Goal: Task Accomplishment & Management: Complete application form

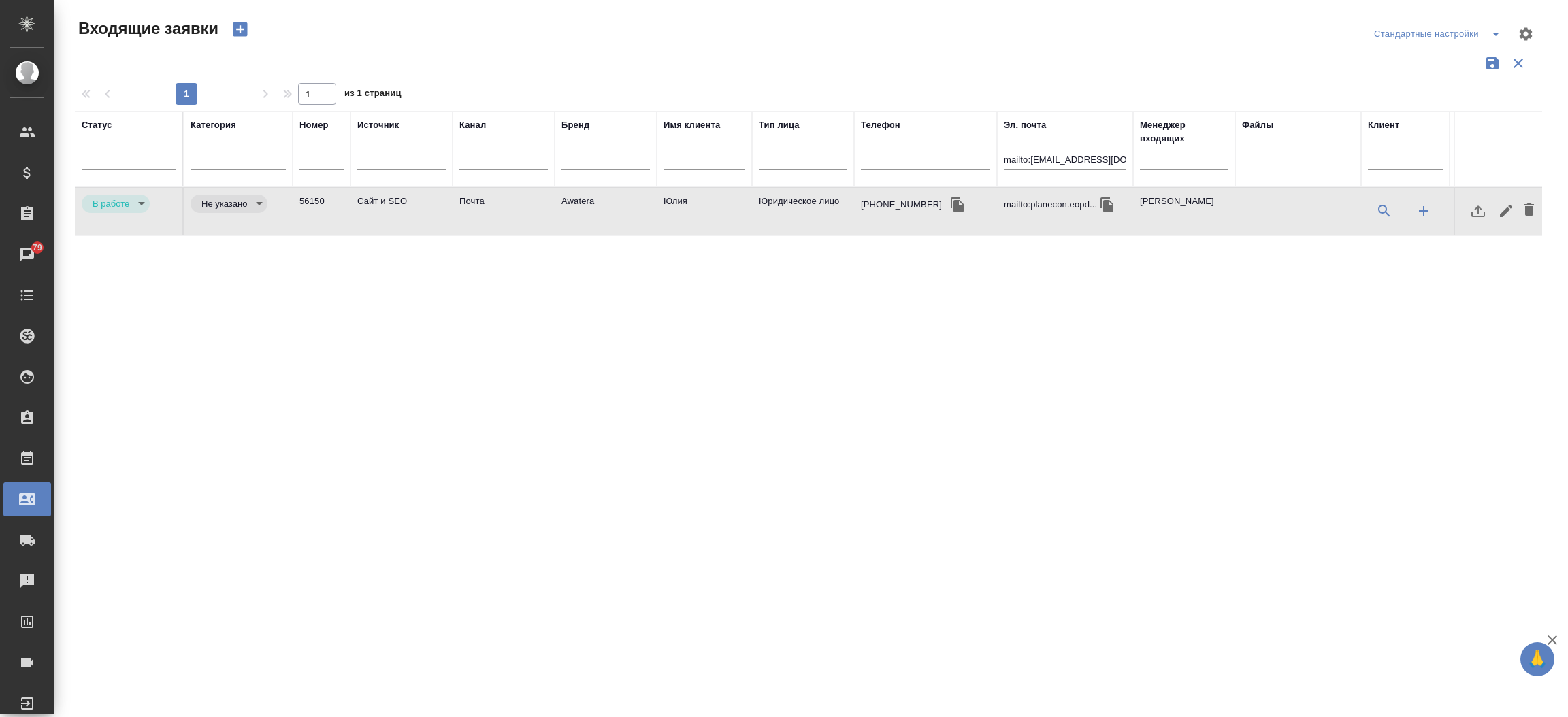
select select "RU"
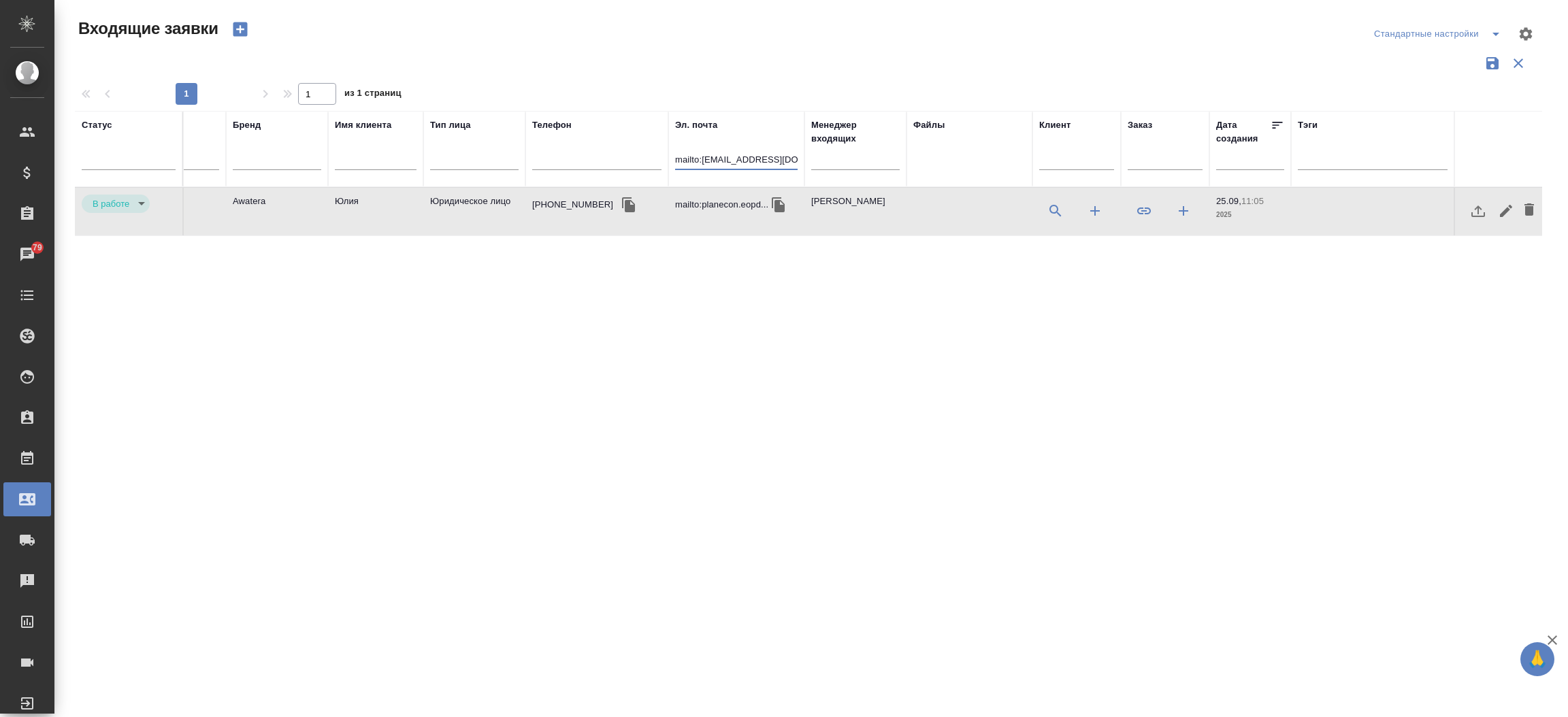
click at [760, 166] on input "mailto:[EMAIL_ADDRESS][DOMAIN_NAME]" at bounding box center [736, 161] width 122 height 17
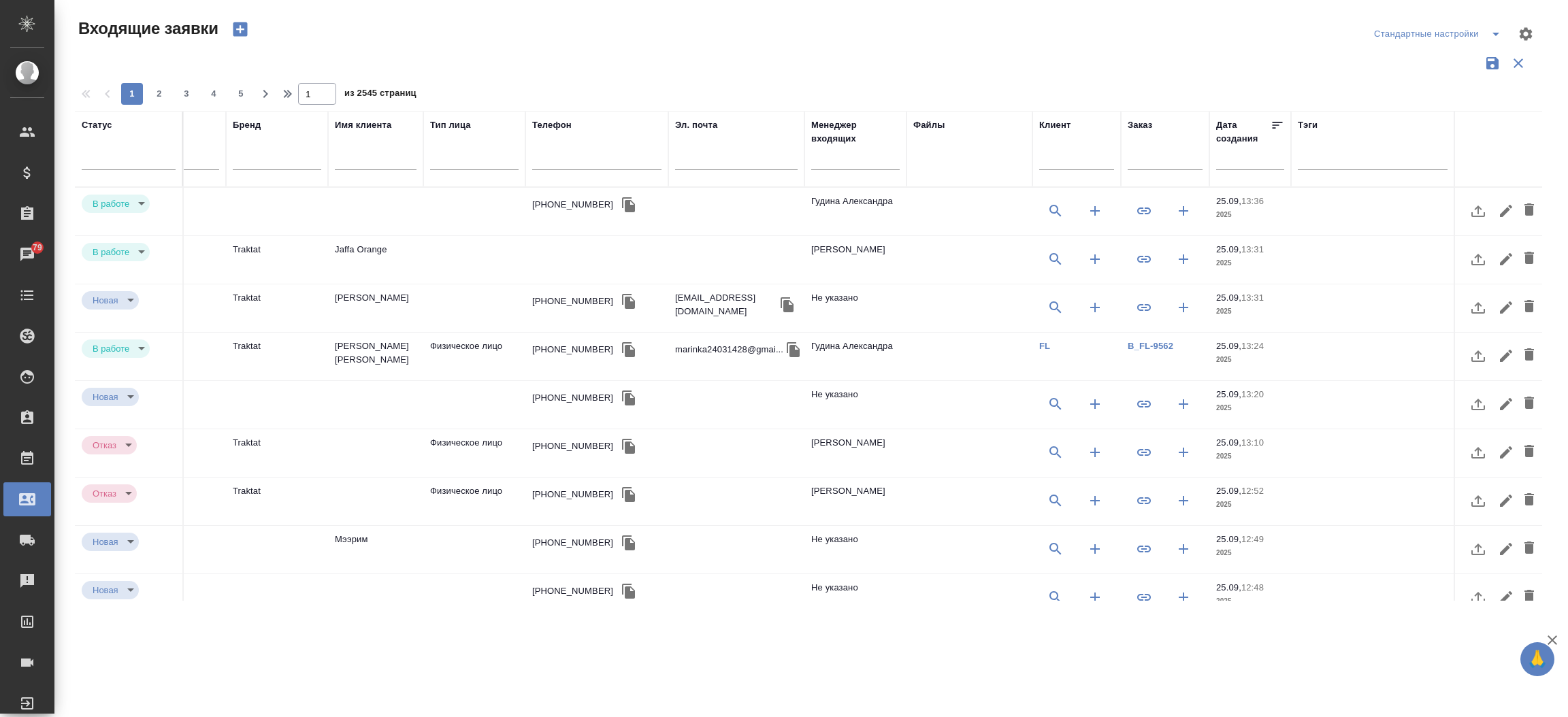
drag, startPoint x: 571, startPoint y: 151, endPoint x: 565, endPoint y: 159, distance: 10.0
click at [565, 159] on div at bounding box center [596, 162] width 129 height 33
click at [565, 159] on input "text" at bounding box center [596, 161] width 129 height 17
paste input "7 966 770 85 53"
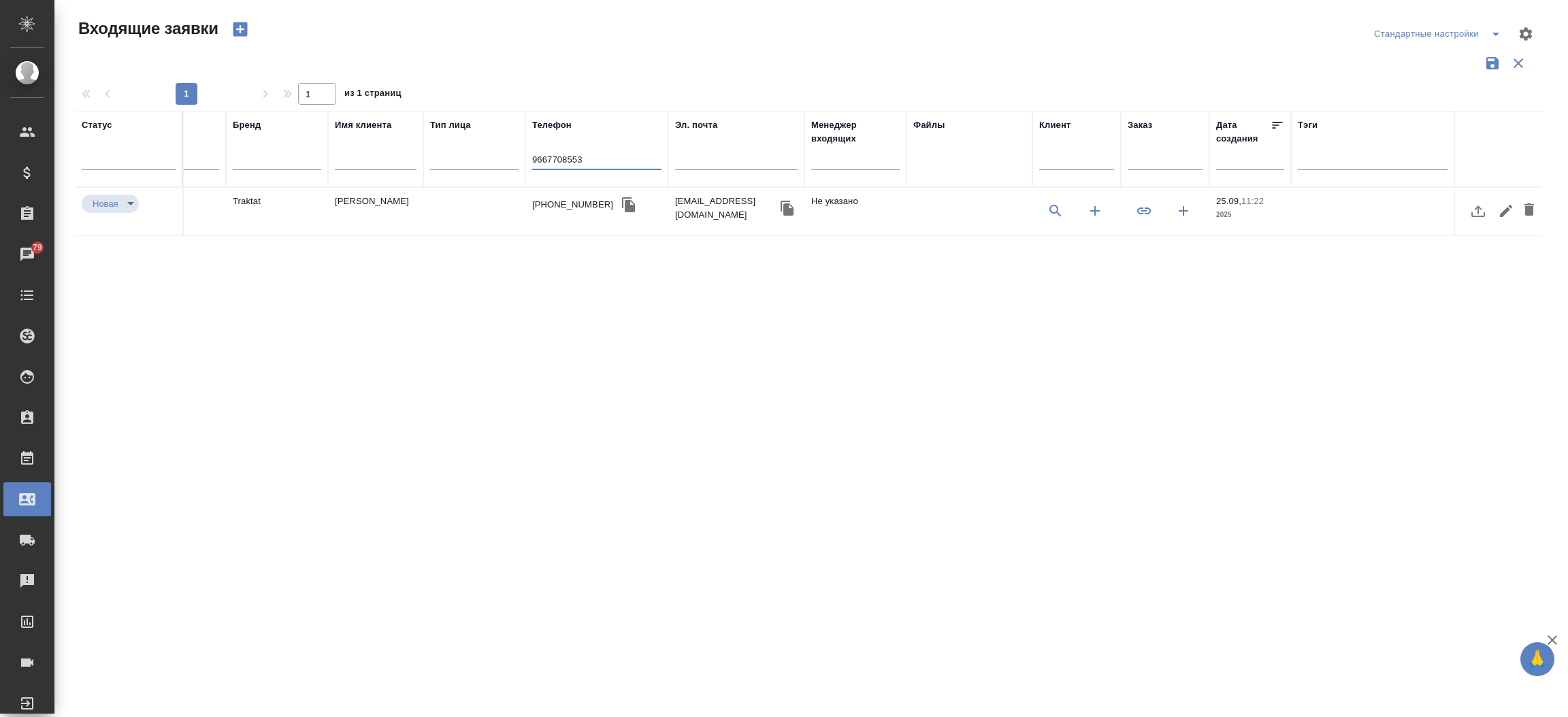
type input "9667708553"
click at [558, 192] on td "+79667708553" at bounding box center [596, 211] width 143 height 48
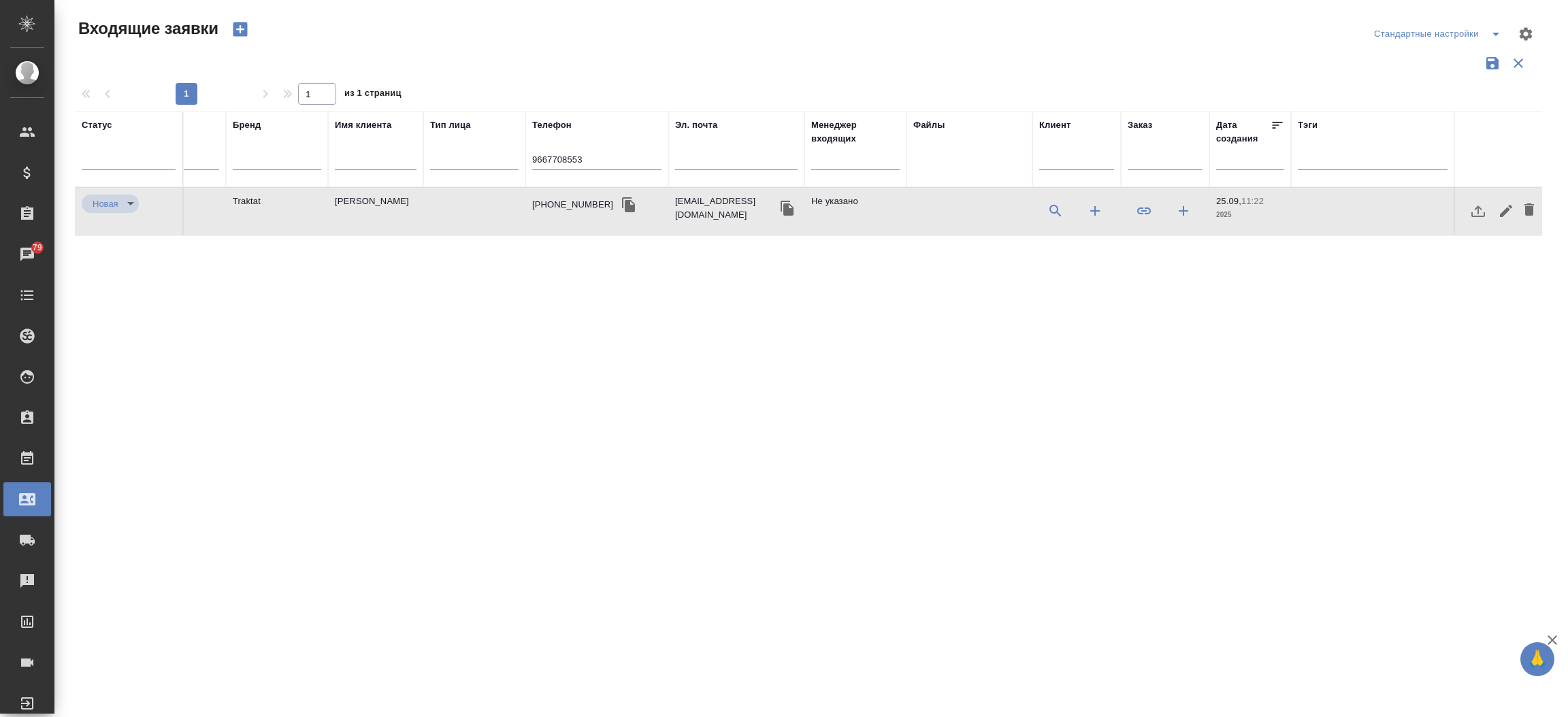
click at [558, 192] on td "+79667708553" at bounding box center [596, 211] width 143 height 48
click at [630, 167] on input "9667708553" at bounding box center [596, 161] width 129 height 17
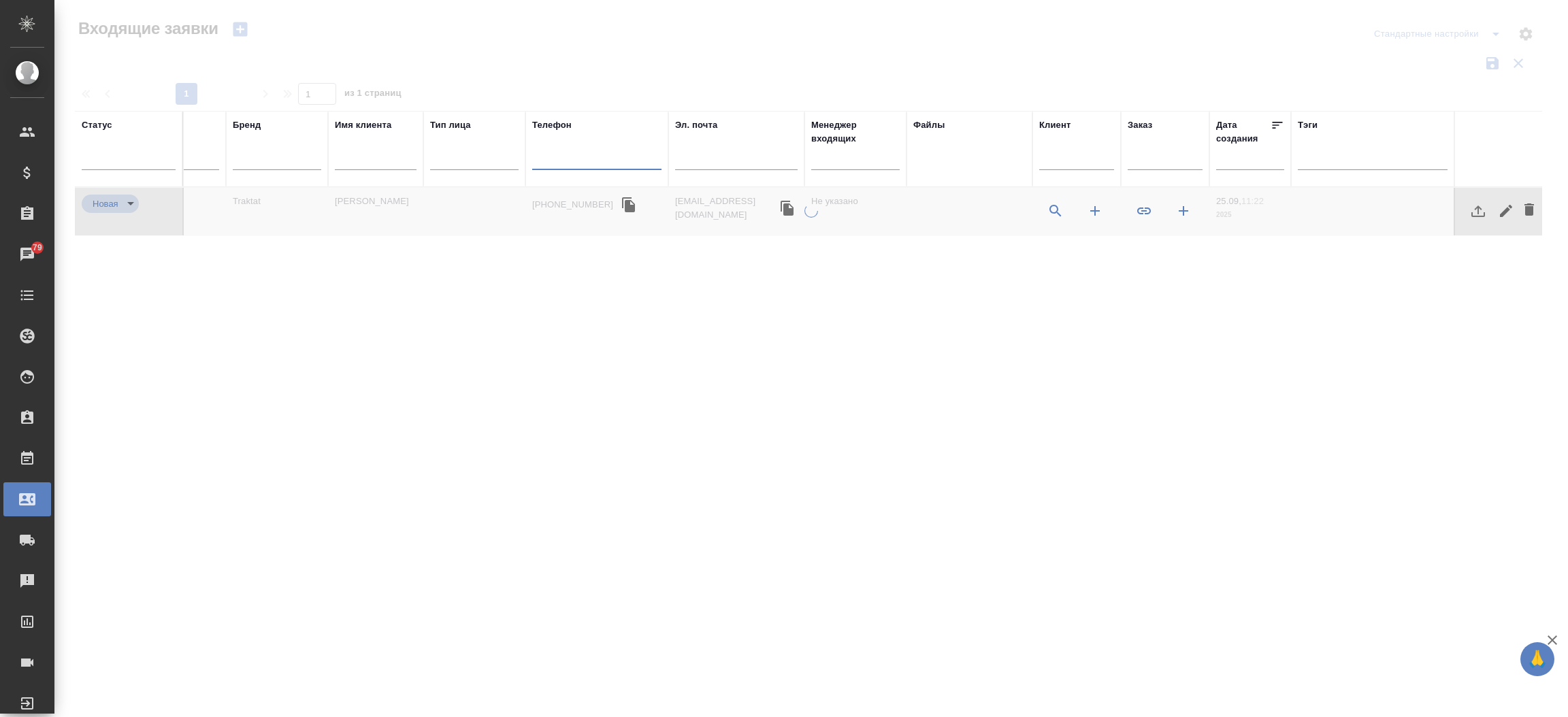
click at [701, 160] on input "text" at bounding box center [736, 161] width 122 height 17
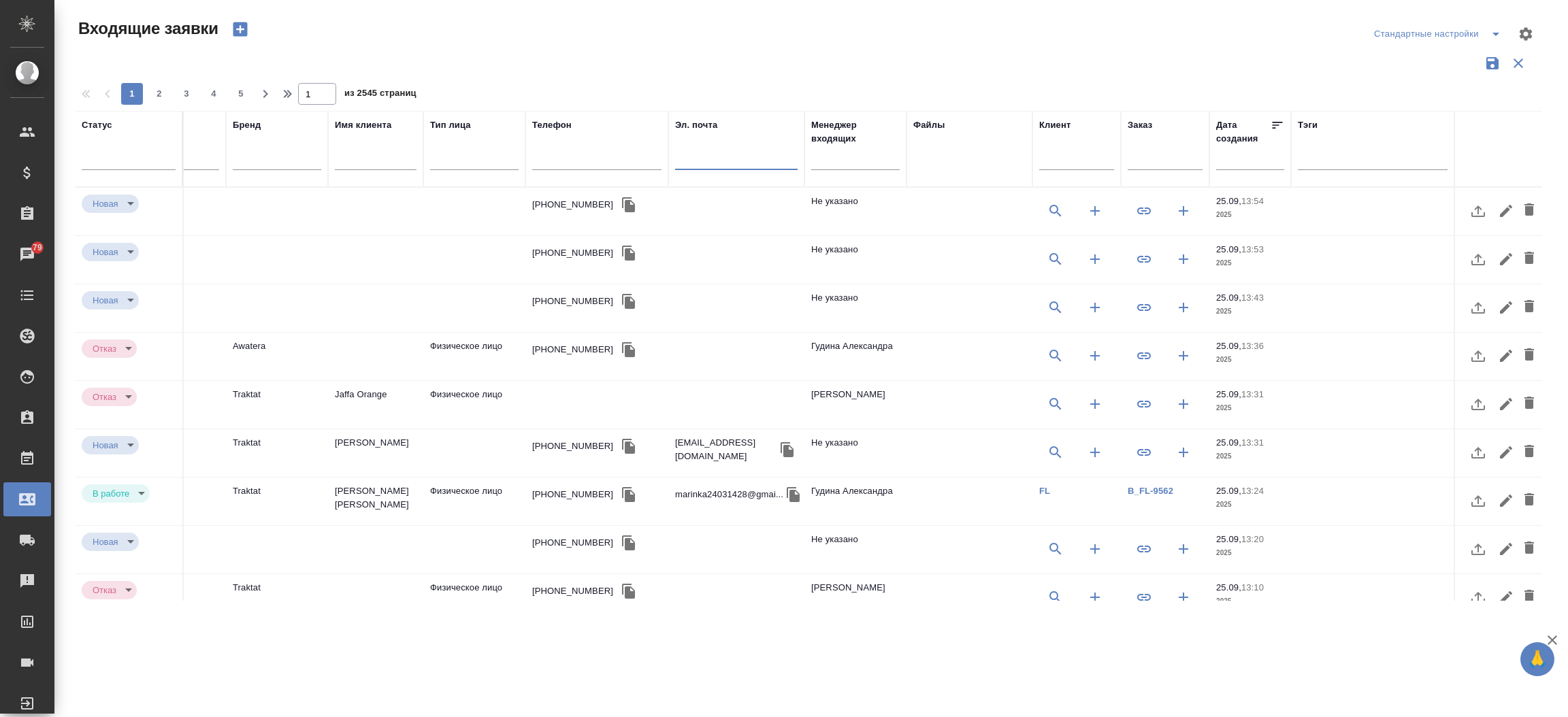
paste input "[EMAIL_ADDRESS][DOMAIN_NAME]"
type input "[EMAIL_ADDRESS][DOMAIN_NAME]"
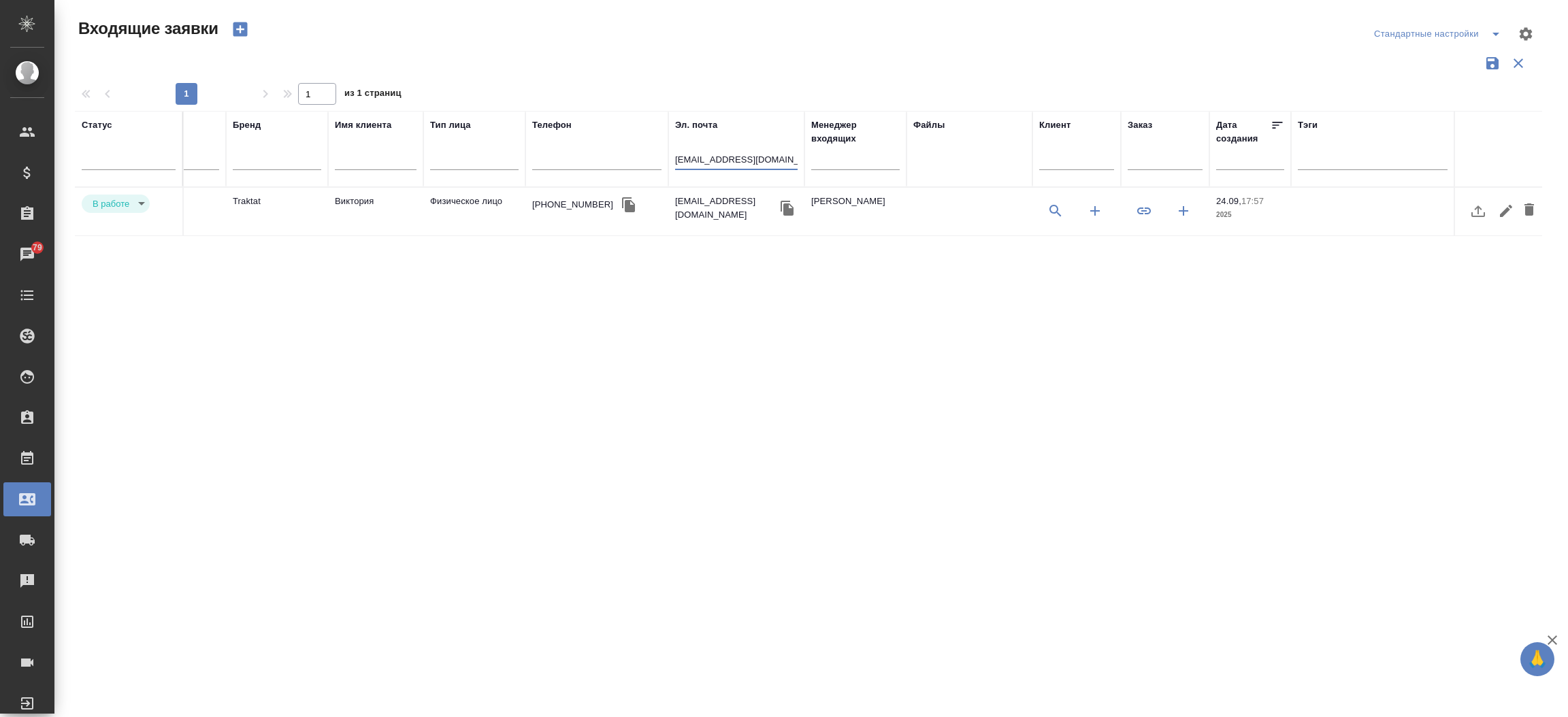
click at [477, 202] on td "Физическое лицо" at bounding box center [475, 211] width 102 height 48
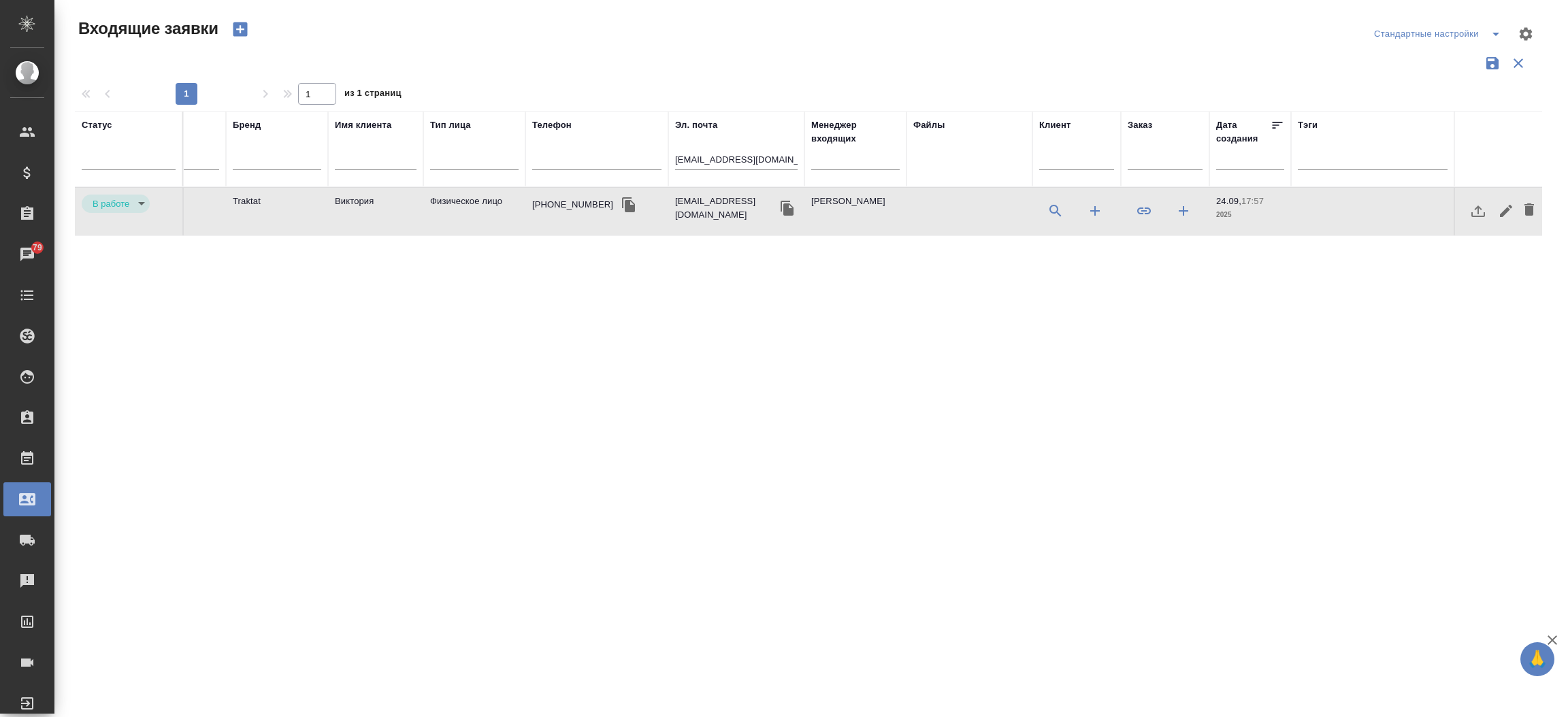
click at [477, 202] on td "Физическое лицо" at bounding box center [475, 211] width 102 height 48
click at [448, 204] on td "Физическое лицо" at bounding box center [475, 211] width 102 height 48
click at [732, 159] on input "[EMAIL_ADDRESS][DOMAIN_NAME]" at bounding box center [736, 161] width 122 height 17
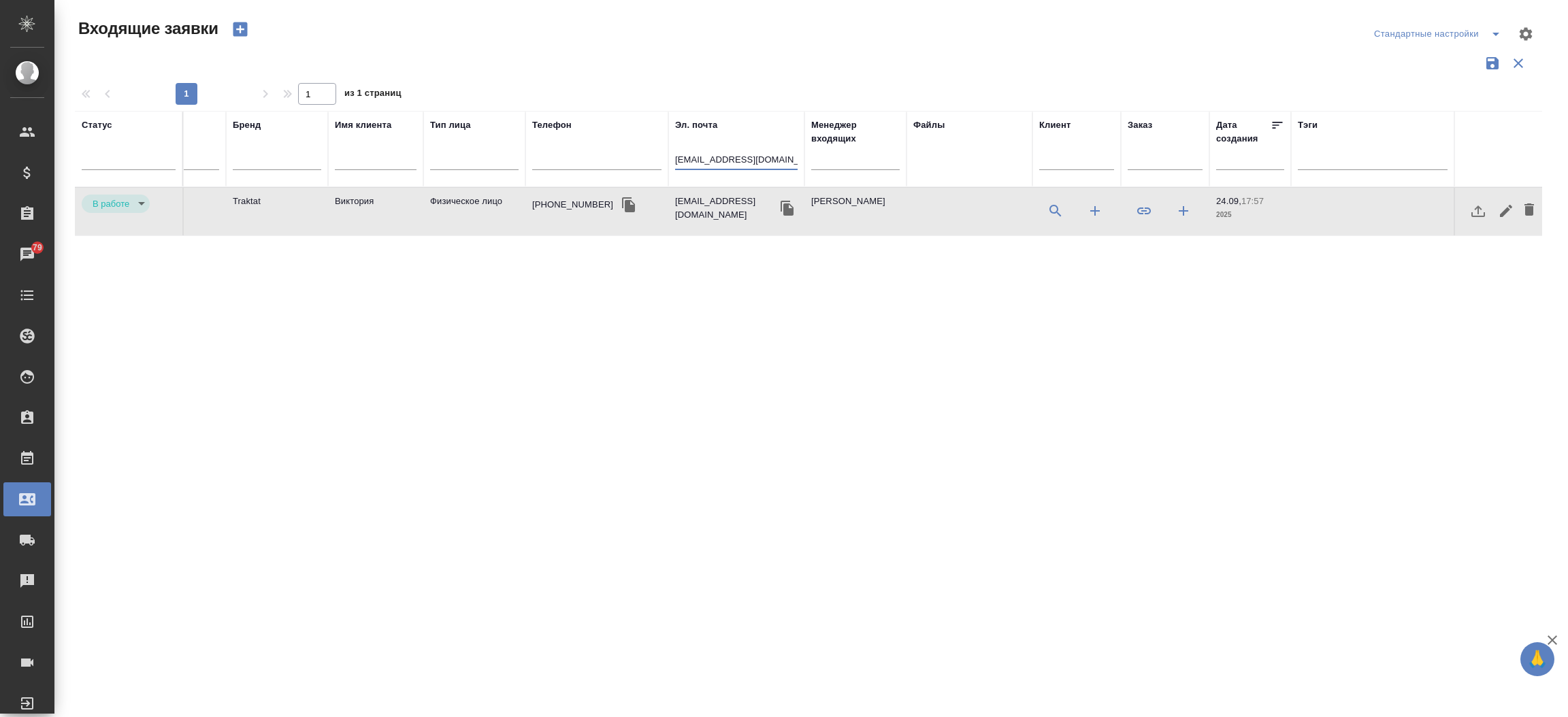
click at [732, 159] on input "[EMAIL_ADDRESS][DOMAIN_NAME]" at bounding box center [736, 161] width 122 height 17
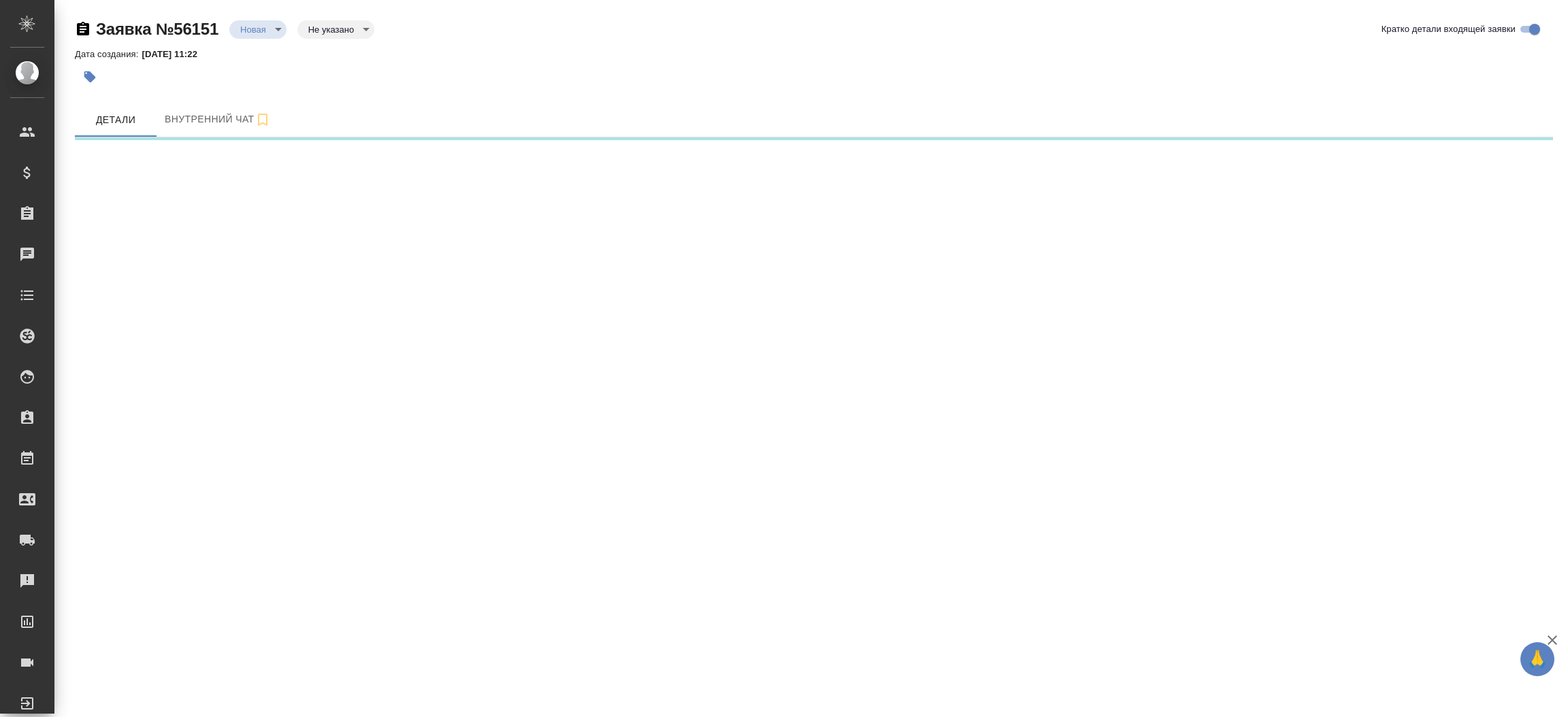
select select "RU"
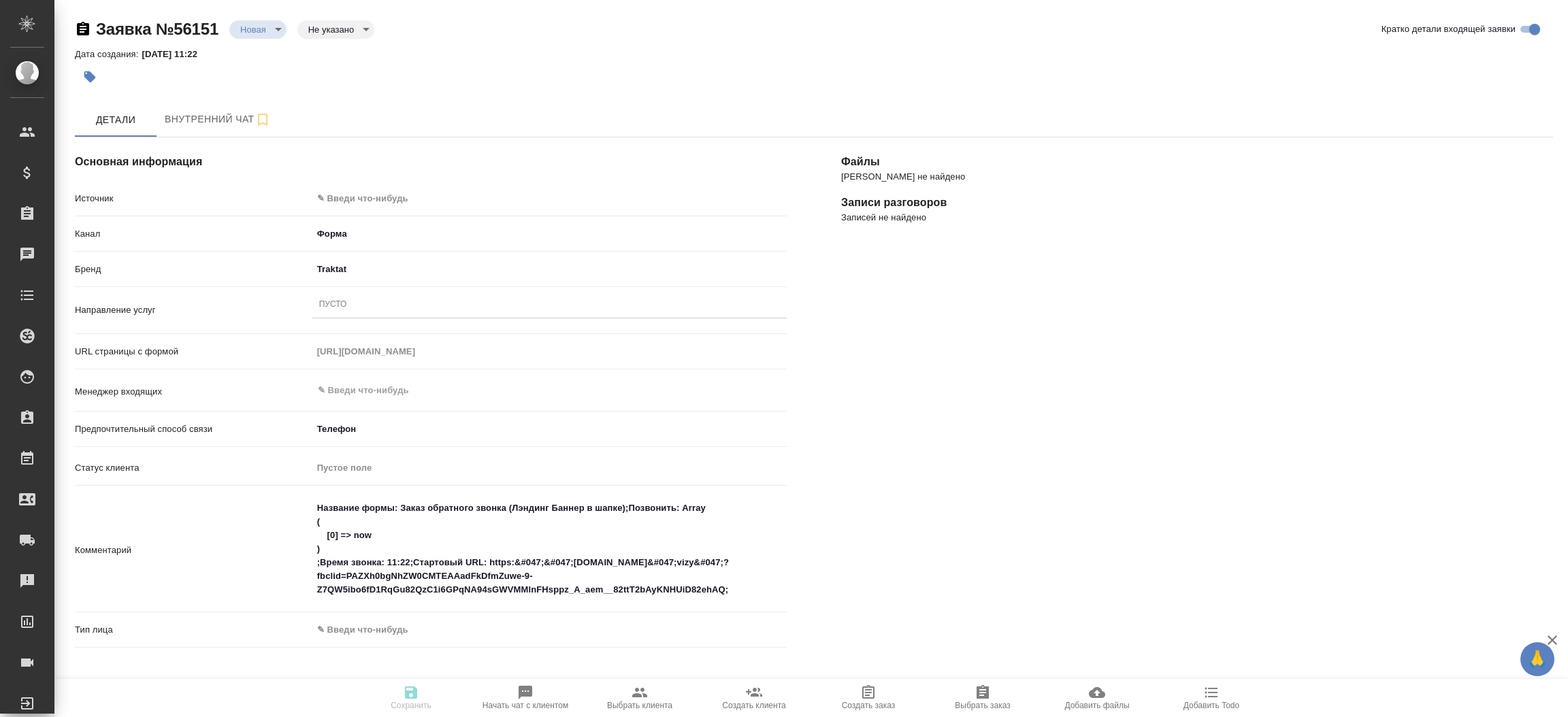
type textarea "x"
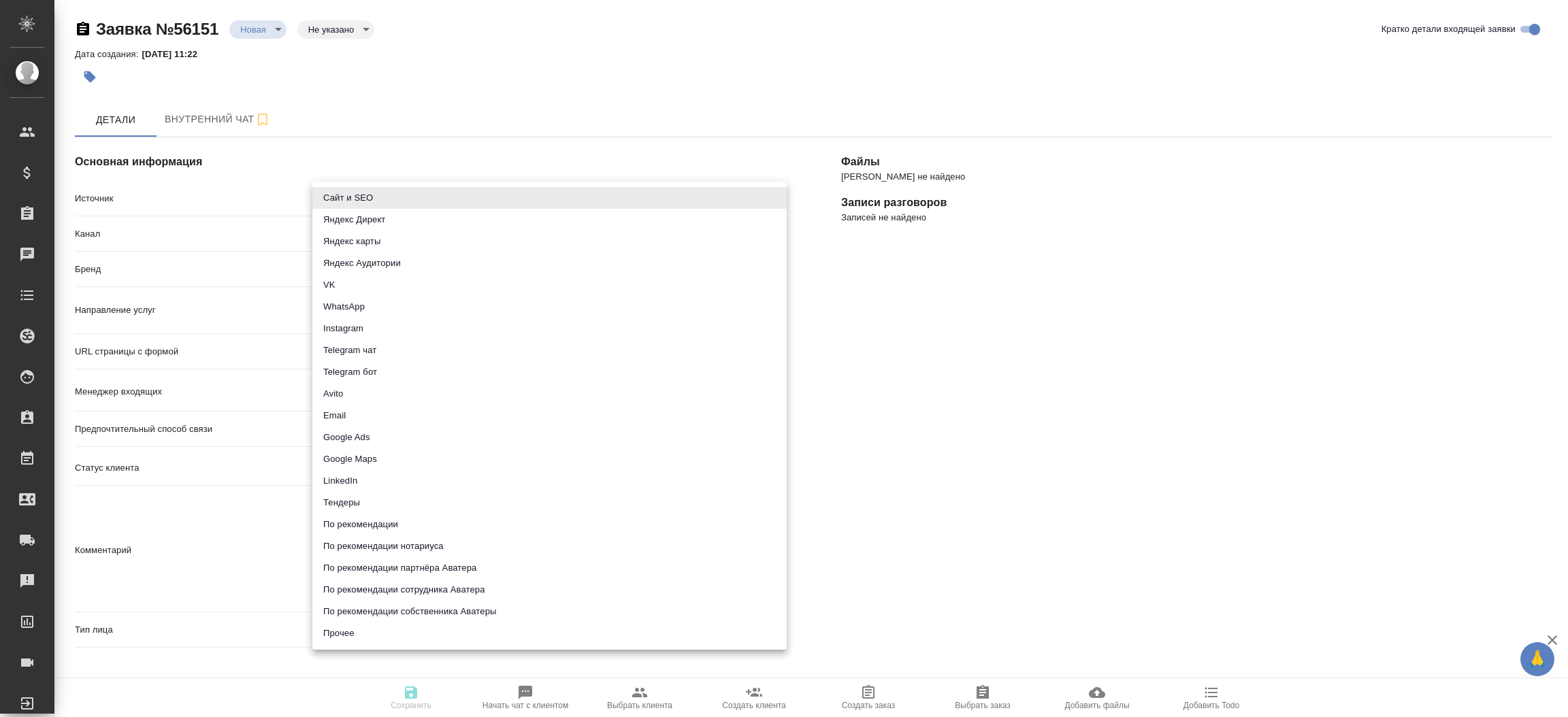
click at [371, 193] on body "🙏 .cls-1 fill:#fff; AWATERA Прутько Ирина i.prutko Клиенты Спецификации Заказы …" at bounding box center [784, 358] width 1568 height 717
click at [371, 193] on li "Сайт и SEO" at bounding box center [549, 198] width 474 height 22
type input "seo"
type textarea "x"
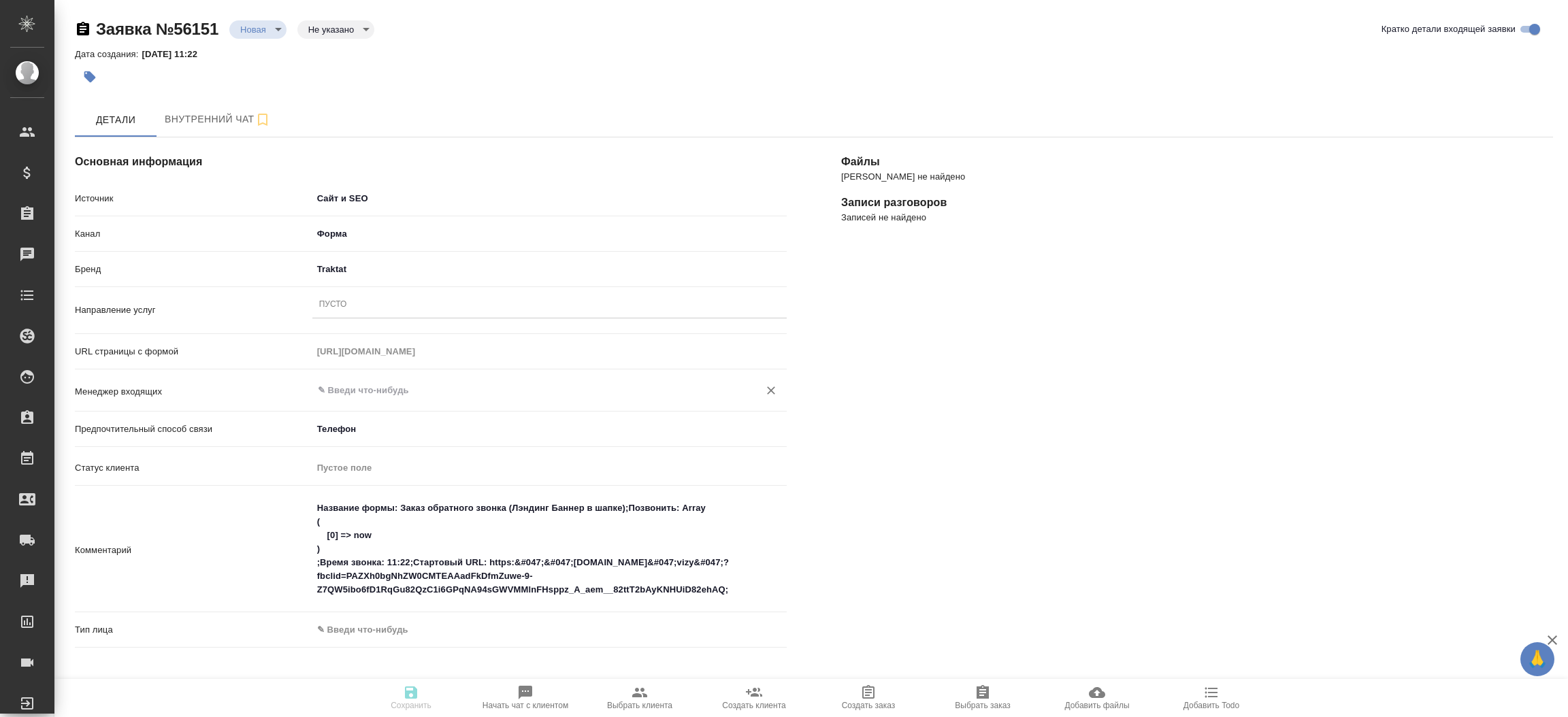
click at [375, 394] on input "text" at bounding box center [527, 390] width 421 height 17
drag, startPoint x: 366, startPoint y: 435, endPoint x: 363, endPoint y: 421, distance: 14.3
click at [363, 421] on ul "[PERSON_NAME]" at bounding box center [549, 432] width 474 height 24
click at [363, 421] on li "[PERSON_NAME]" at bounding box center [549, 421] width 474 height 24
type input "[PERSON_NAME]"
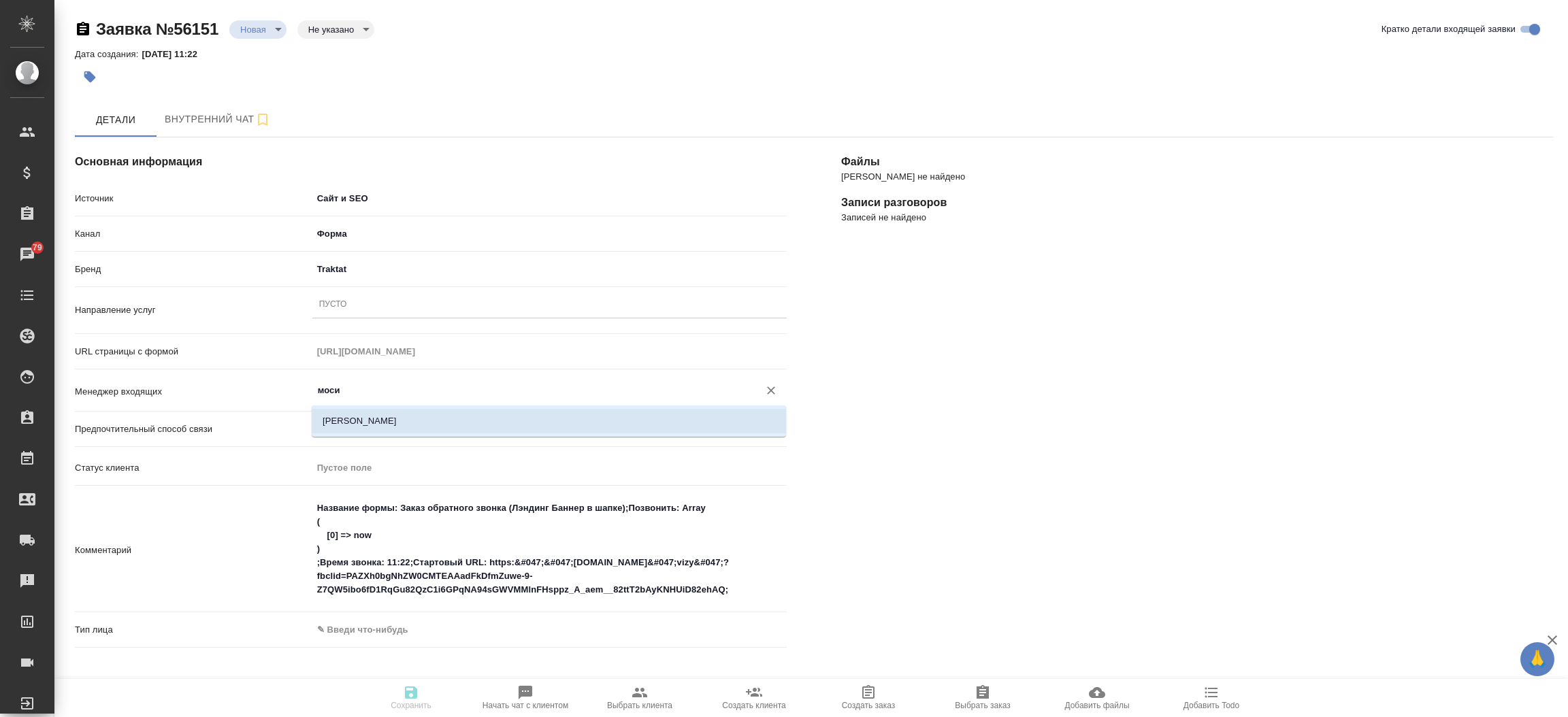
type textarea "x"
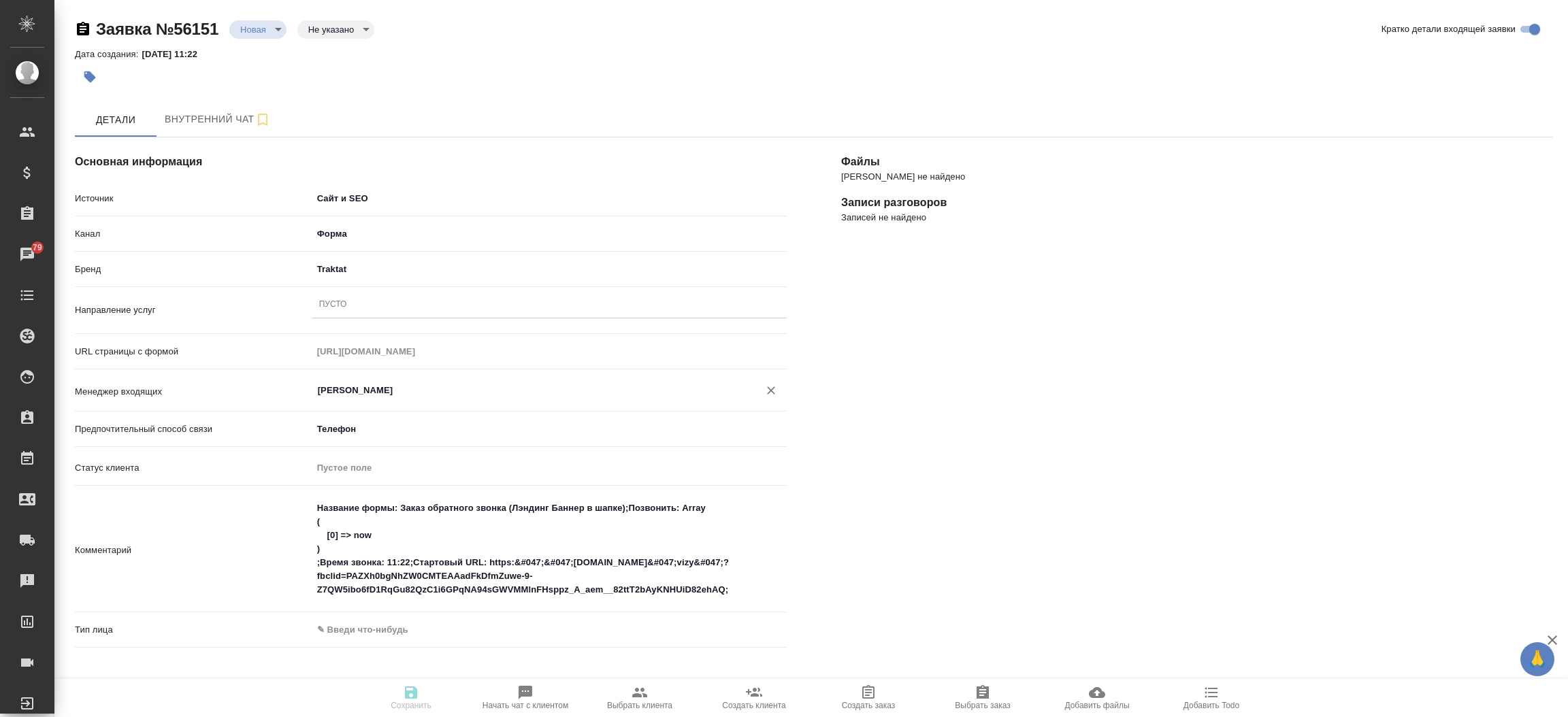
type input "[PERSON_NAME]"
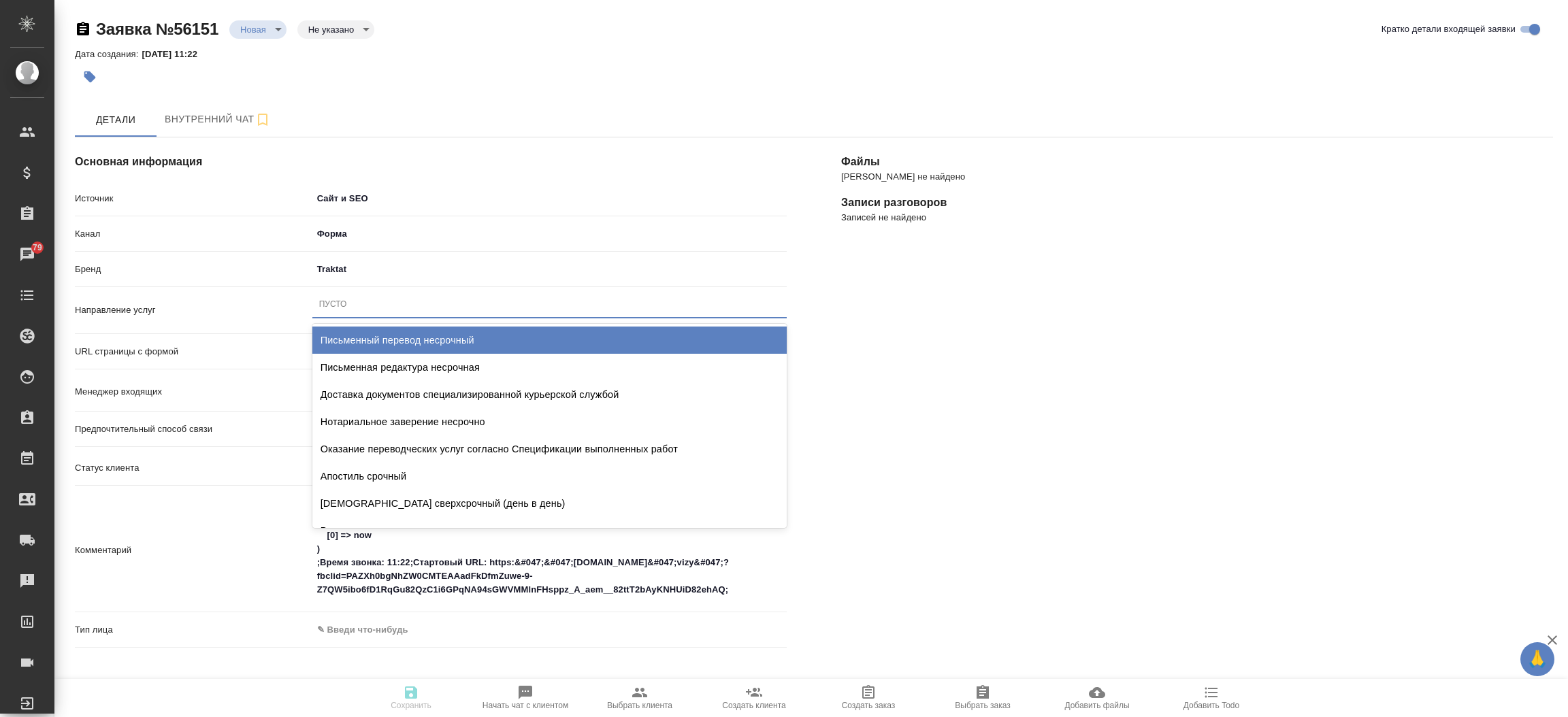
click at [370, 309] on div "Пусто" at bounding box center [549, 304] width 474 height 20
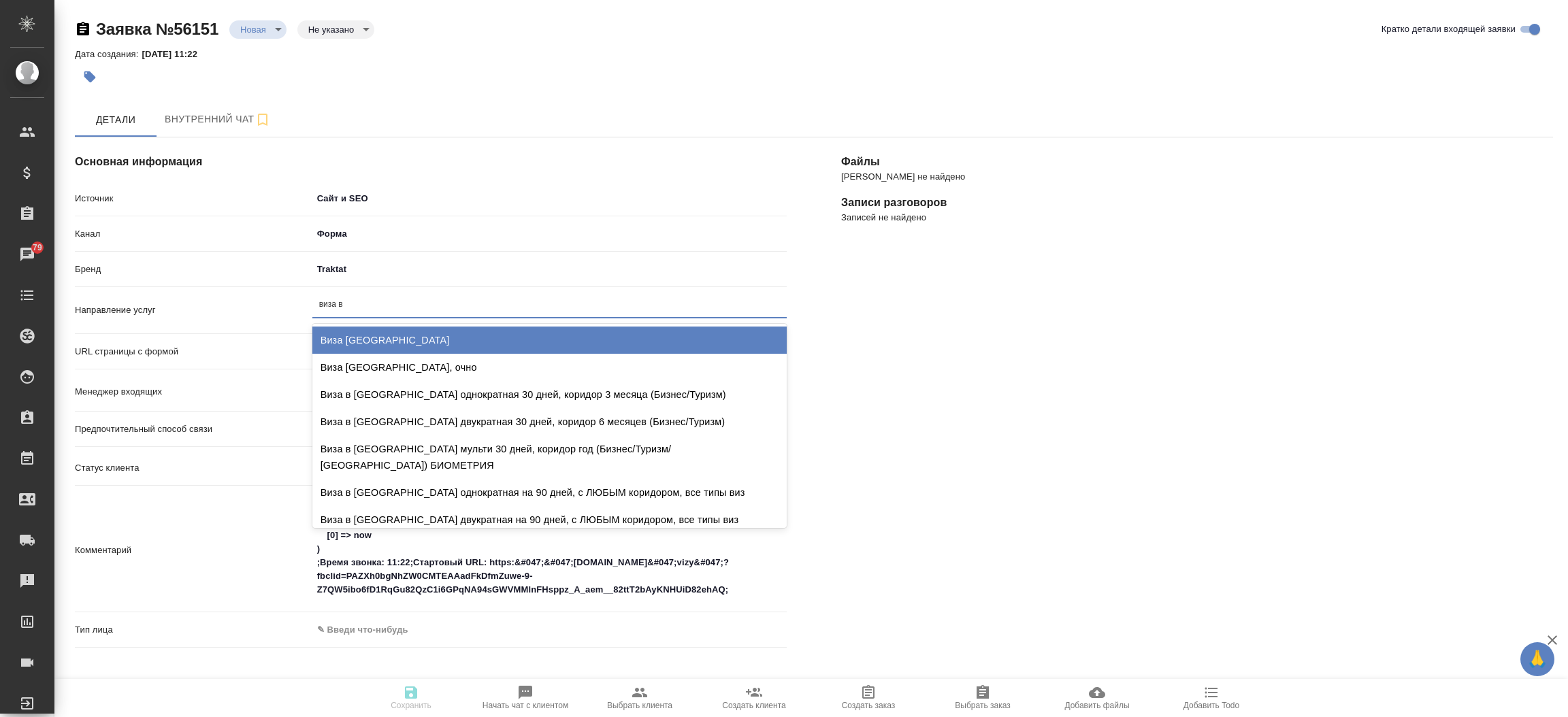
type input "виза ве"
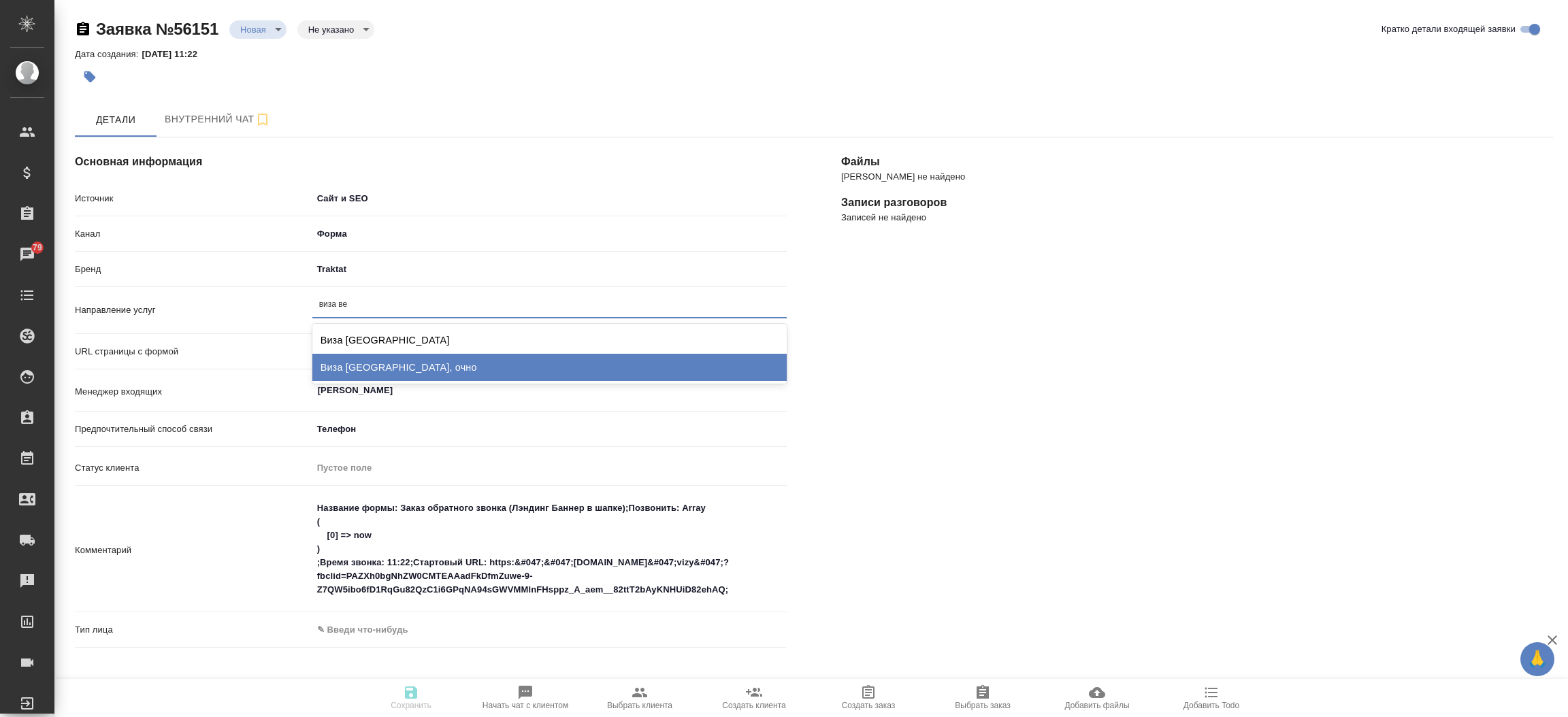
click at [381, 361] on div "Виза Великобритания, очно" at bounding box center [549, 367] width 474 height 27
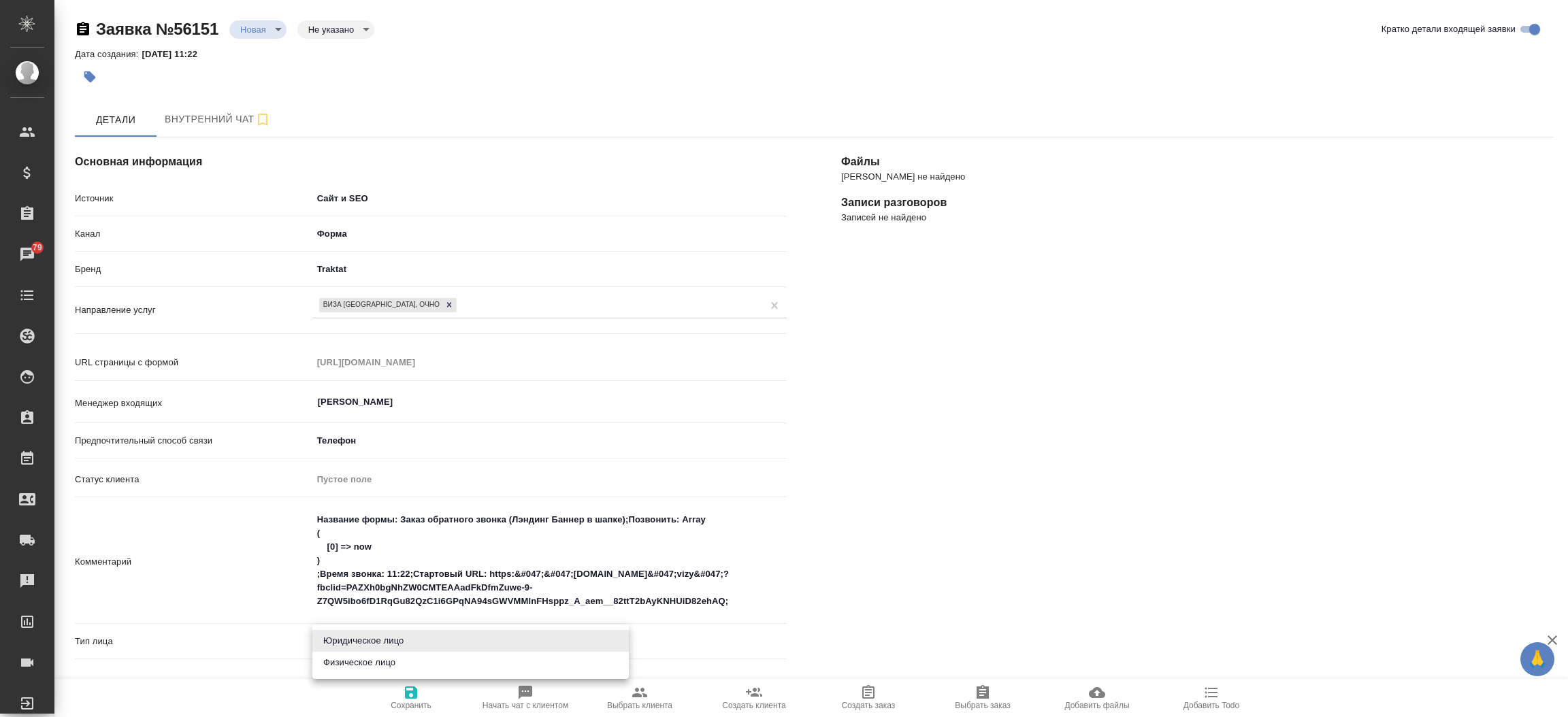
click at [372, 648] on body "🙏 .cls-1 fill:#fff; AWATERA Прутько Ирина i.prutko Клиенты Спецификации Заказы …" at bounding box center [784, 358] width 1568 height 717
click at [381, 660] on li "Физическое лицо" at bounding box center [471, 662] width 317 height 22
type textarea "x"
type input "private"
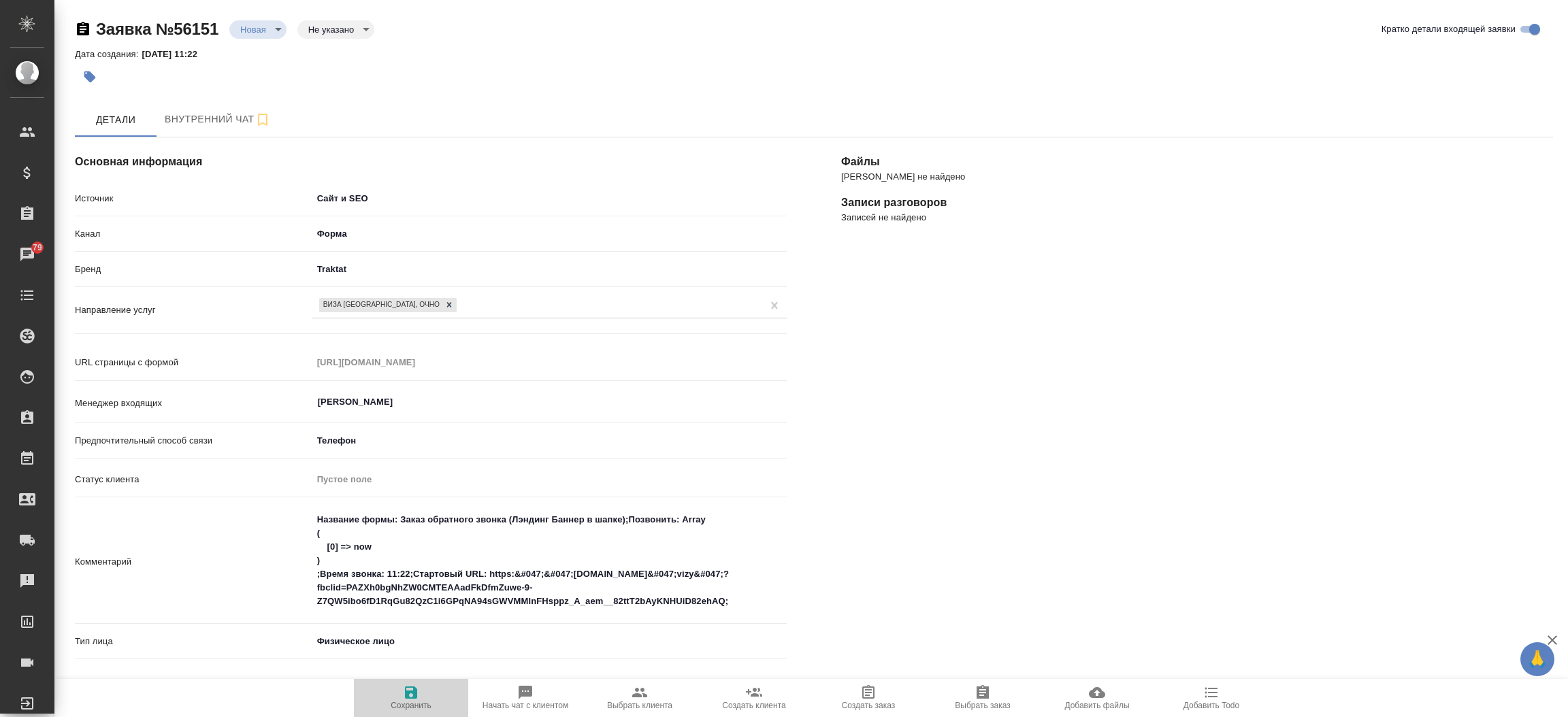
click at [394, 683] on button "Сохранить" at bounding box center [410, 698] width 114 height 38
select select "RU"
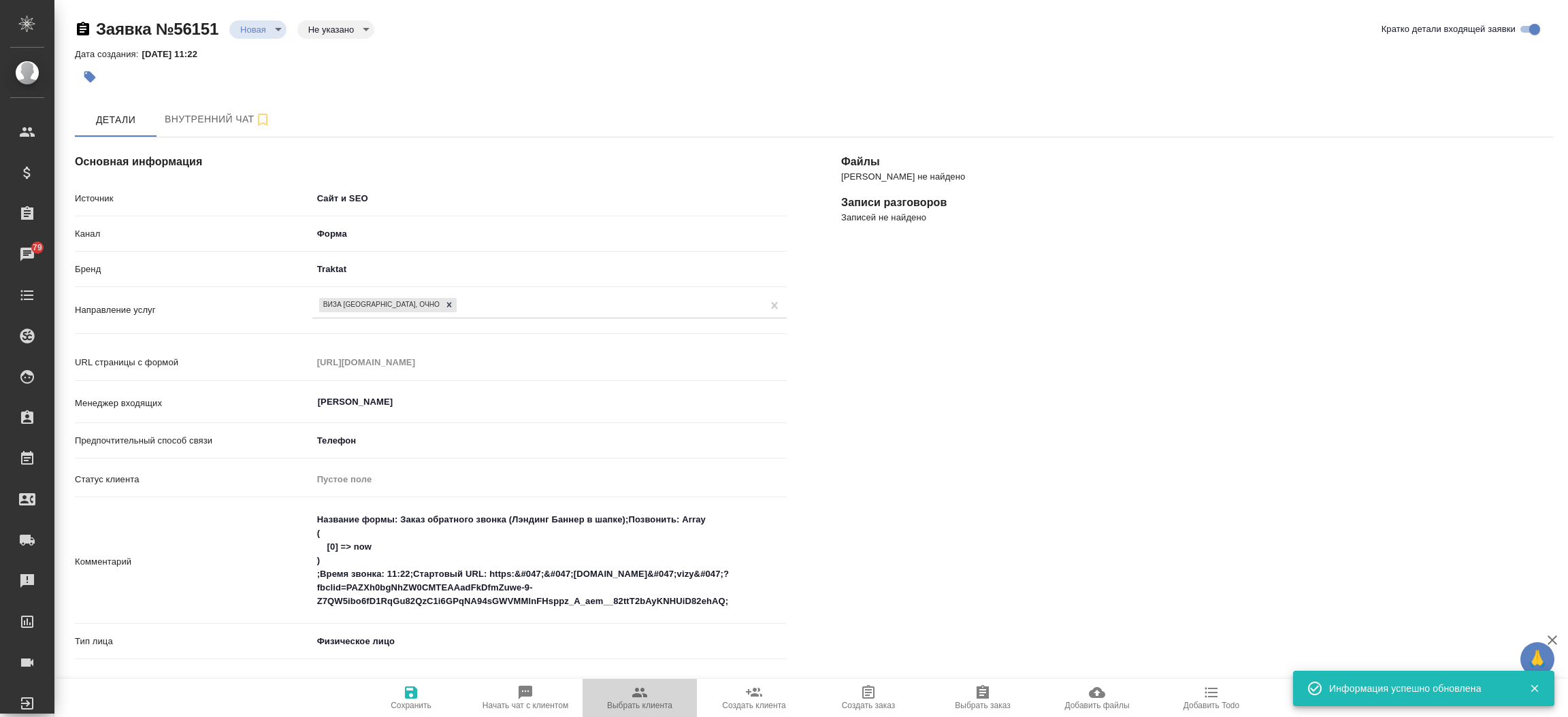
click at [659, 707] on span "Выбрать клиента" at bounding box center [639, 705] width 66 height 10
type textarea "x"
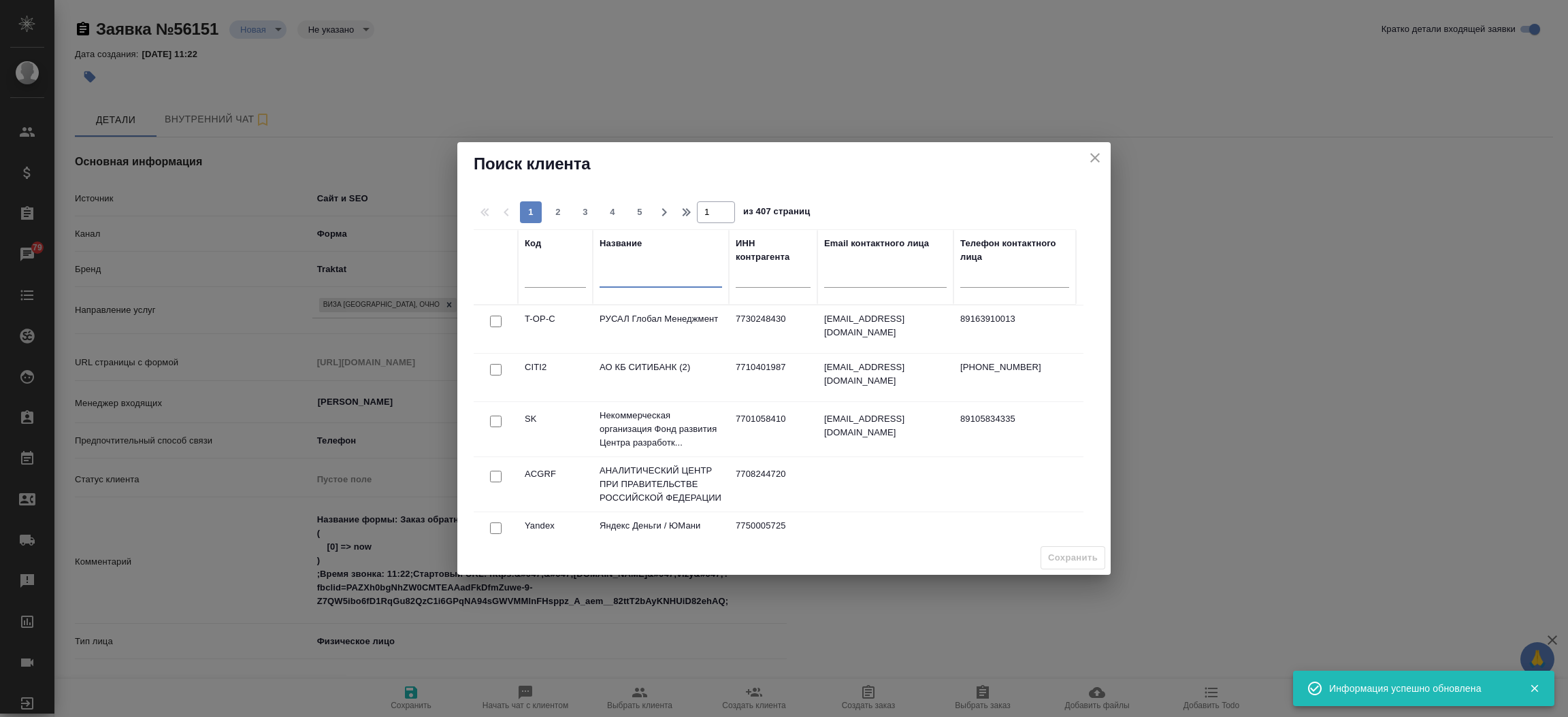
click at [652, 278] on input "text" at bounding box center [661, 279] width 122 height 17
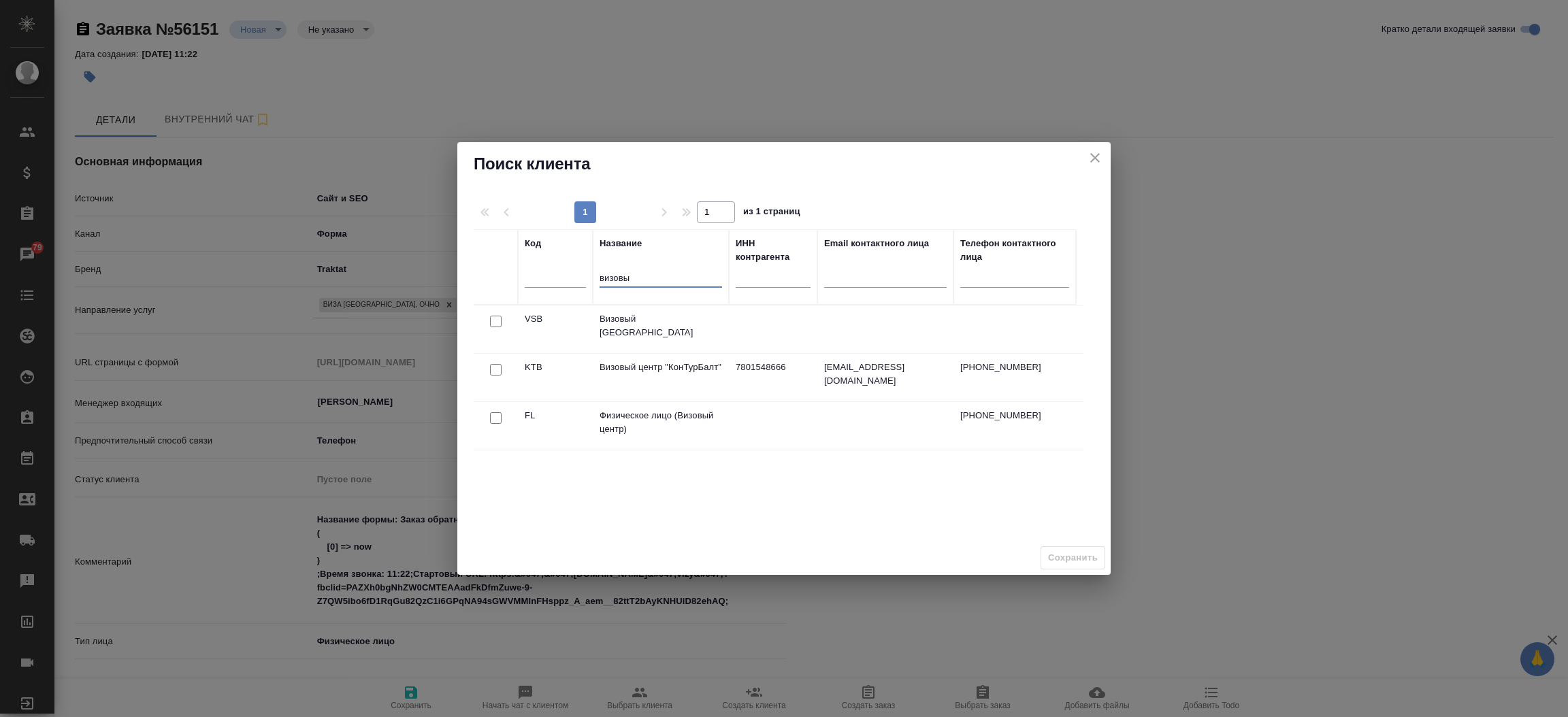
type input "визовы"
click at [493, 416] on input "checkbox" at bounding box center [495, 418] width 12 height 12
checkbox input "true"
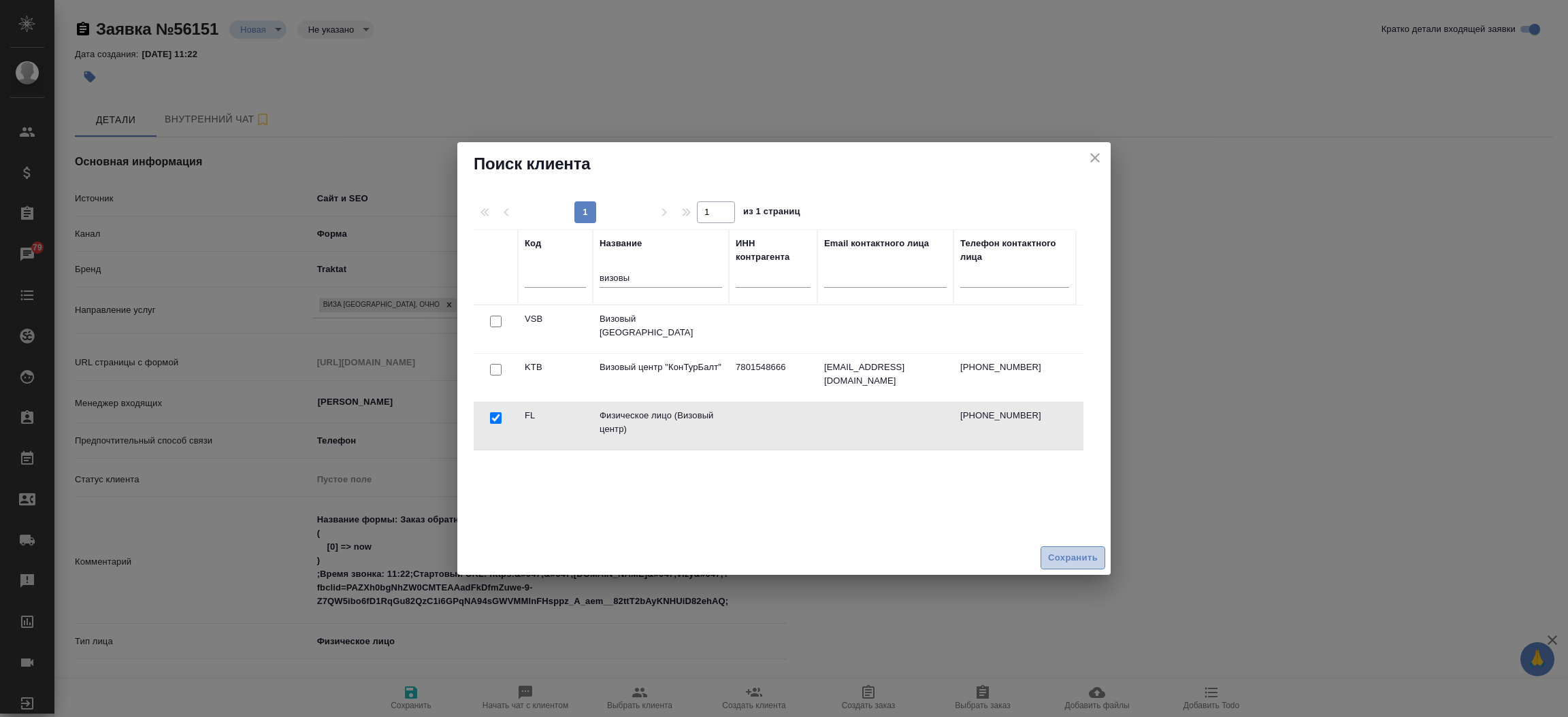
click at [1075, 561] on span "Сохранить" at bounding box center [1073, 558] width 50 height 16
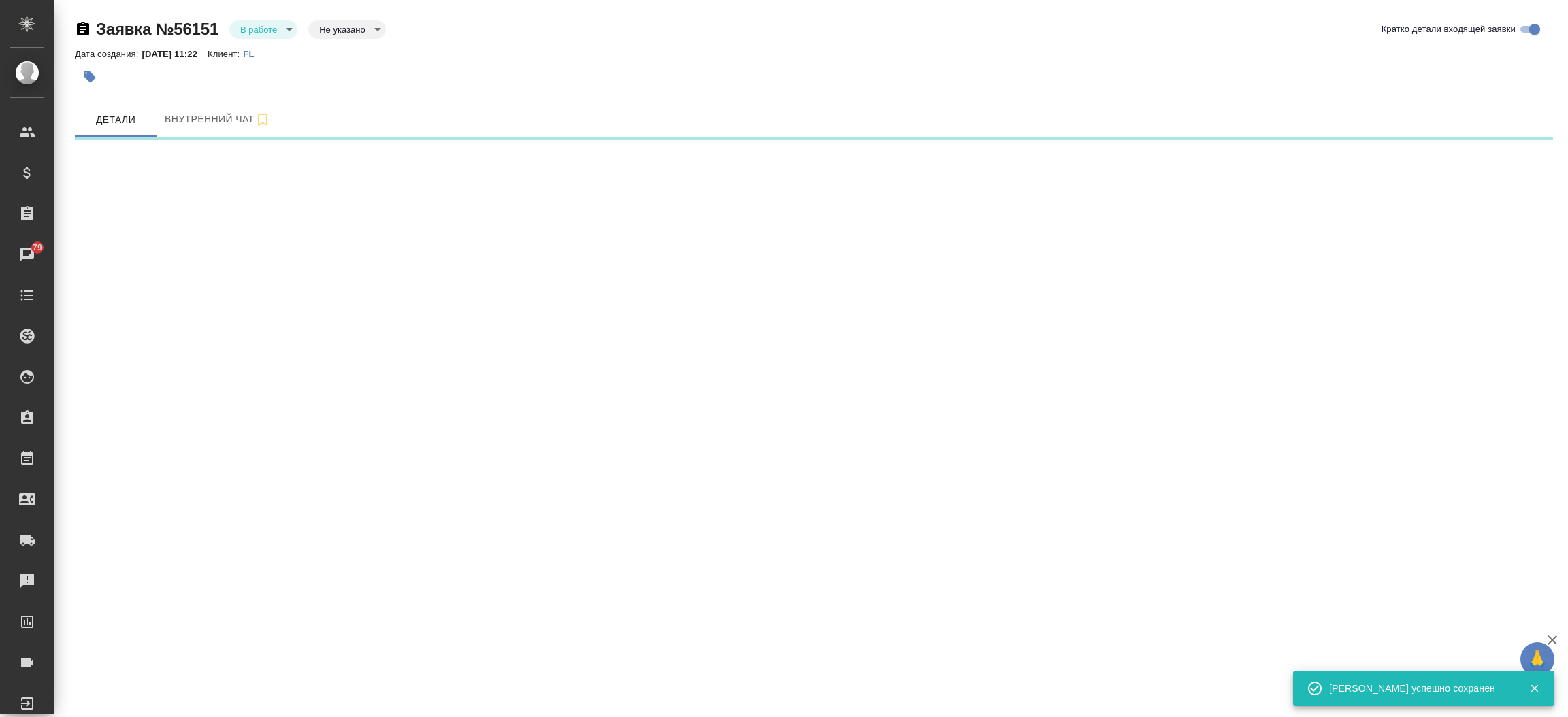
select select "RU"
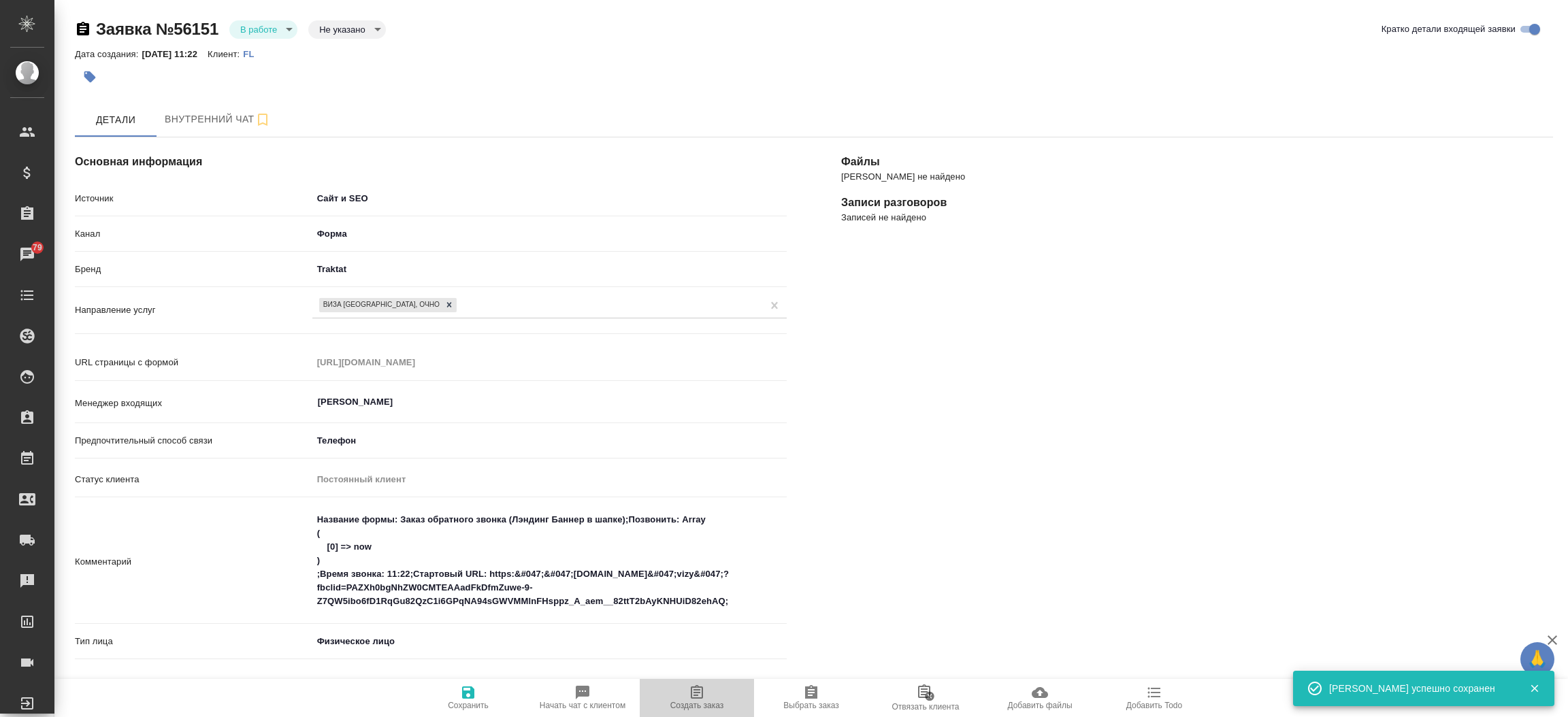
click at [718, 689] on span "Создать заказ" at bounding box center [697, 697] width 98 height 26
type textarea "x"
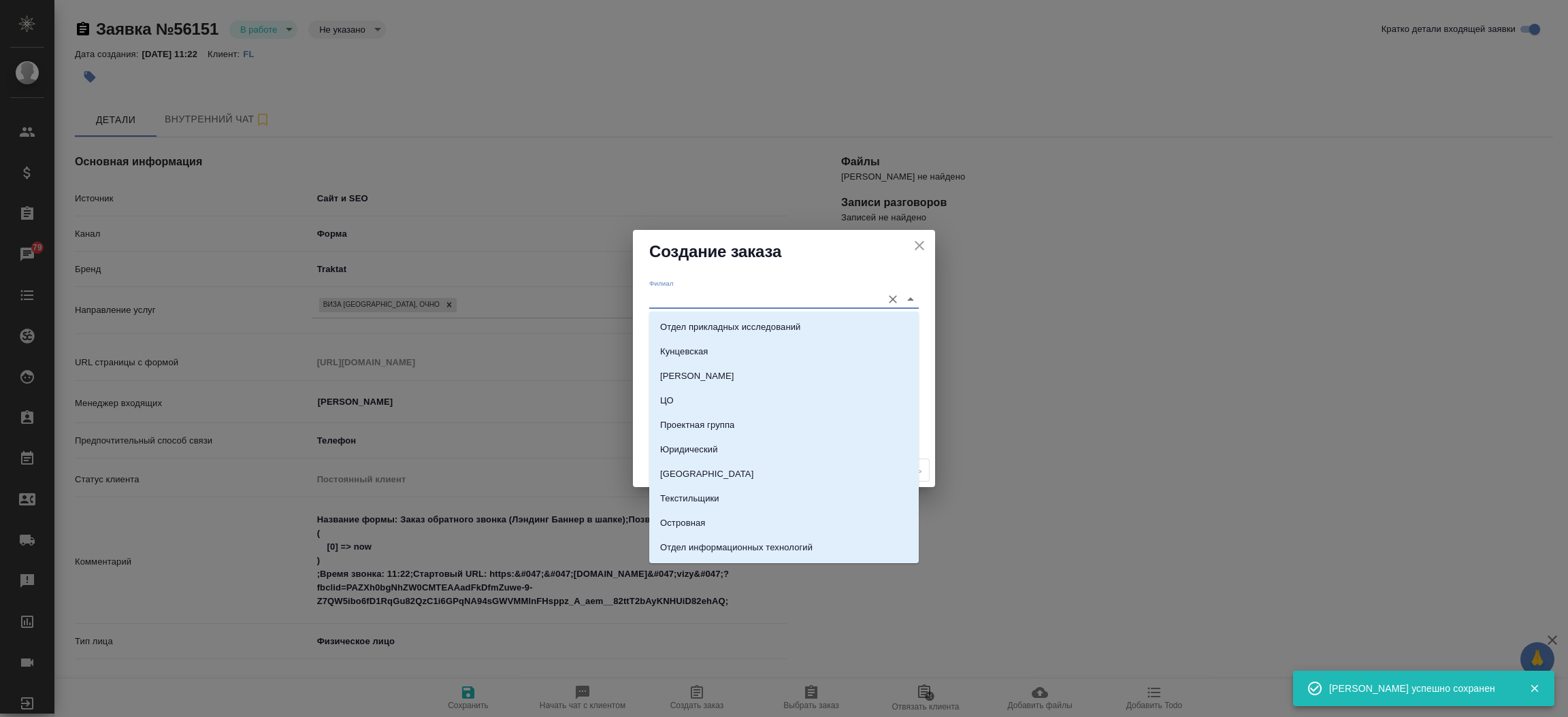
click at [663, 300] on input "Филиал" at bounding box center [762, 299] width 226 height 19
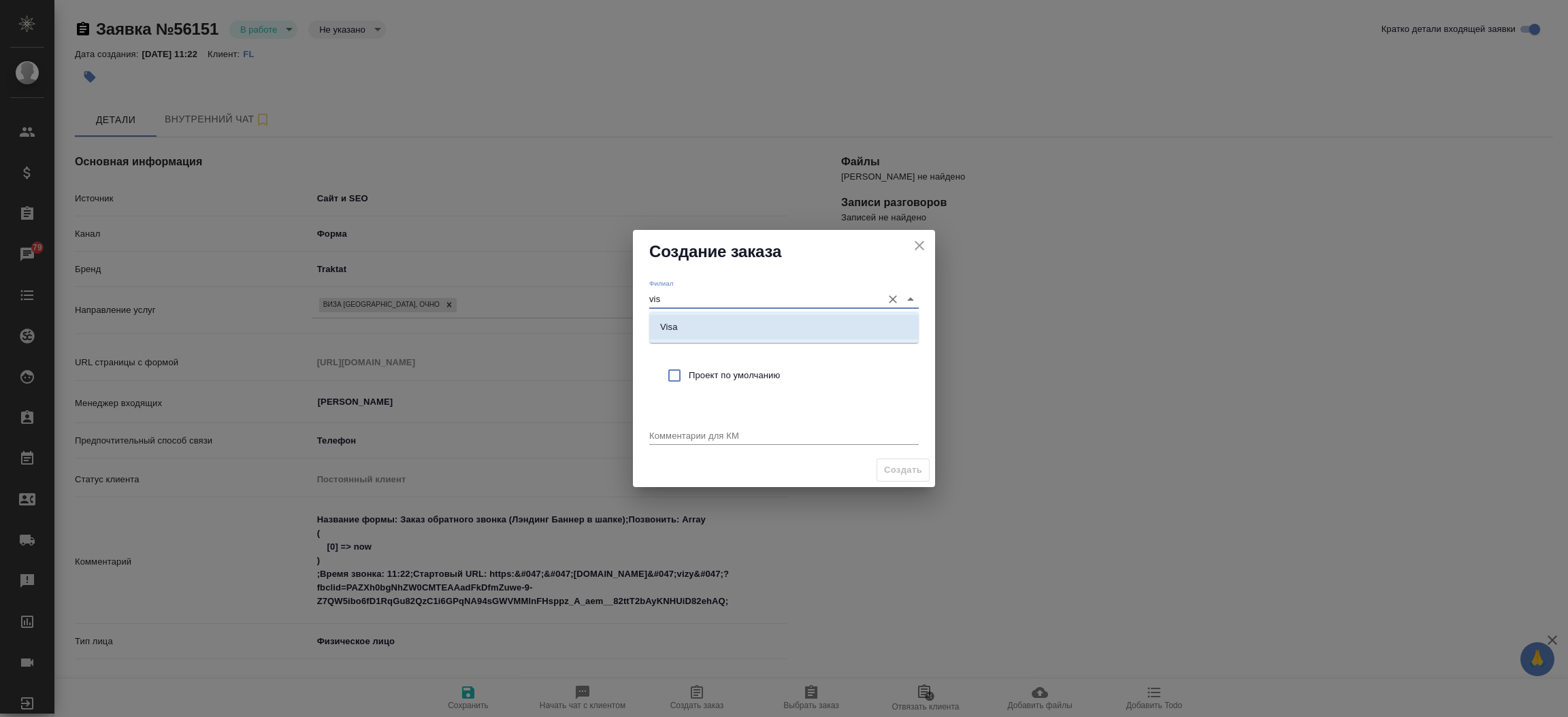
click at [663, 315] on li "Visa" at bounding box center [784, 327] width 270 height 24
type input "Visa"
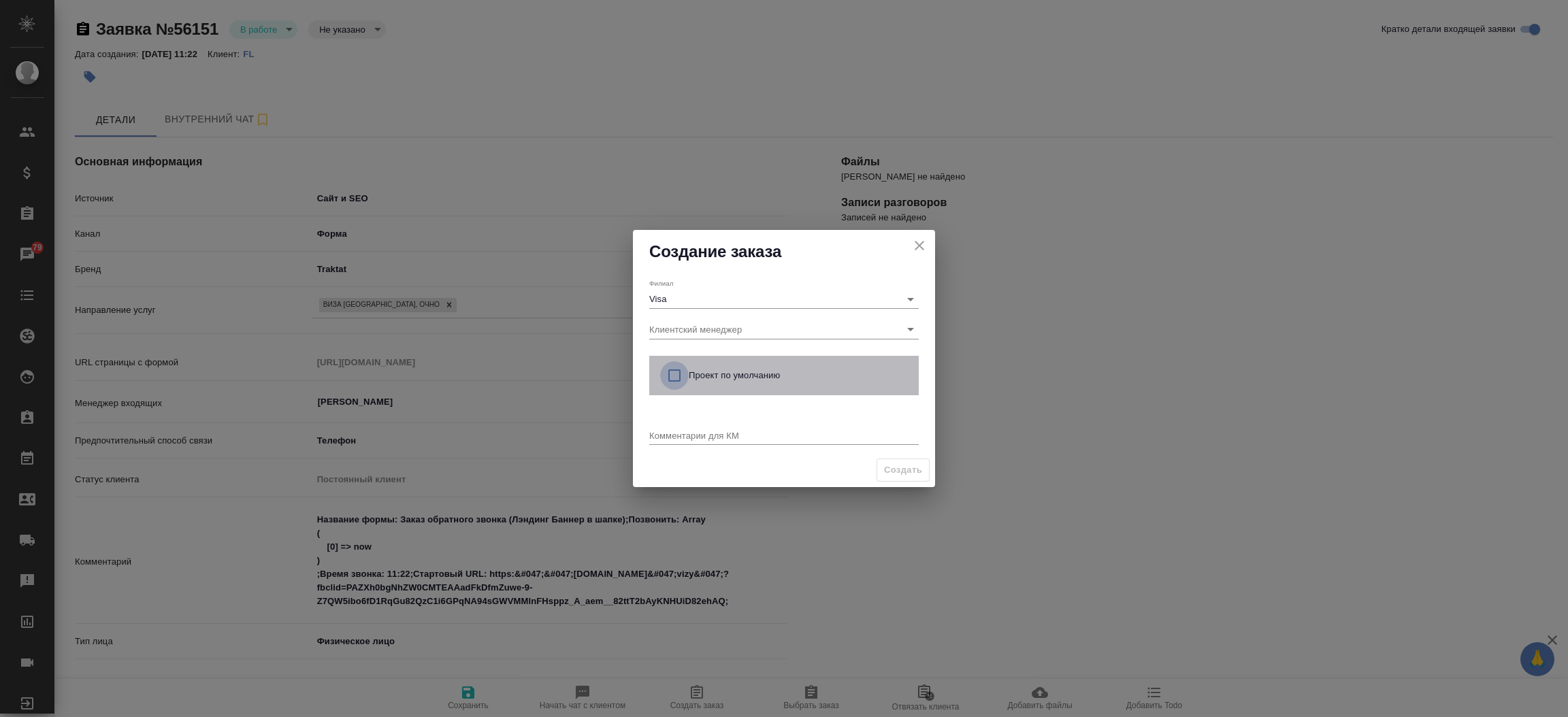
click at [672, 367] on input "checkbox" at bounding box center [674, 375] width 28 height 28
checkbox input "true"
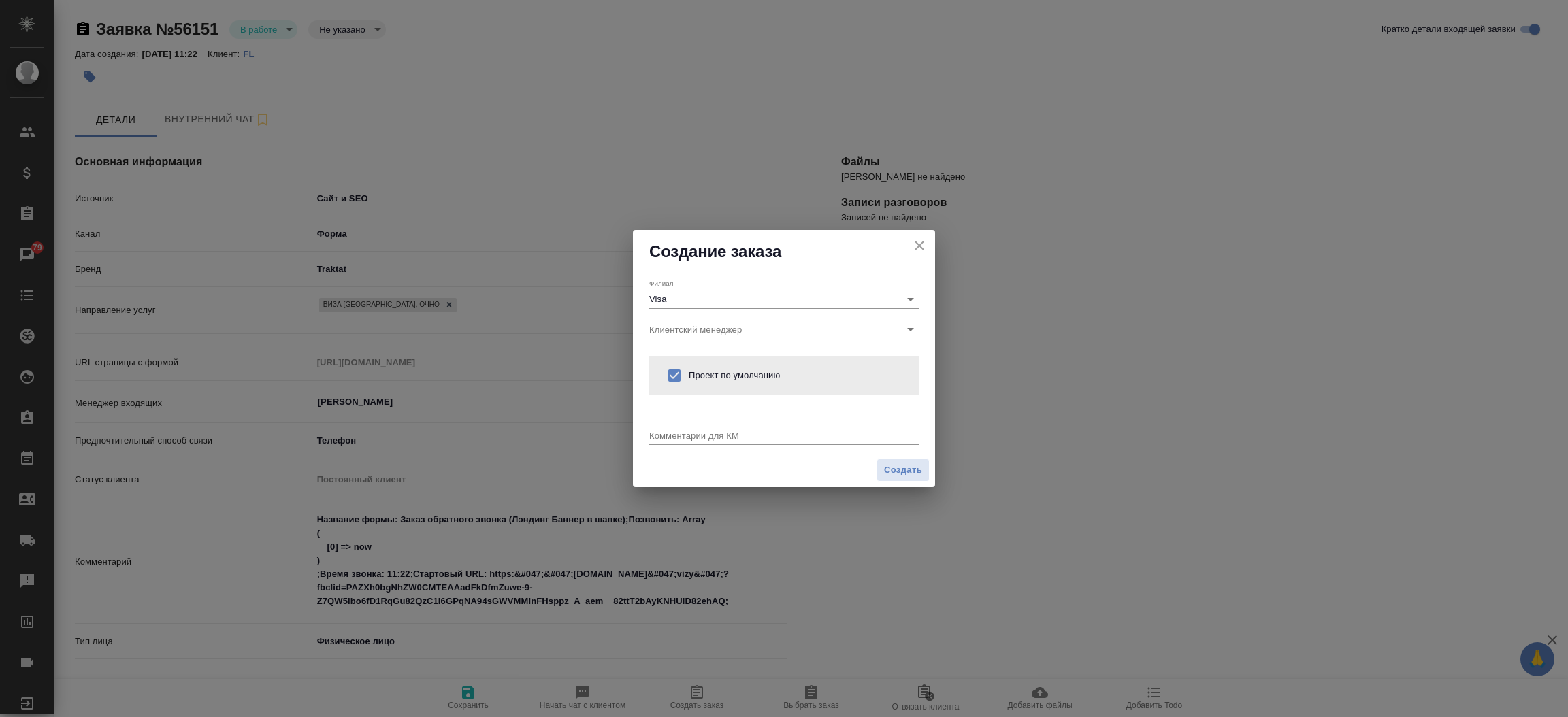
click at [672, 428] on div "x" at bounding box center [784, 436] width 270 height 17
type textarea "j"
type textarea "От КВ: виза в Великобританию на декабрь, ответ в вотс"
click at [924, 471] on button "Создать" at bounding box center [903, 470] width 53 height 23
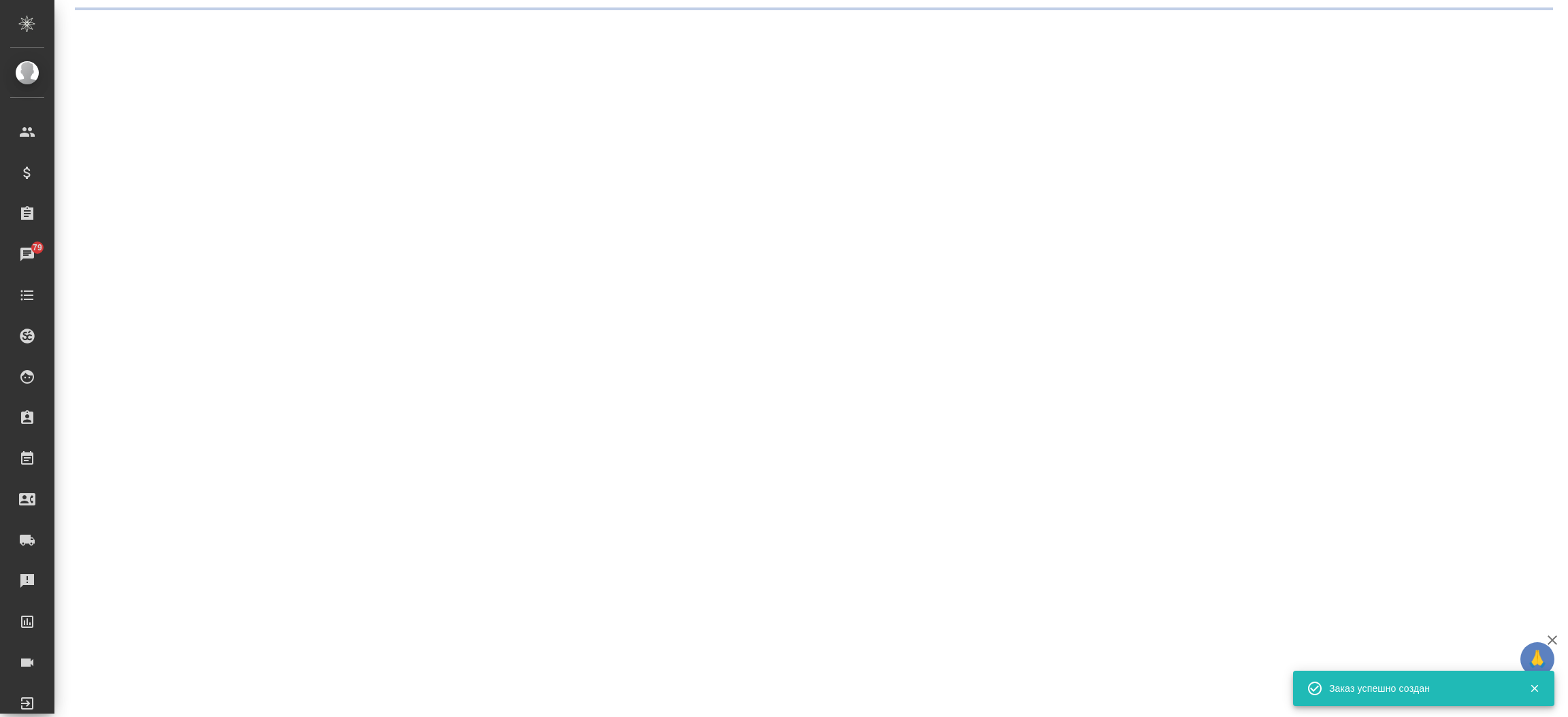
select select "RU"
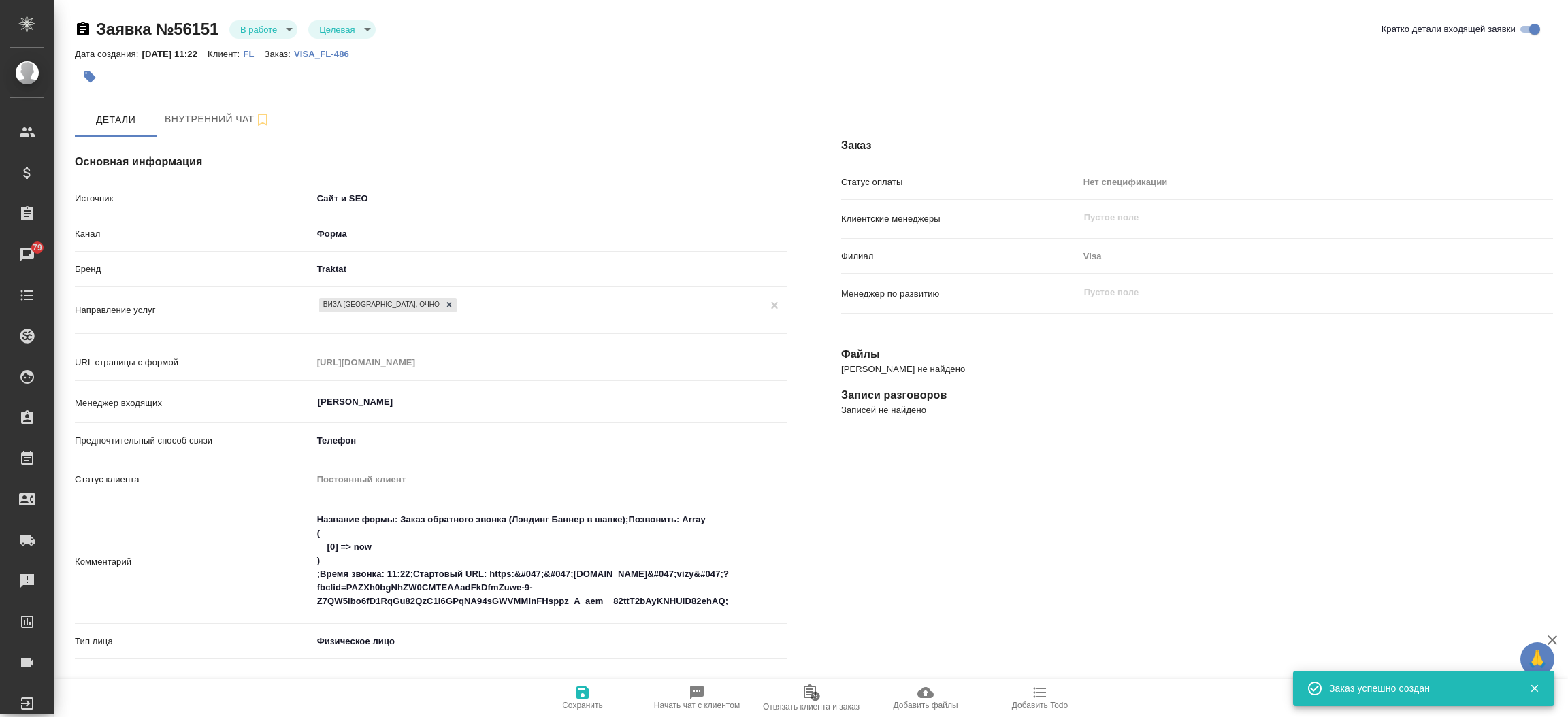
type textarea "x"
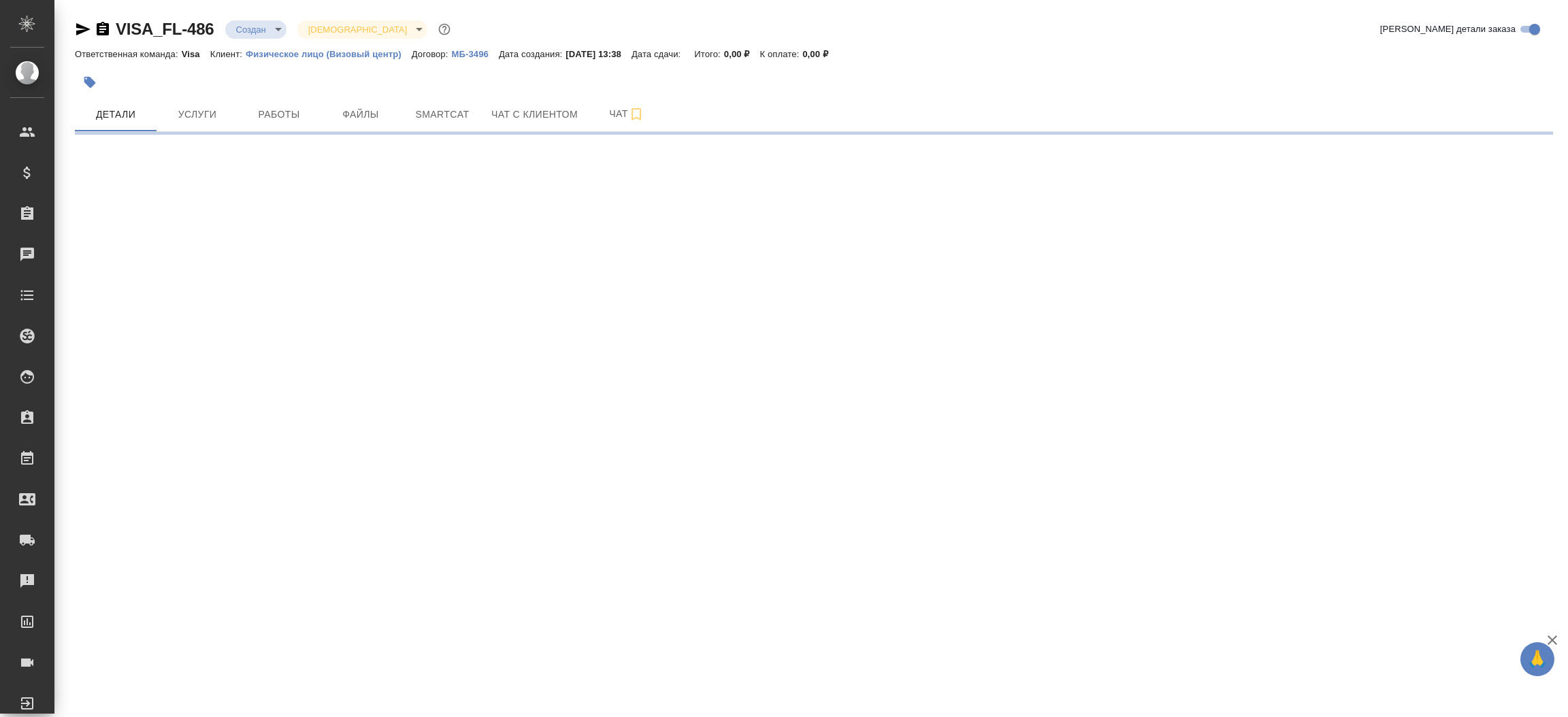
select select "RU"
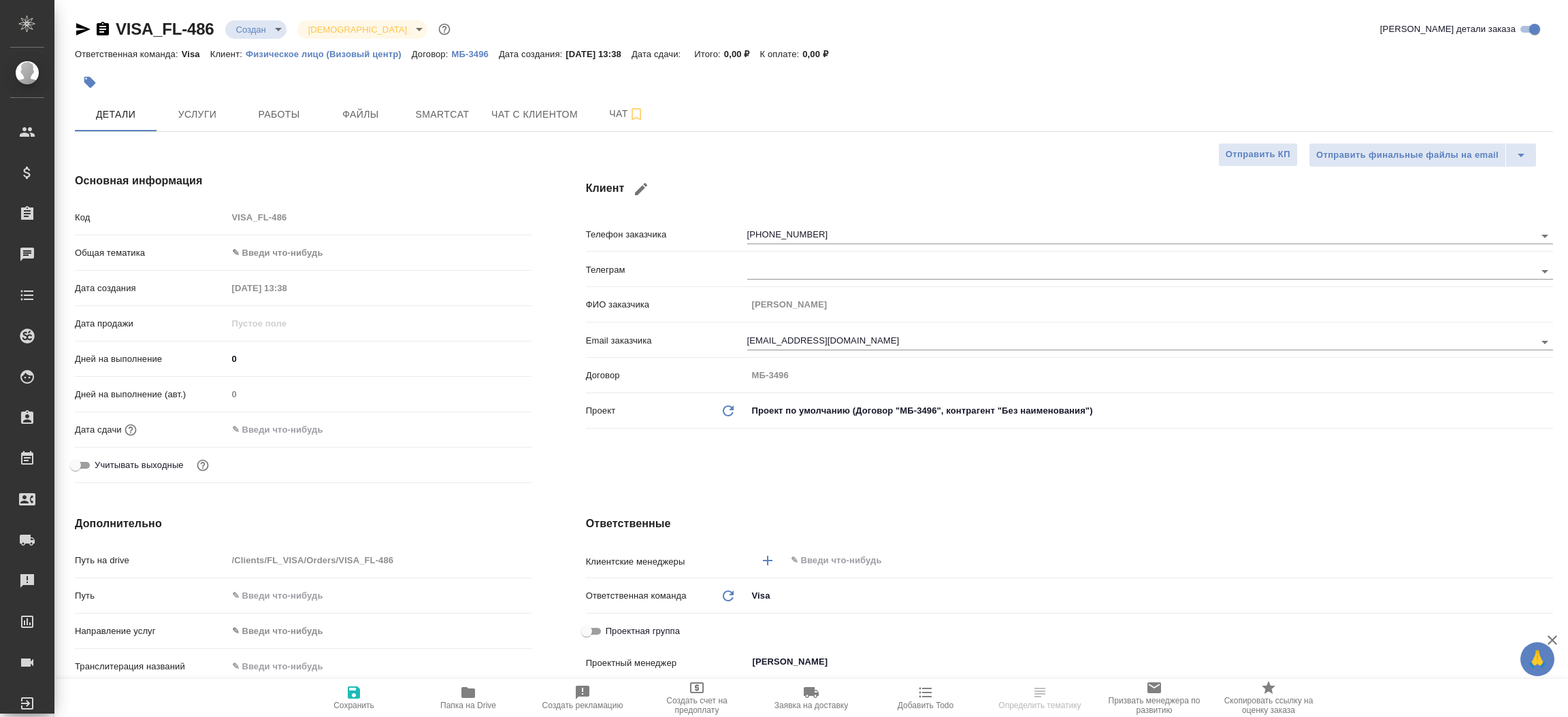
type textarea "x"
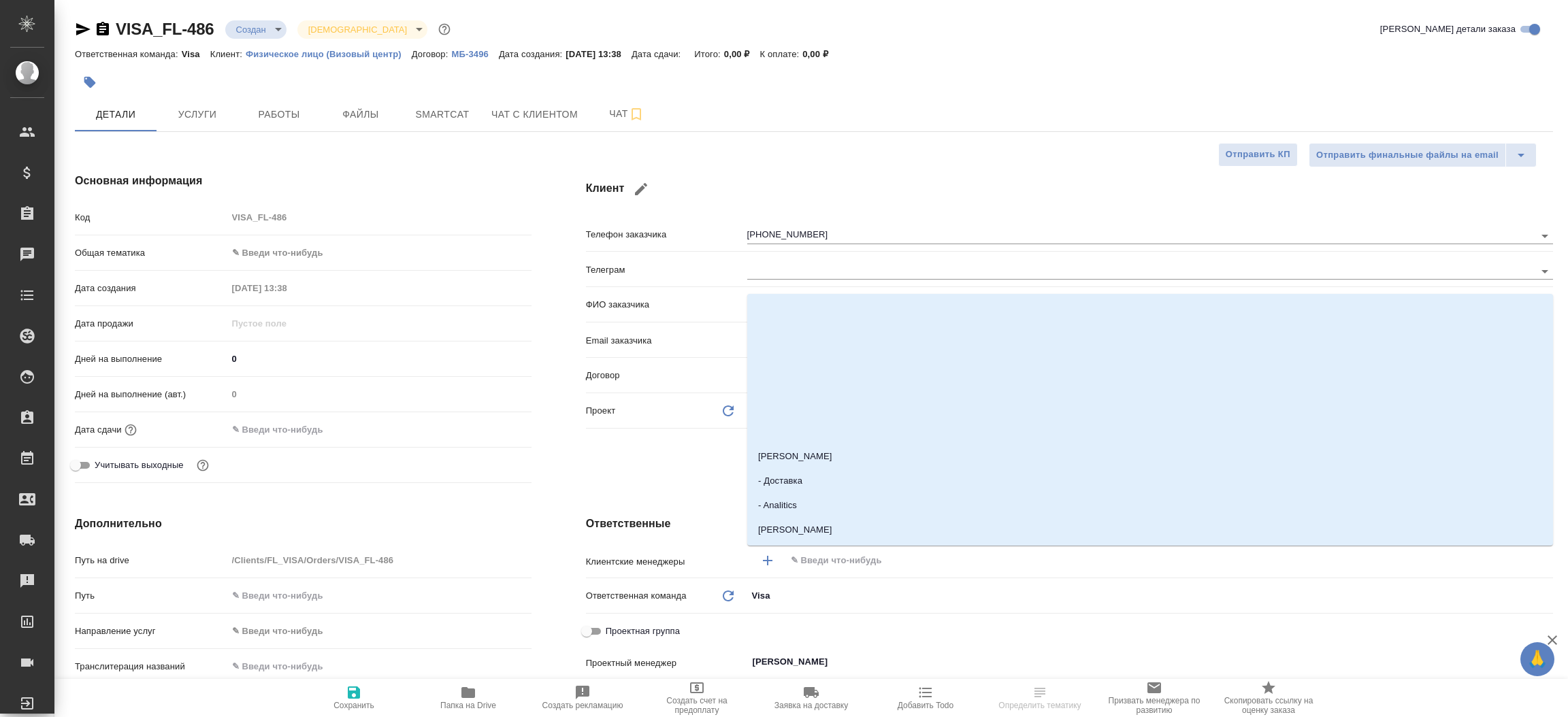
click at [876, 559] on input "text" at bounding box center [1146, 561] width 714 height 17
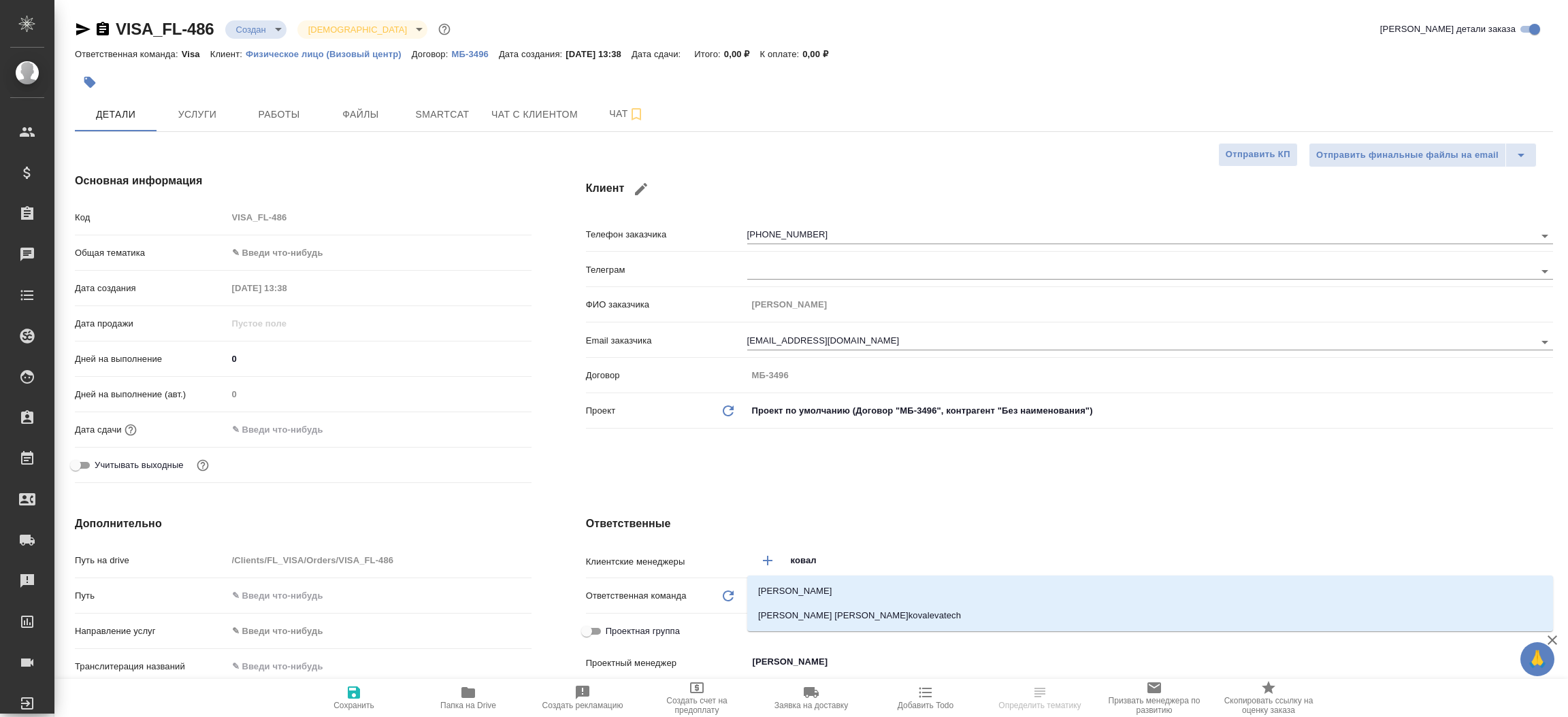
type input "ковале"
click at [802, 591] on li "Ковалева Екатерина" at bounding box center [1150, 591] width 806 height 24
type textarea "x"
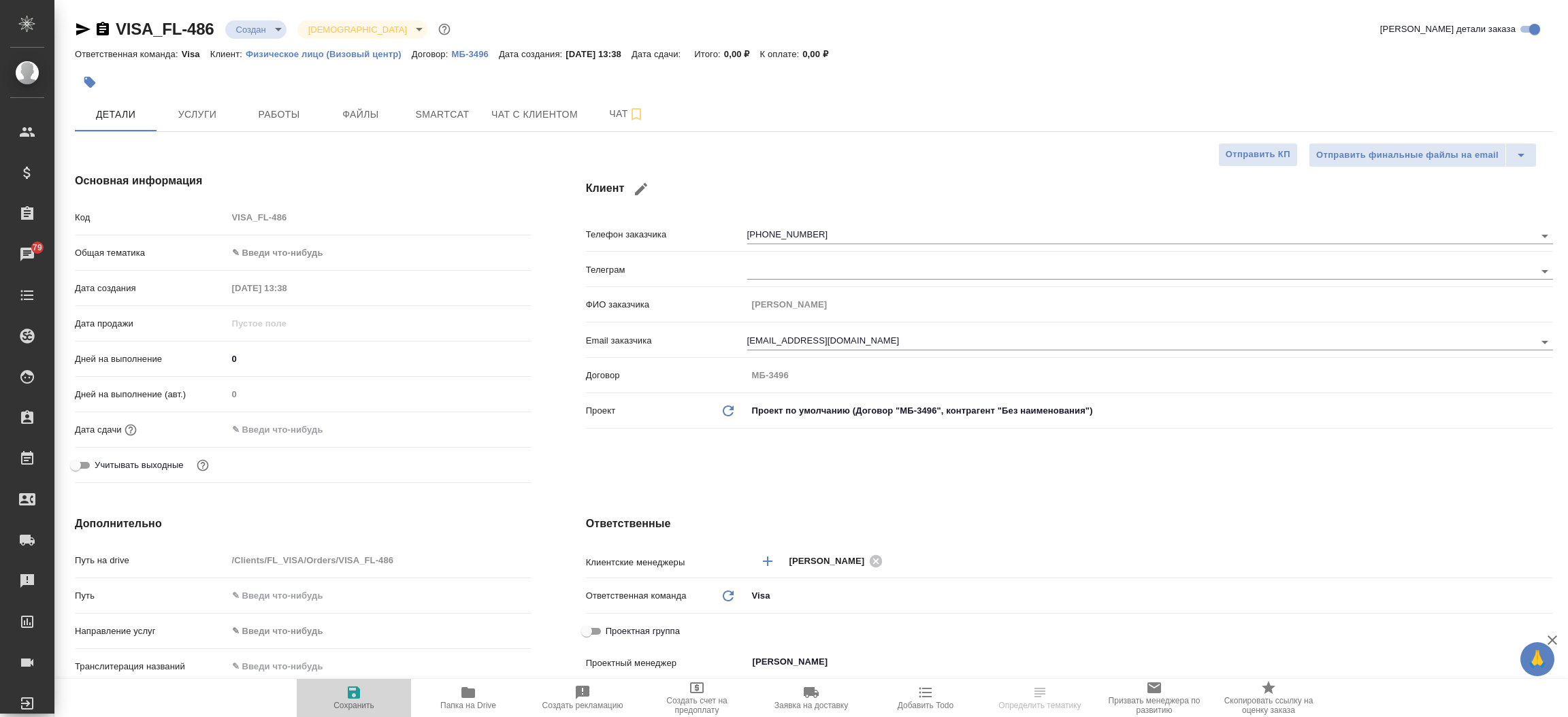
click at [352, 692] on icon "button" at bounding box center [354, 693] width 12 height 12
type textarea "x"
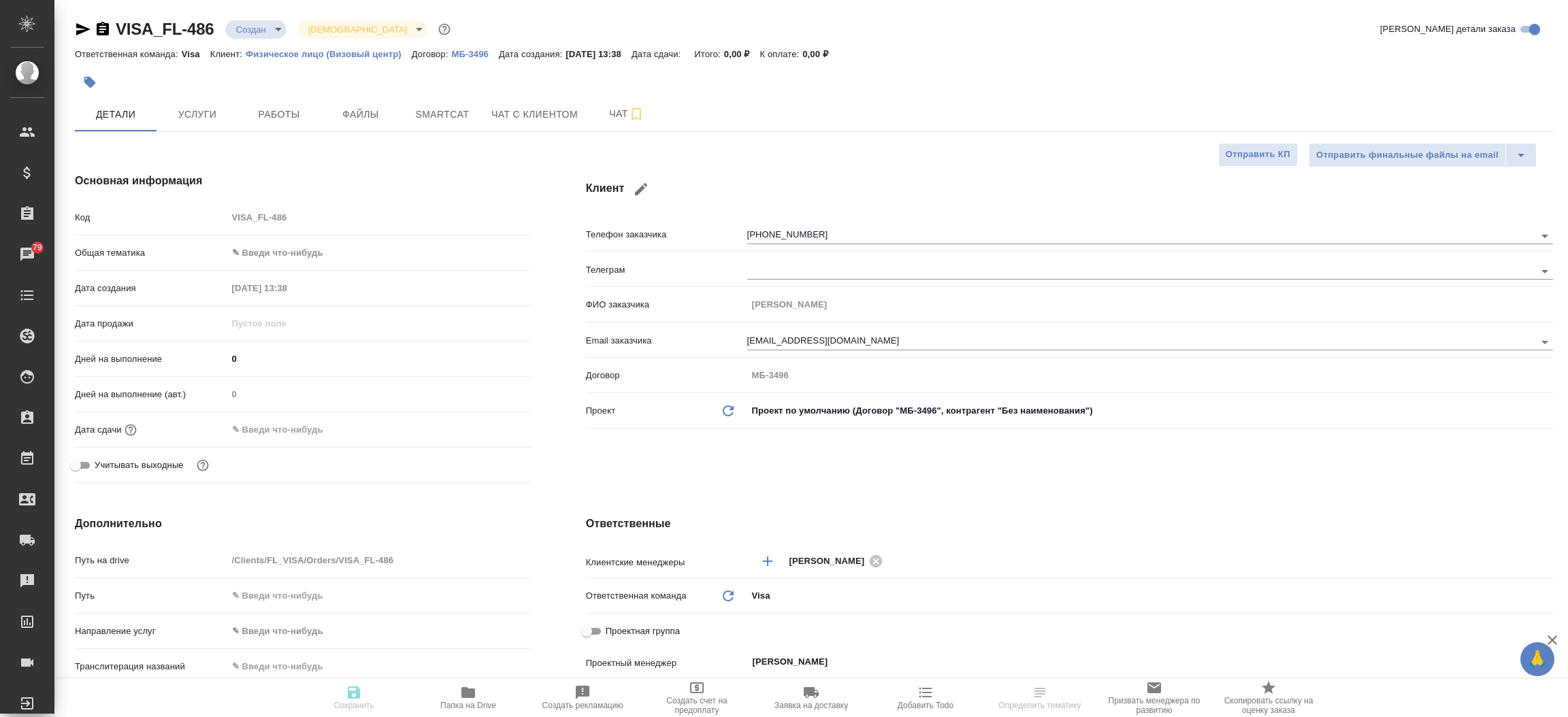
type textarea "x"
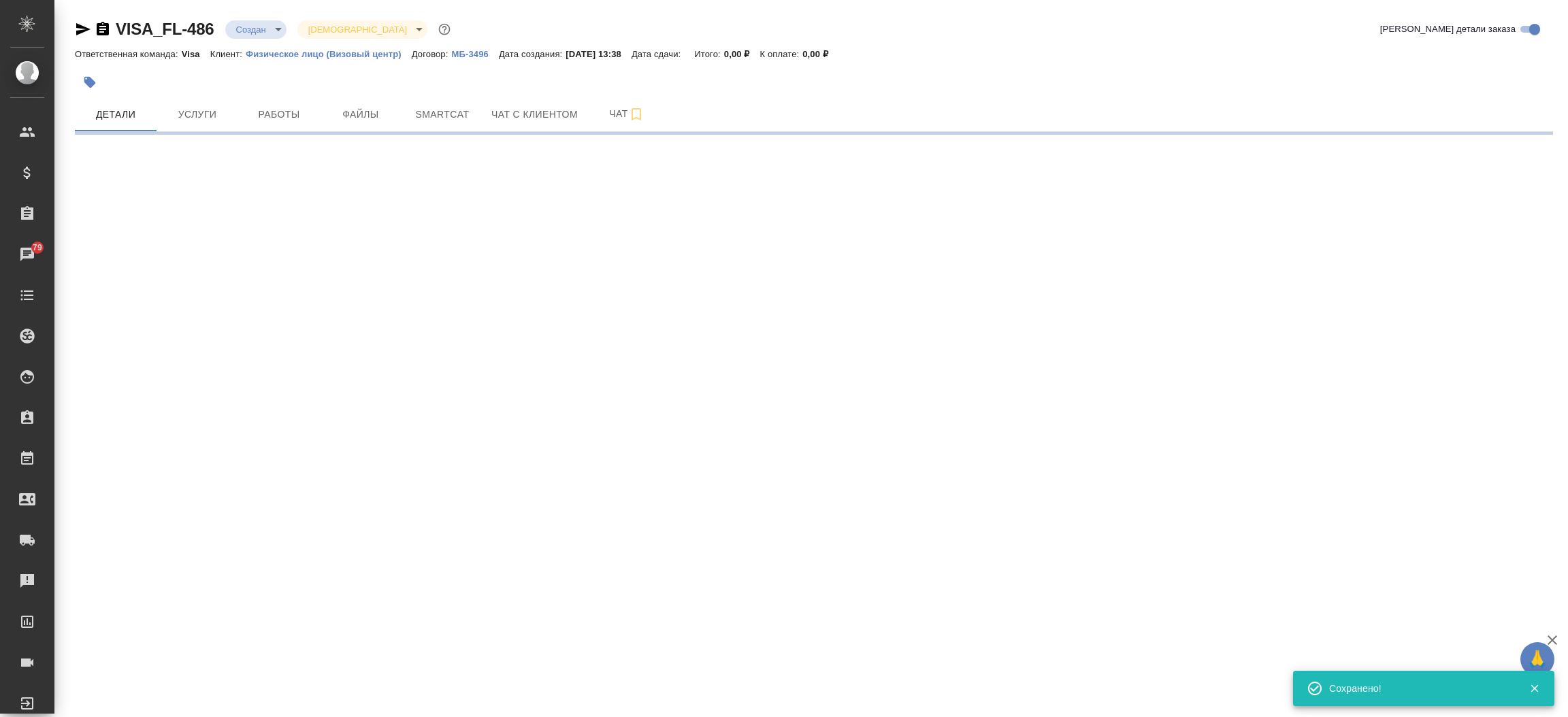
select select "RU"
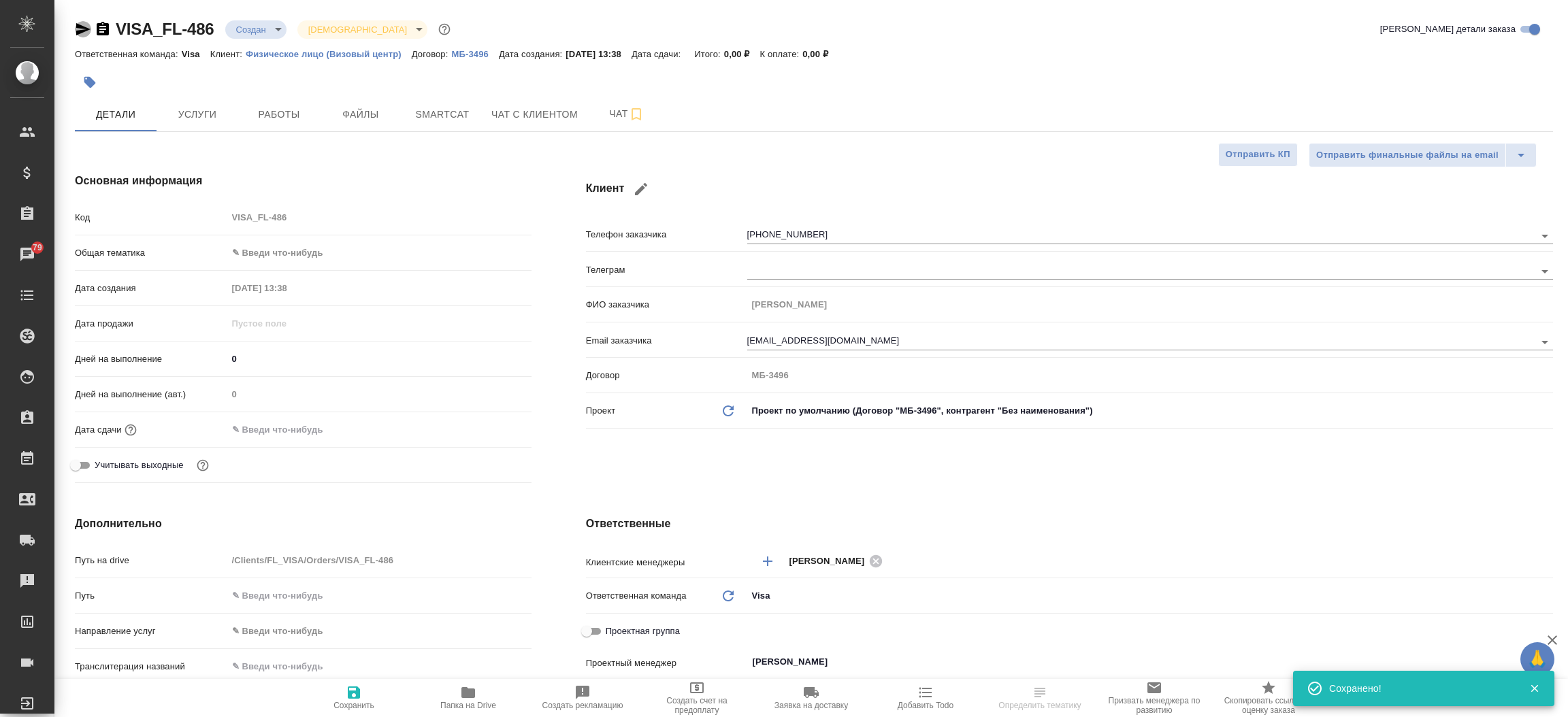
type textarea "x"
click at [78, 30] on icon "button" at bounding box center [83, 29] width 15 height 12
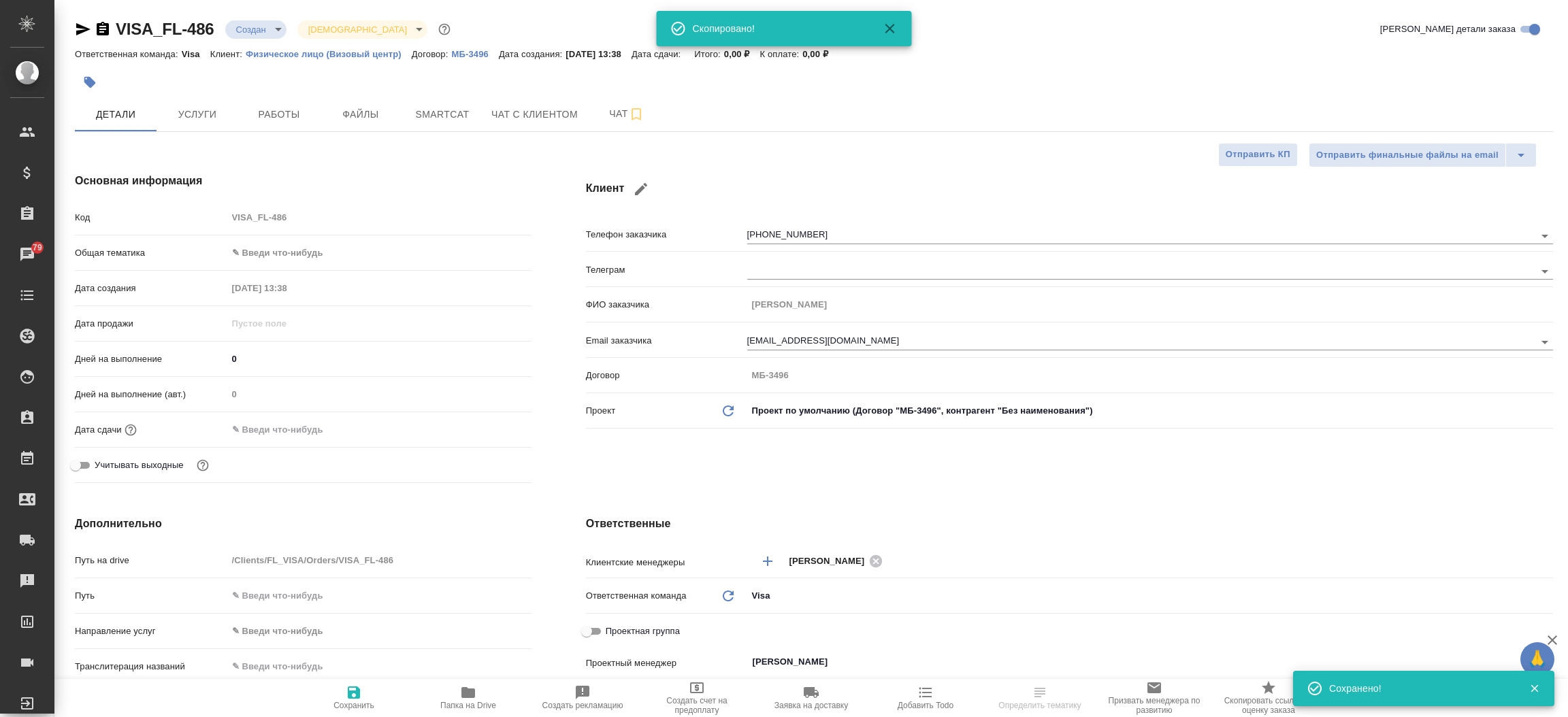
type textarea "x"
select select "RU"
type textarea "x"
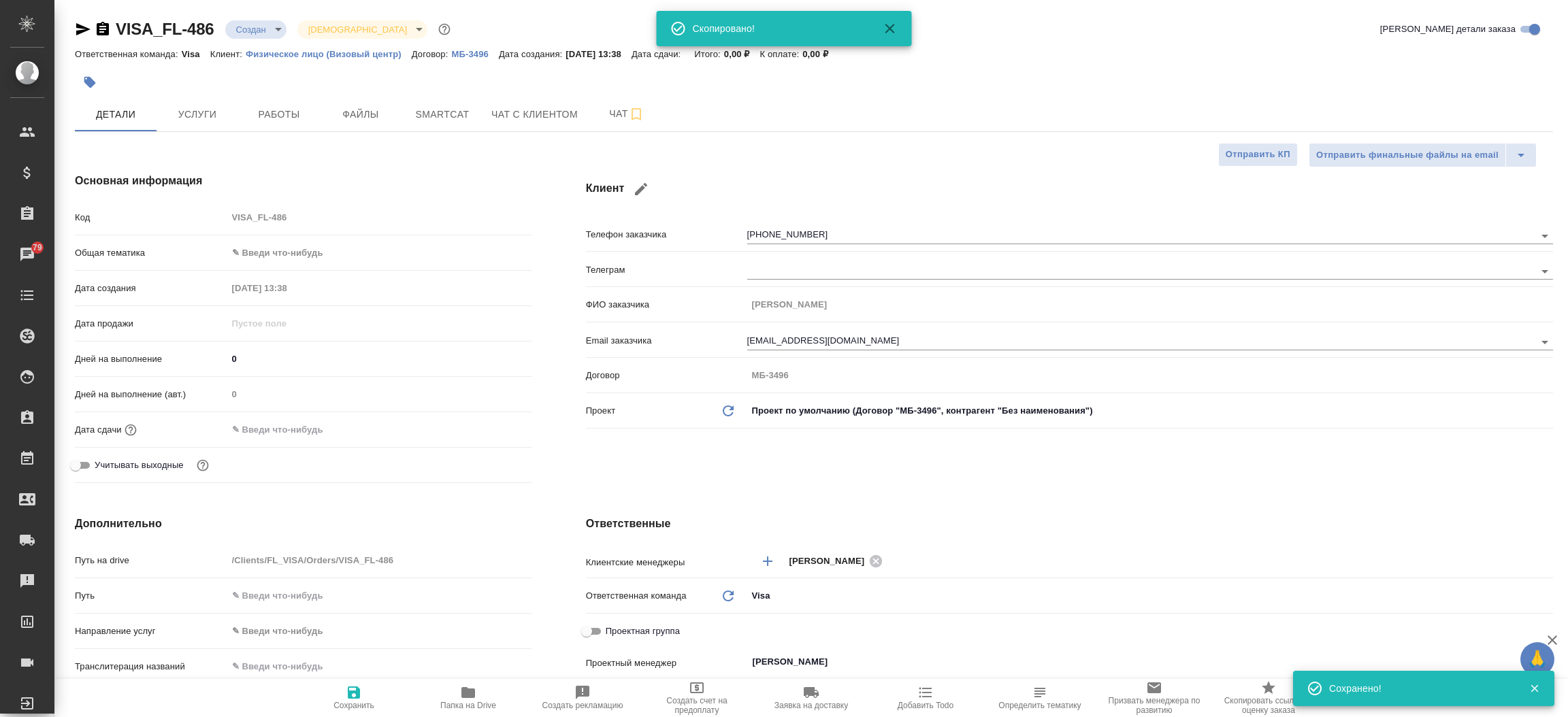
type textarea "x"
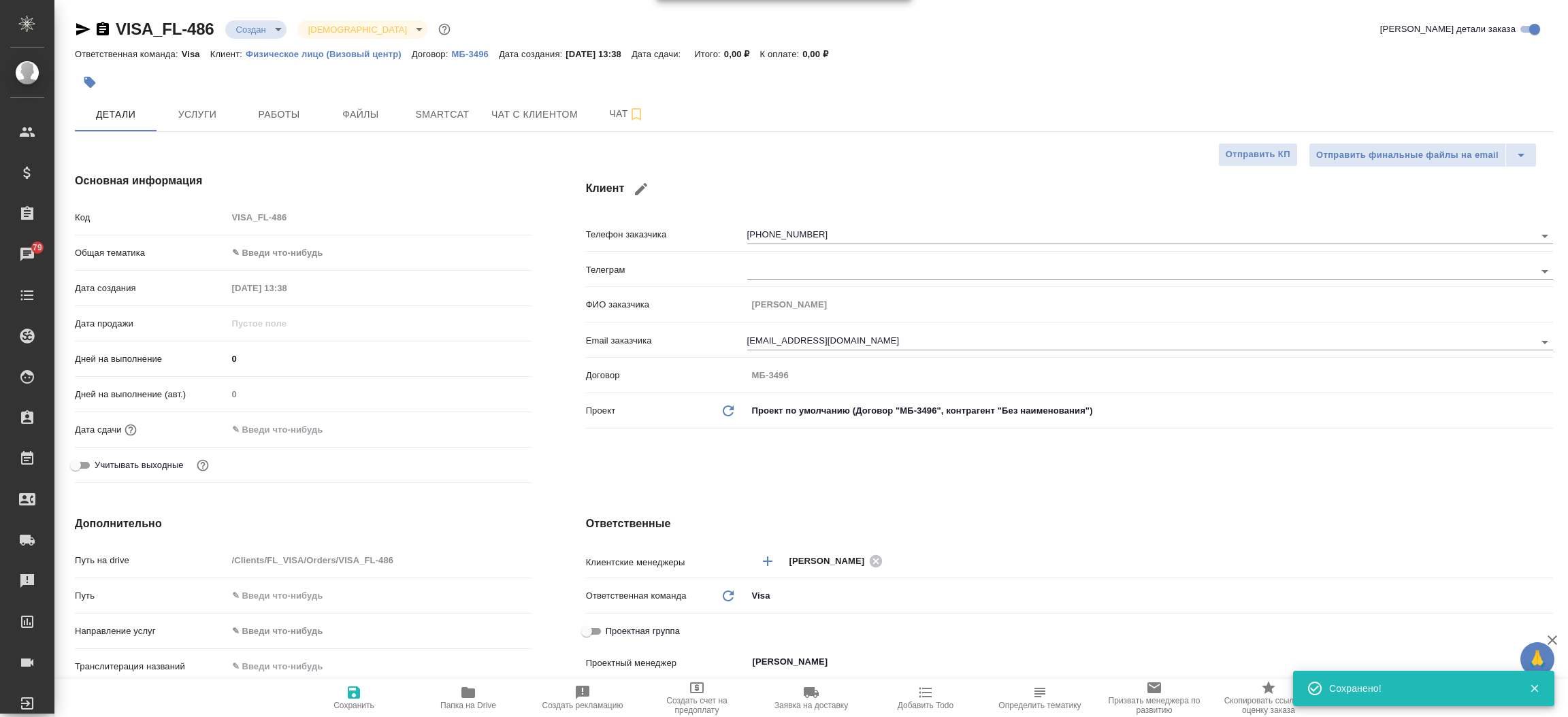
type textarea "x"
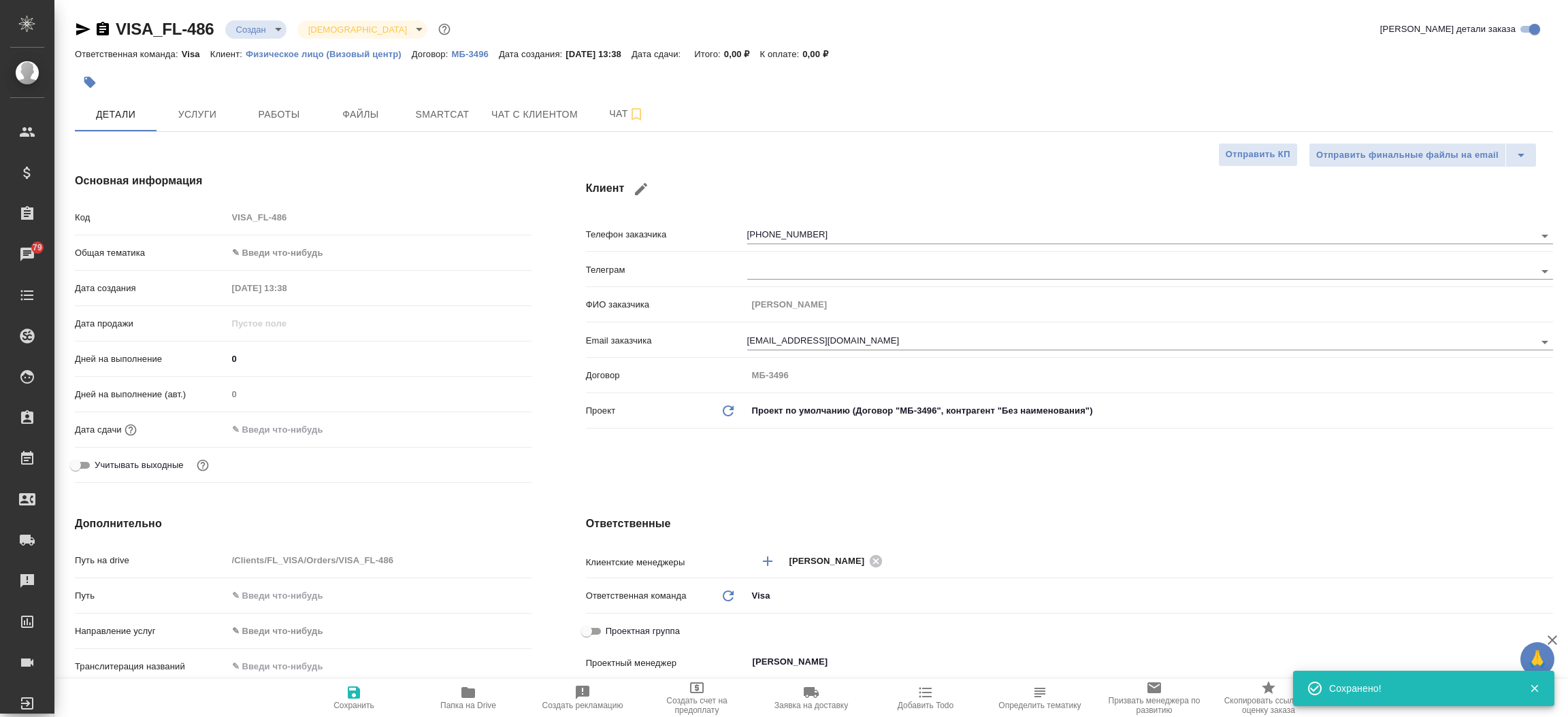
type textarea "x"
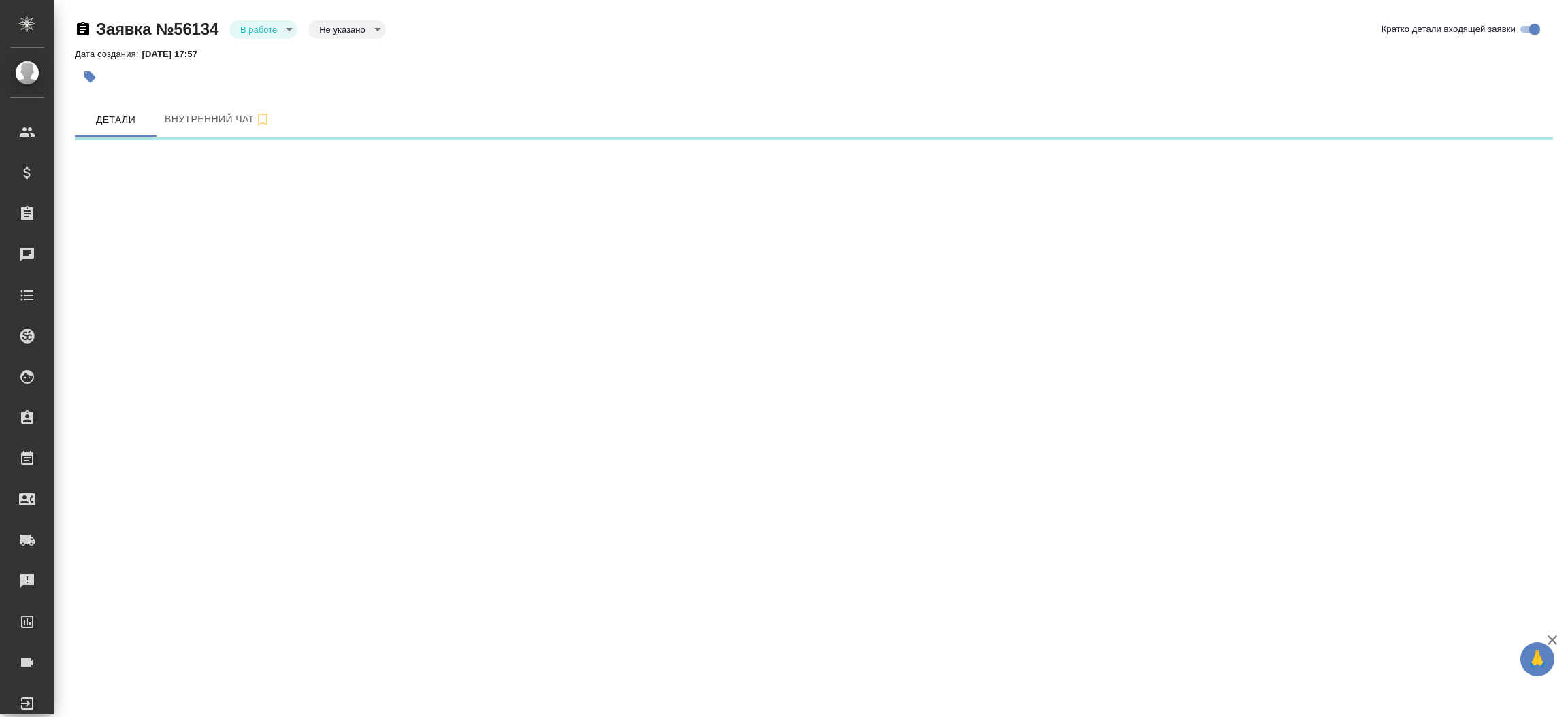
select select "RU"
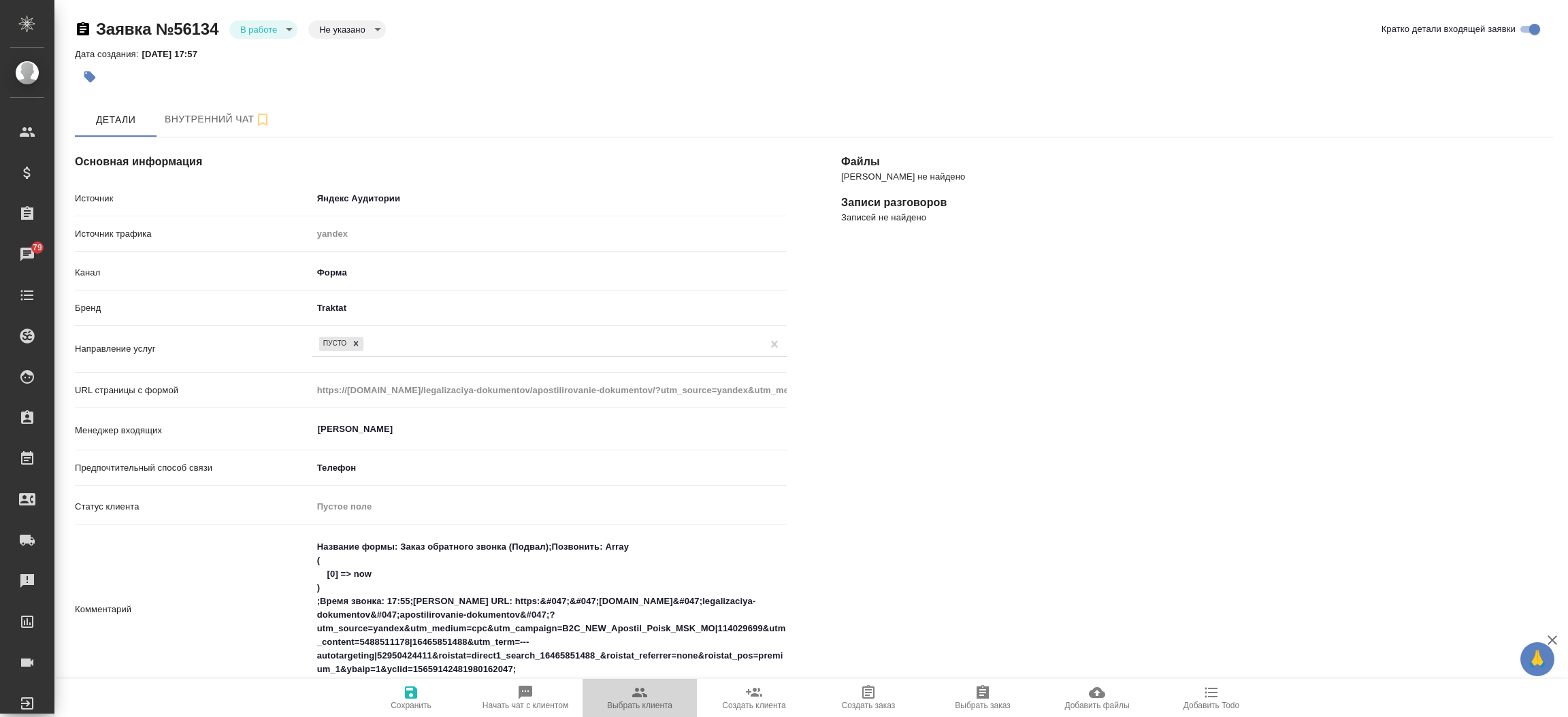
click at [632, 696] on icon "button" at bounding box center [640, 693] width 17 height 17
type textarea "x"
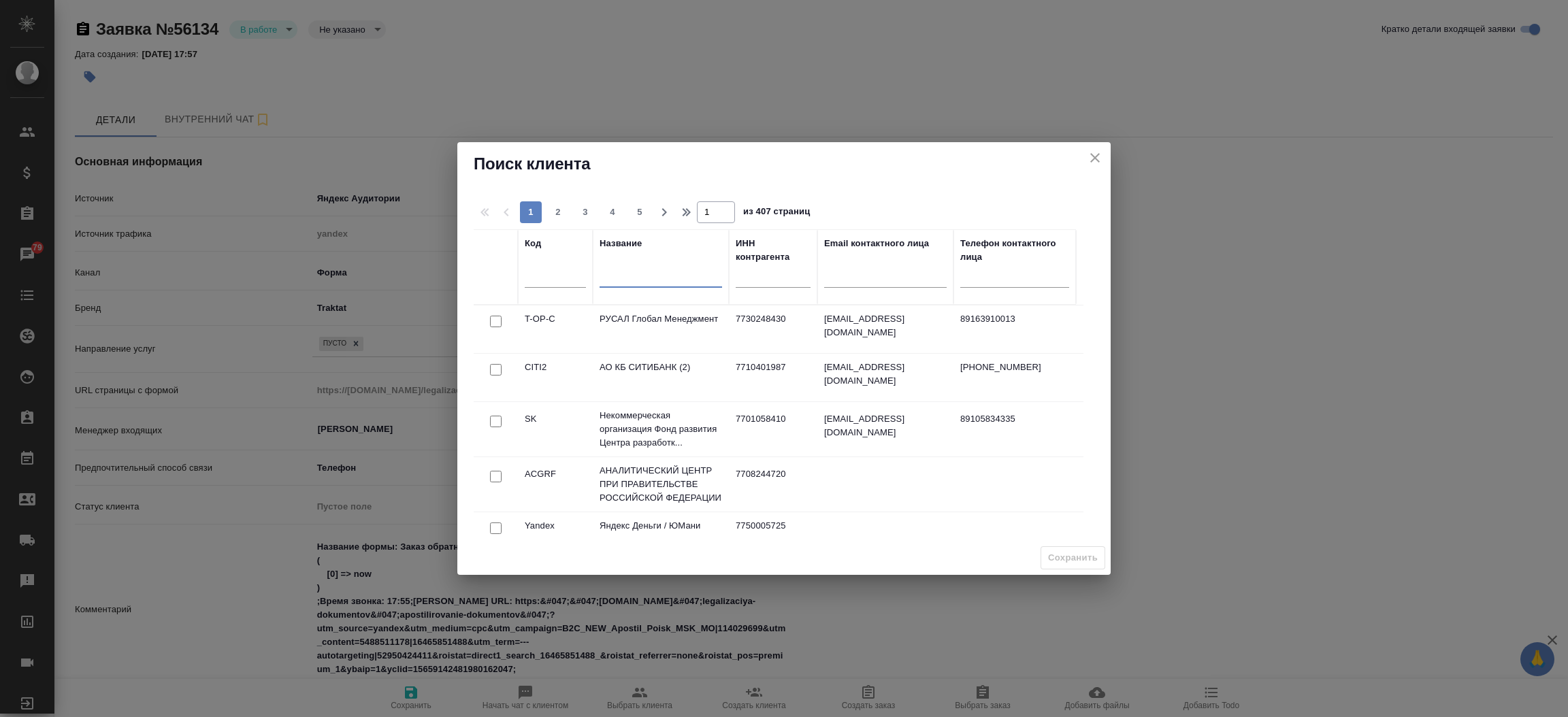
click at [643, 285] on input "text" at bounding box center [661, 279] width 122 height 17
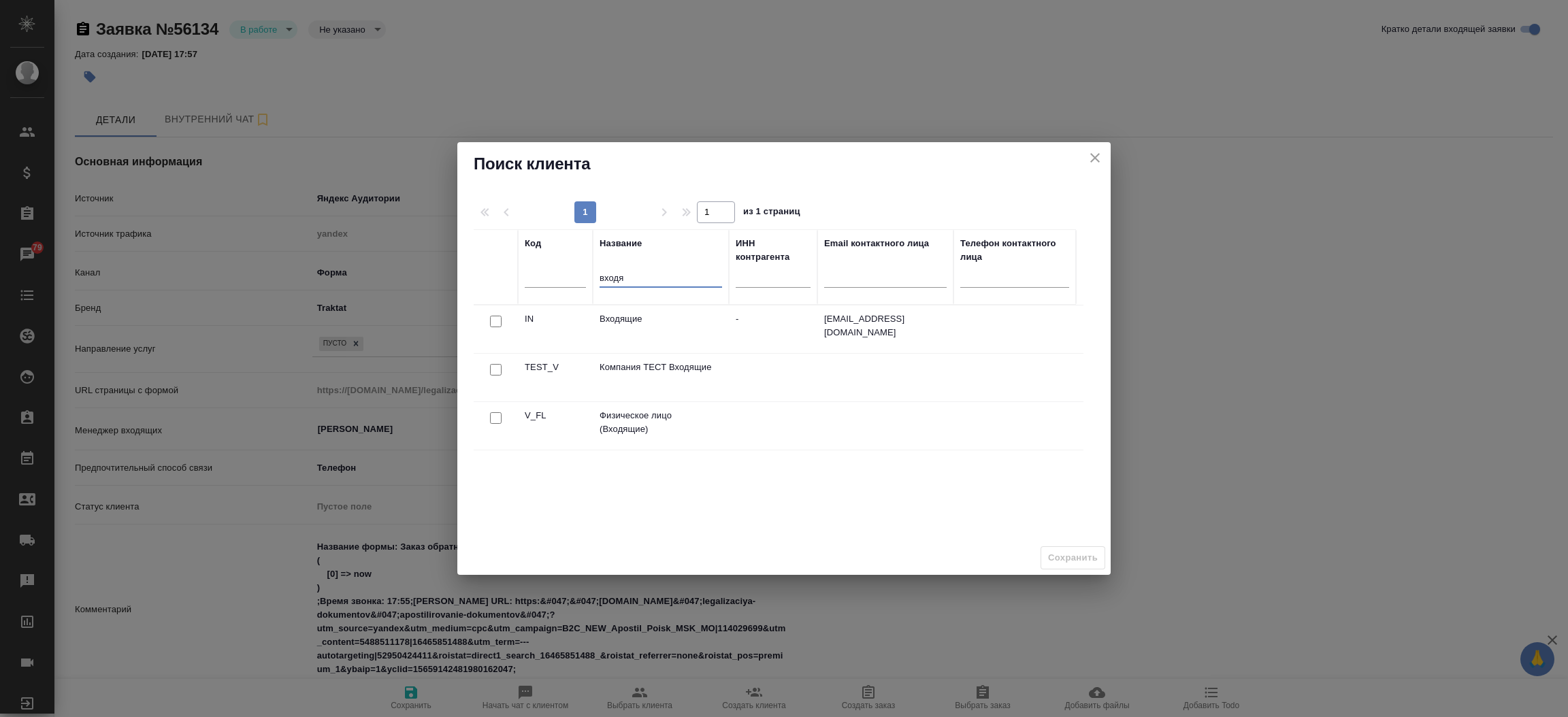
type input "входя"
click at [497, 420] on input "checkbox" at bounding box center [495, 418] width 12 height 12
checkbox input "true"
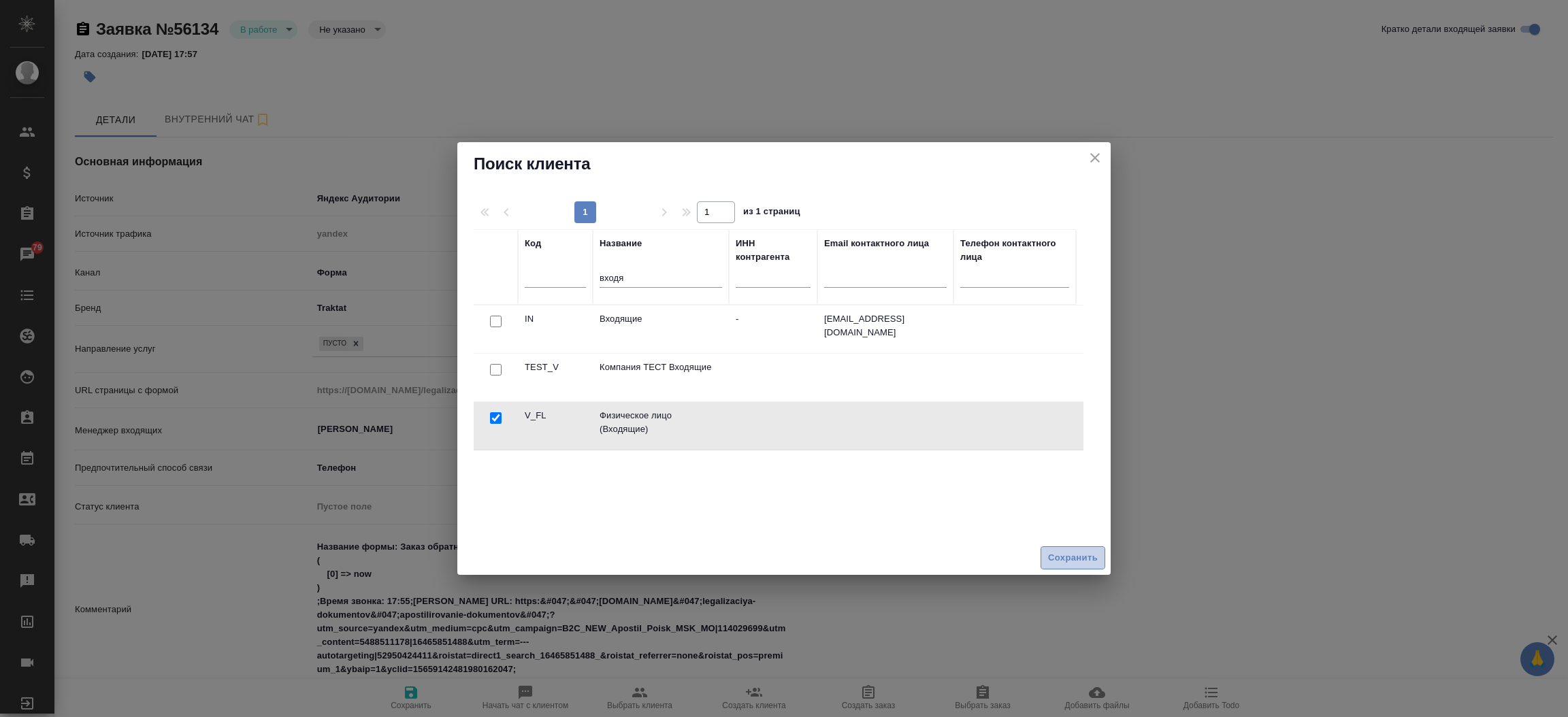
click at [1068, 555] on span "Сохранить" at bounding box center [1073, 558] width 50 height 16
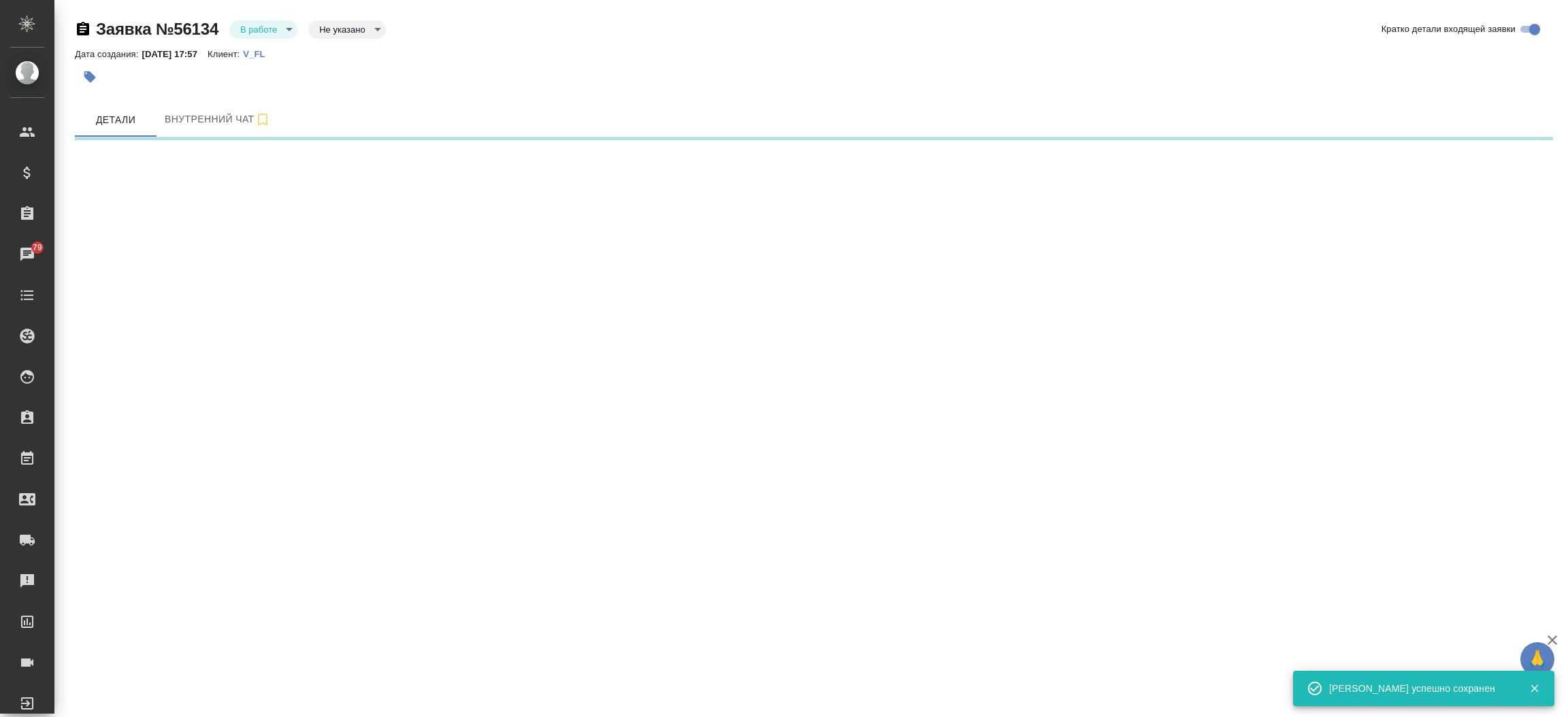
select select "RU"
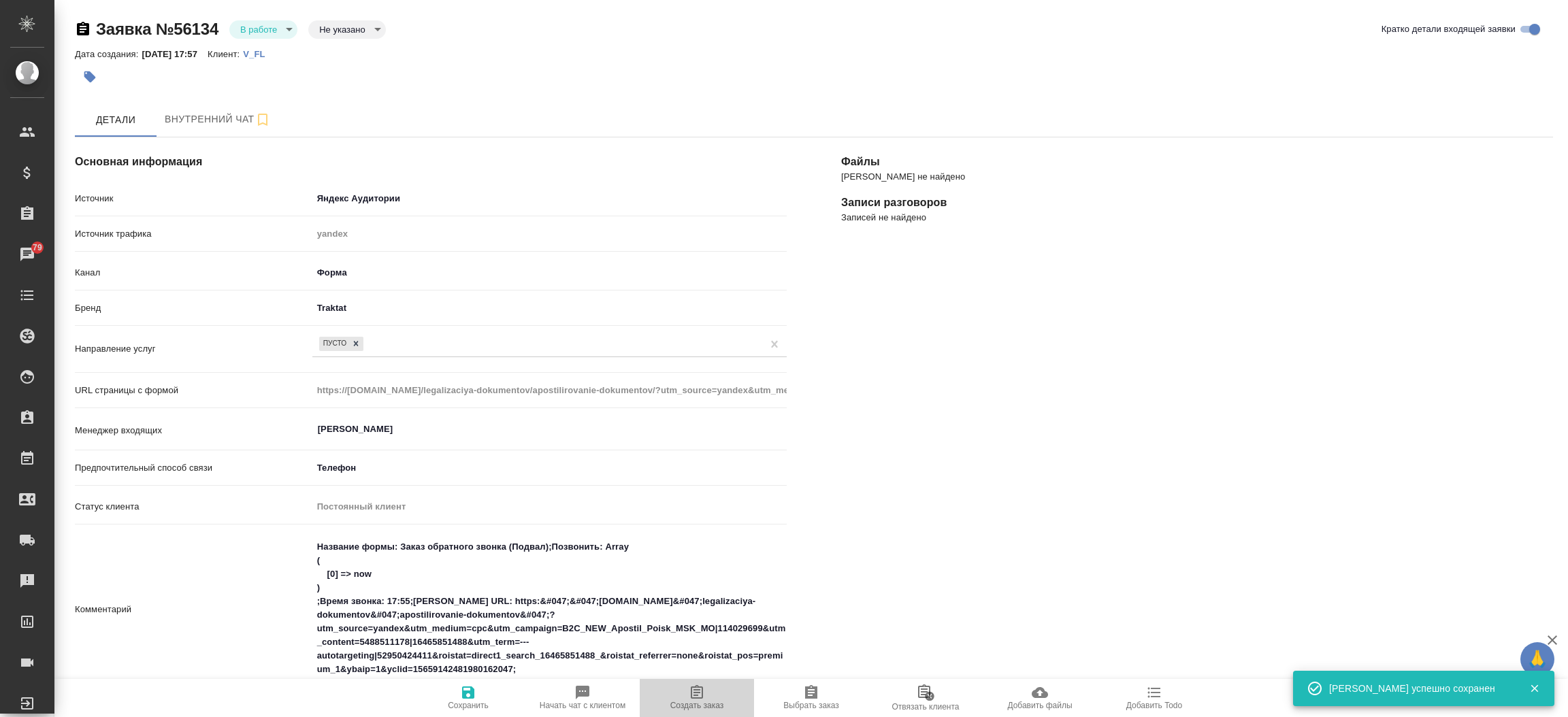
click at [704, 694] on icon "button" at bounding box center [697, 693] width 17 height 17
type textarea "x"
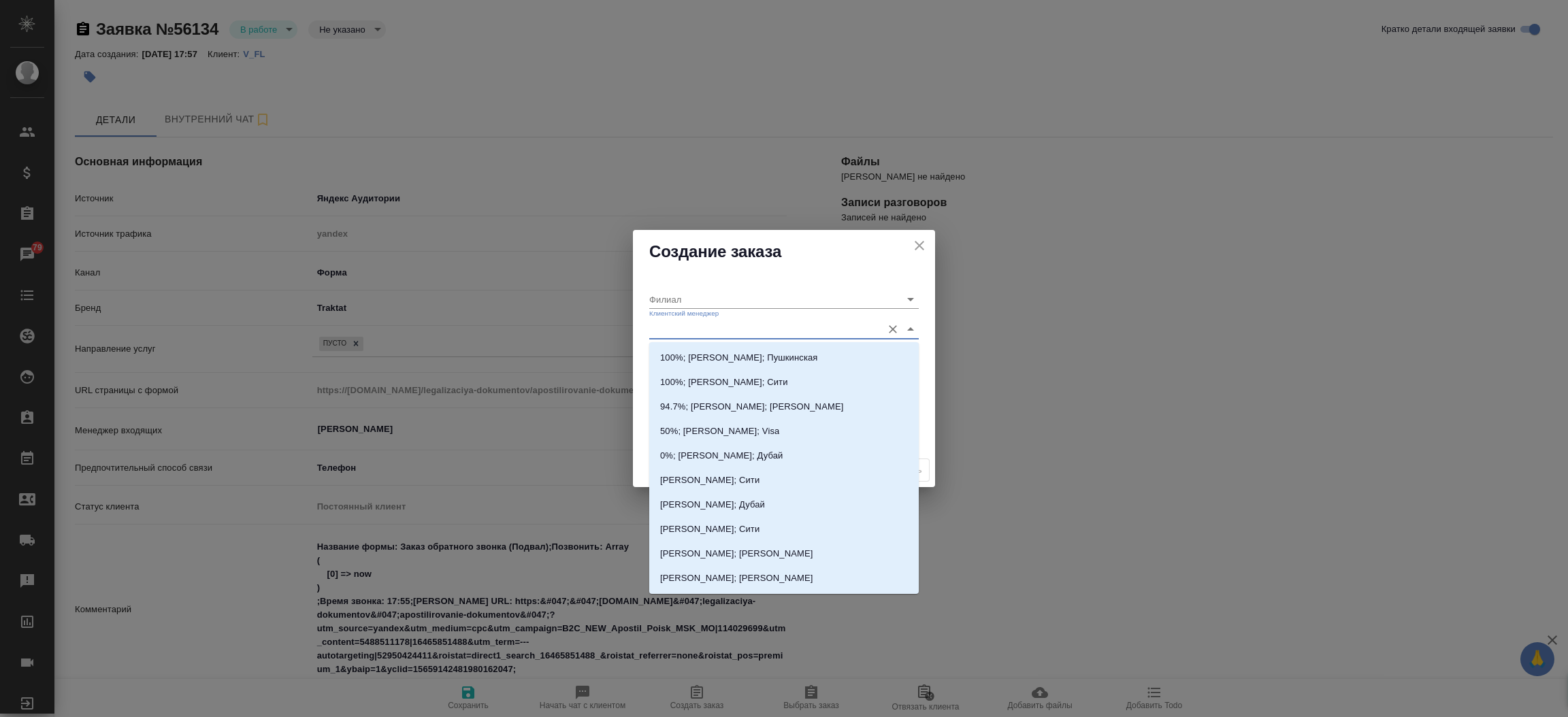
click at [664, 334] on input "Клиентский менеджер" at bounding box center [762, 329] width 226 height 19
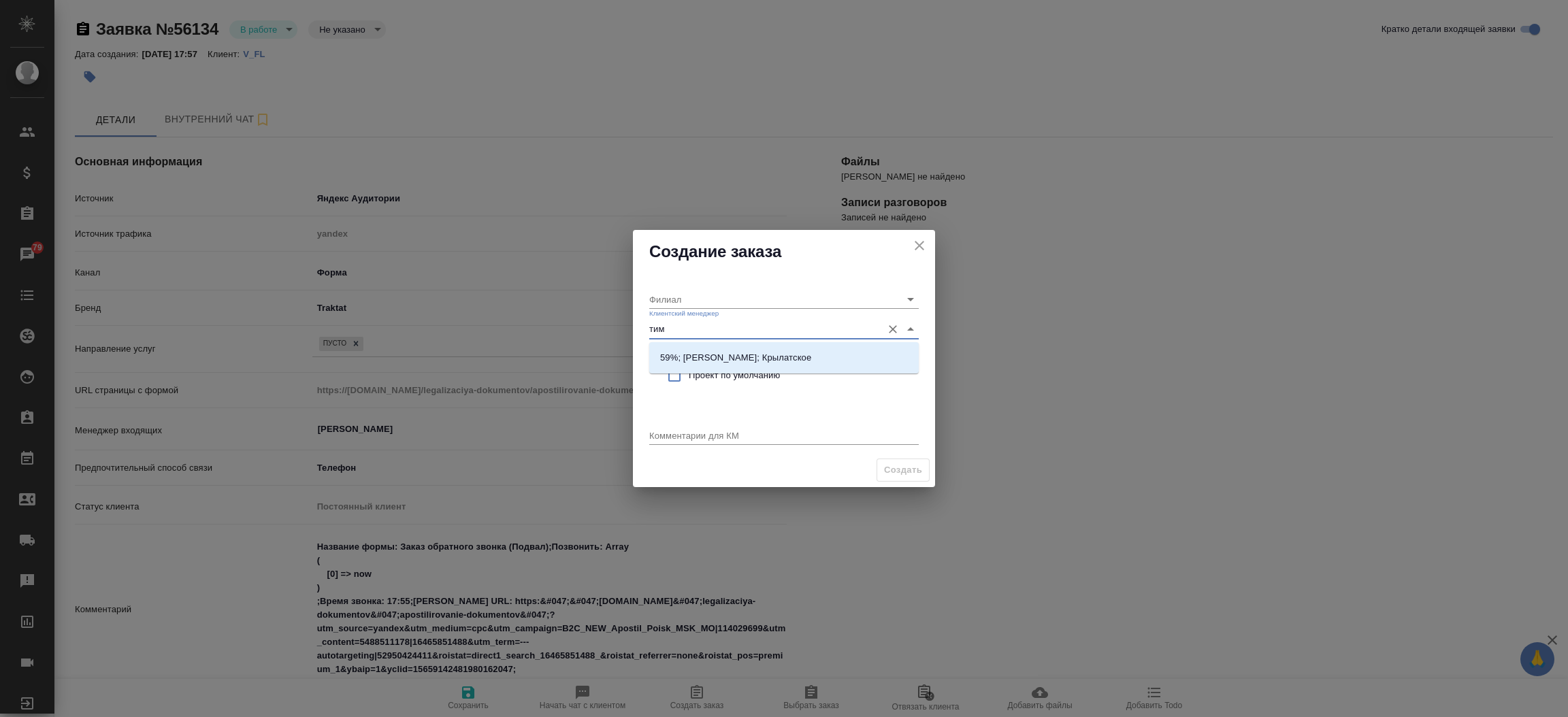
type input "тиму"
click at [746, 357] on p "59%; Касымов Тимур; Крылатское" at bounding box center [735, 358] width 151 height 14
type input "Крылатское"
type input "59%; Касымов Тимур; Крылатское"
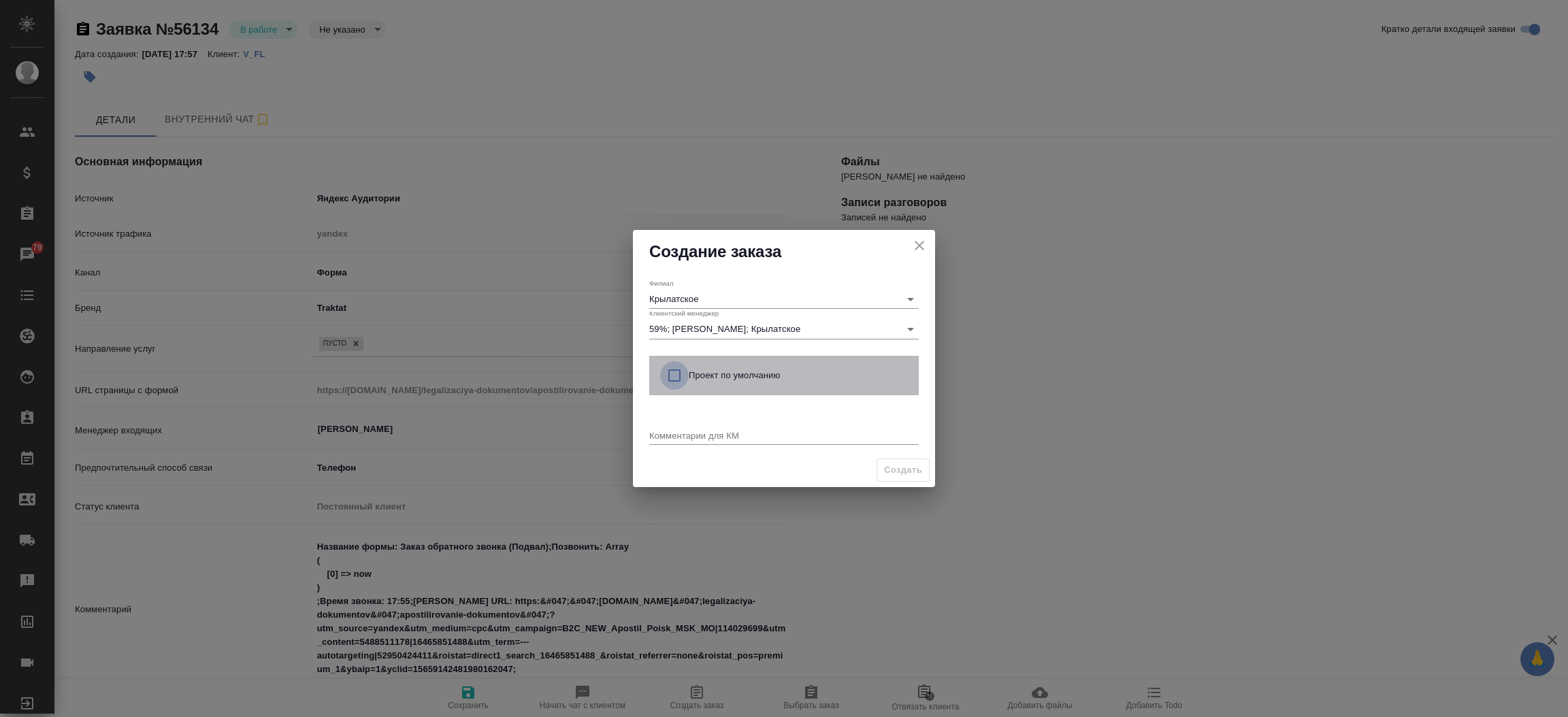
click at [667, 381] on input "checkbox" at bounding box center [674, 375] width 28 height 28
checkbox input "true"
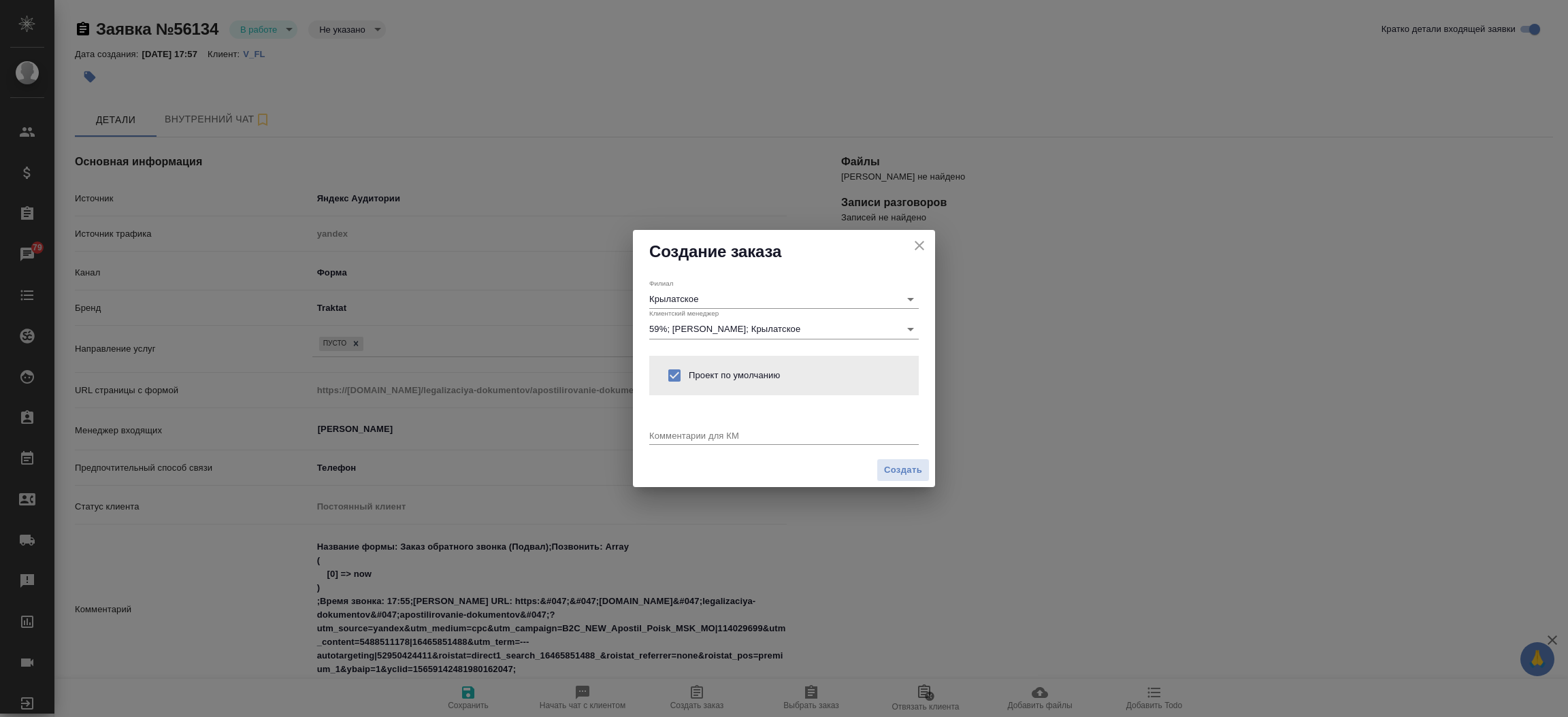
click at [680, 442] on div "x" at bounding box center [784, 436] width 270 height 17
type textarea "от КВ:"
type textarea "x"
paste textarea "Свидетельство о рождении стандартное российское с апостилем"
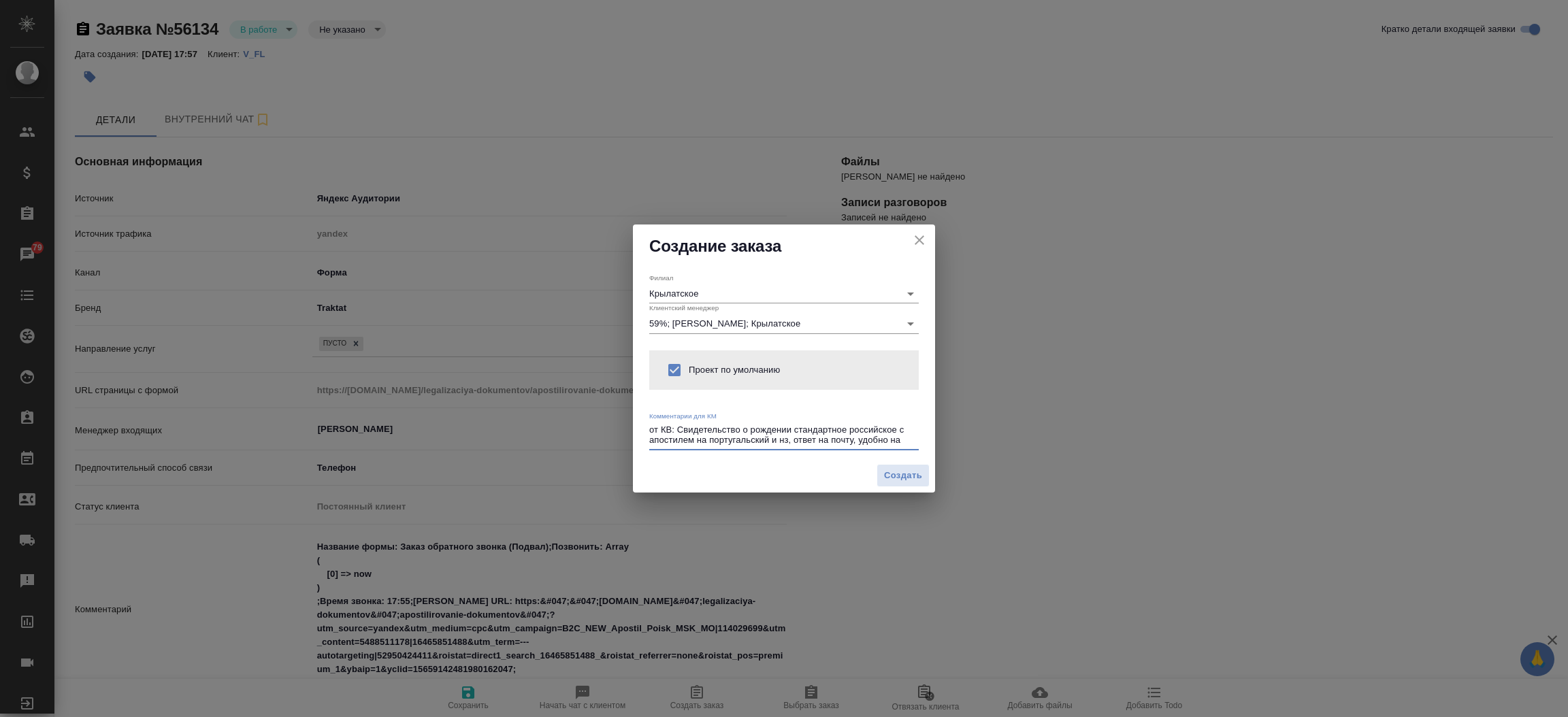
type textarea "от КВ: Свидетельство о рождении стандартное российское с апостилем на португаль…"
type textarea "x"
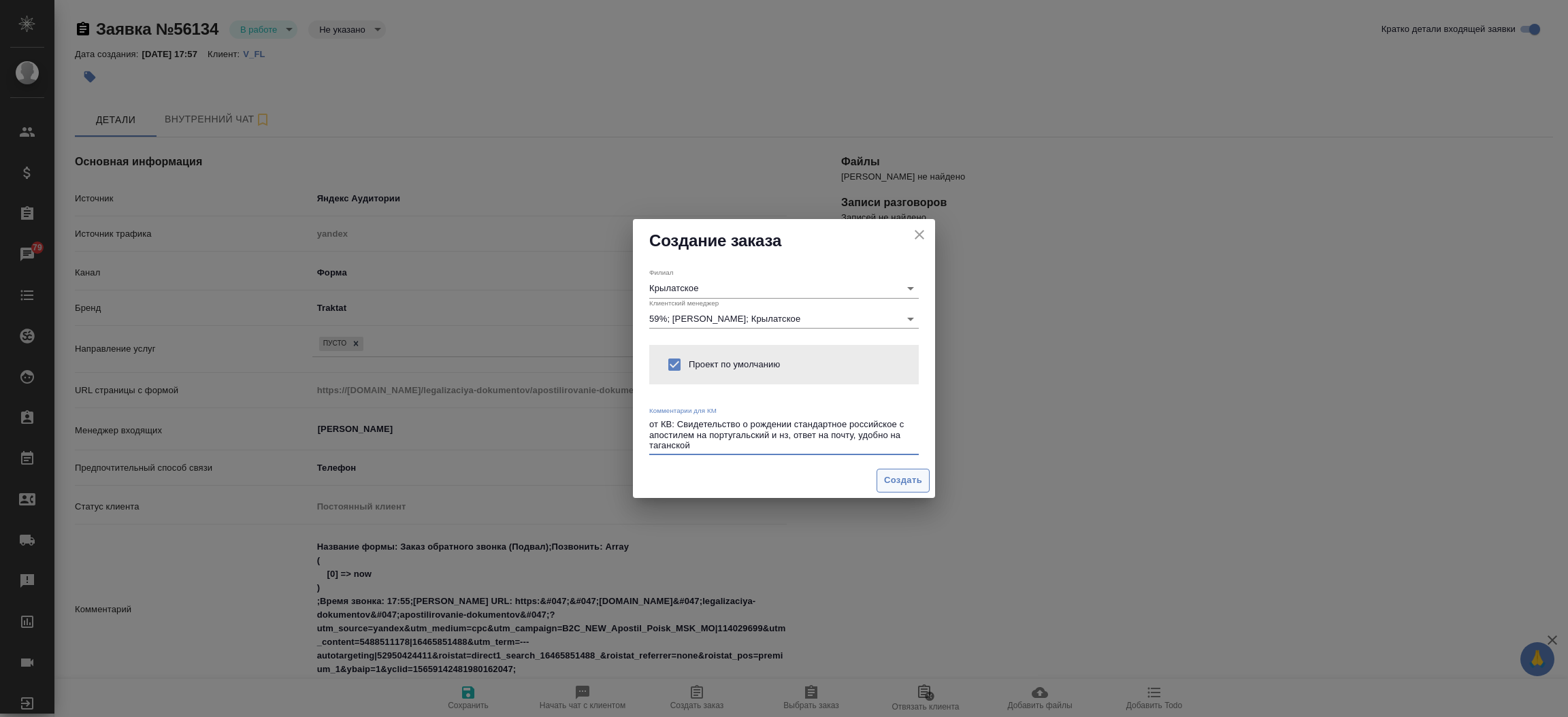
type textarea "от КВ: Свидетельство о рождении стандартное российское с апостилем на португаль…"
click at [907, 479] on span "Создать" at bounding box center [903, 480] width 38 height 16
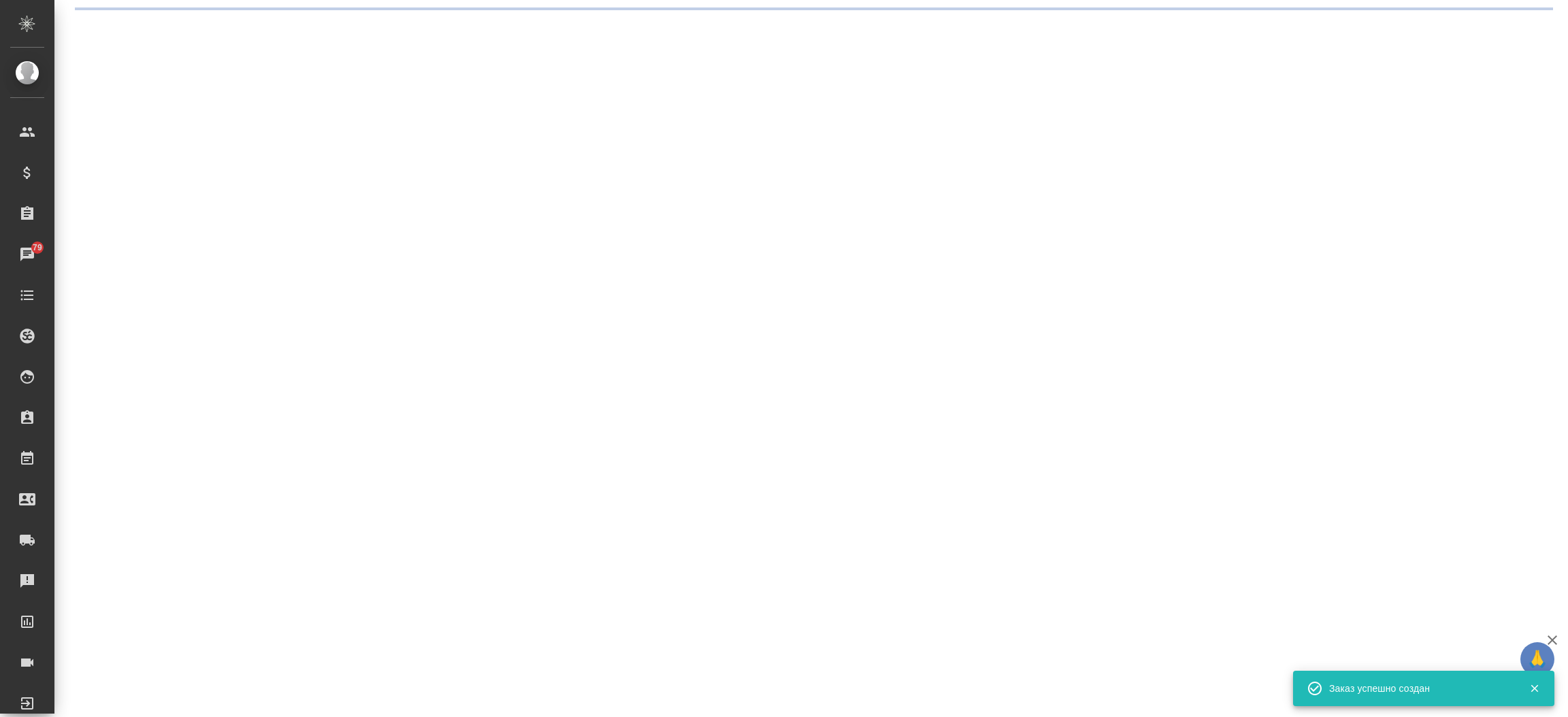
select select "RU"
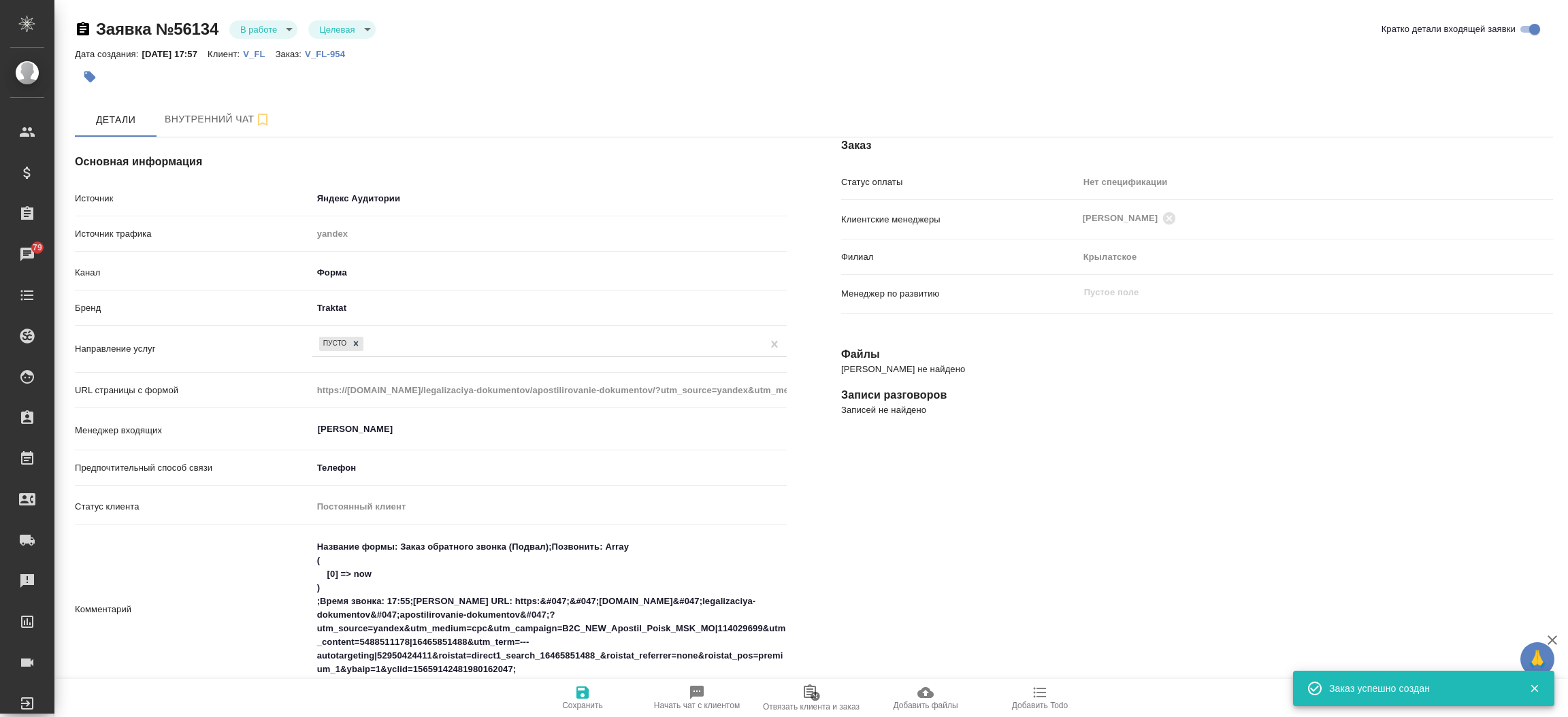
type textarea "x"
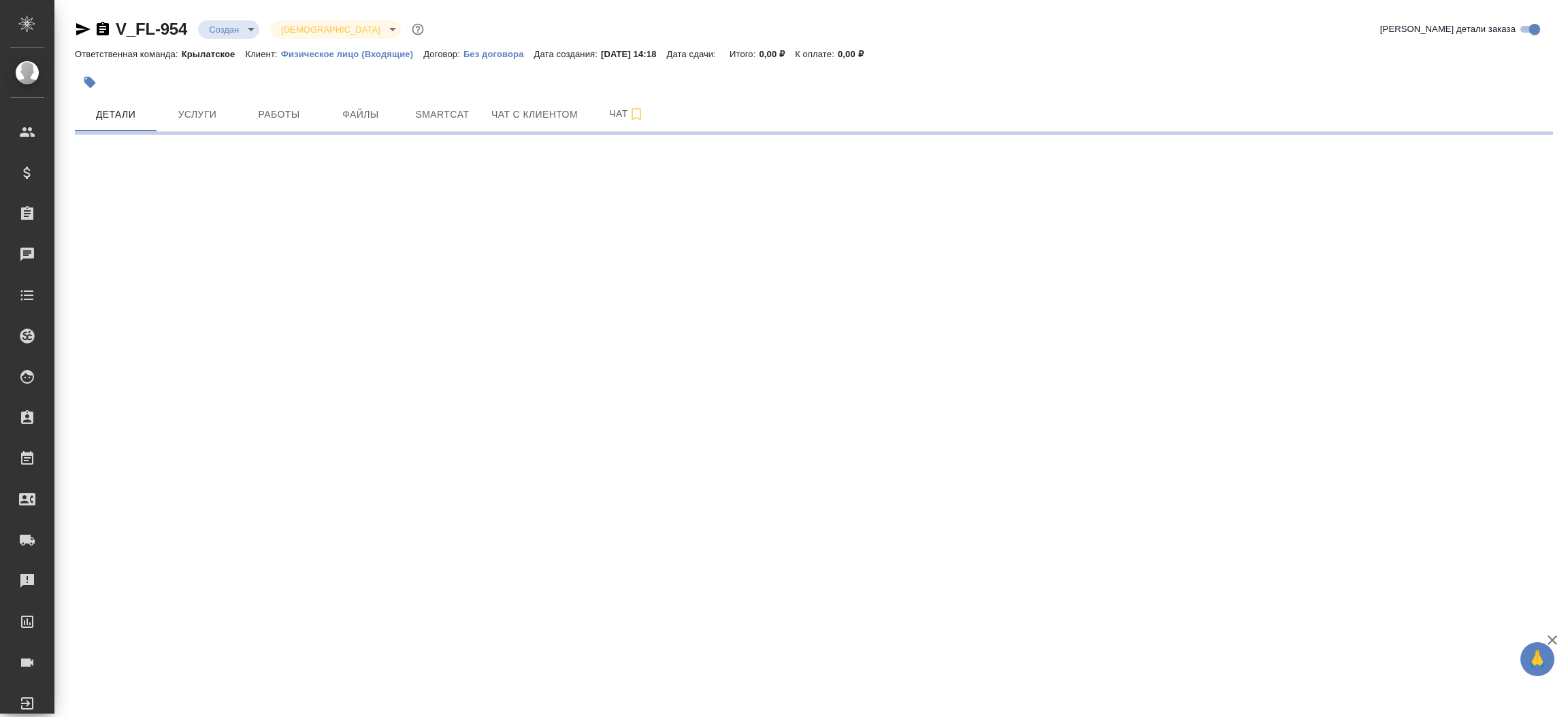
select select "RU"
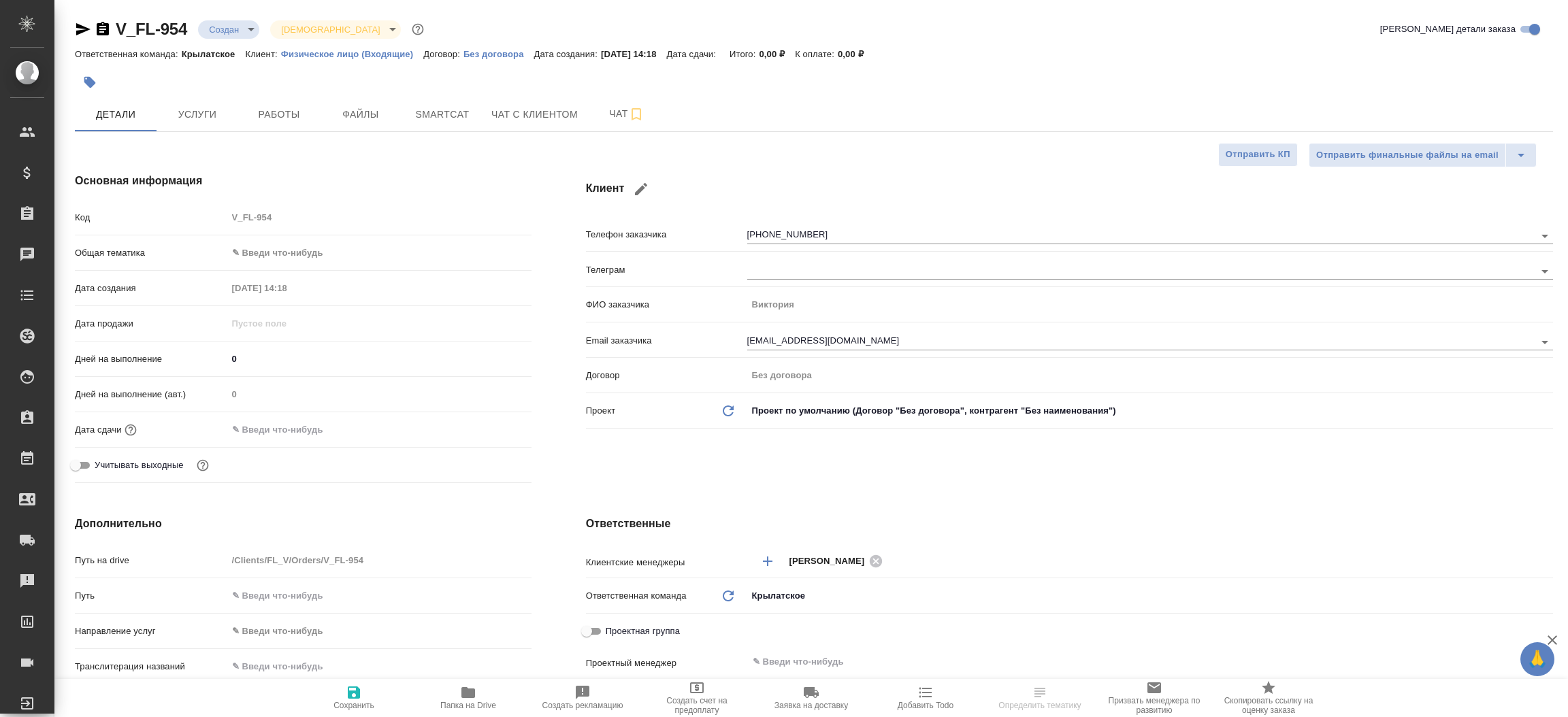
type textarea "x"
click at [84, 32] on icon "button" at bounding box center [83, 30] width 17 height 17
type textarea "x"
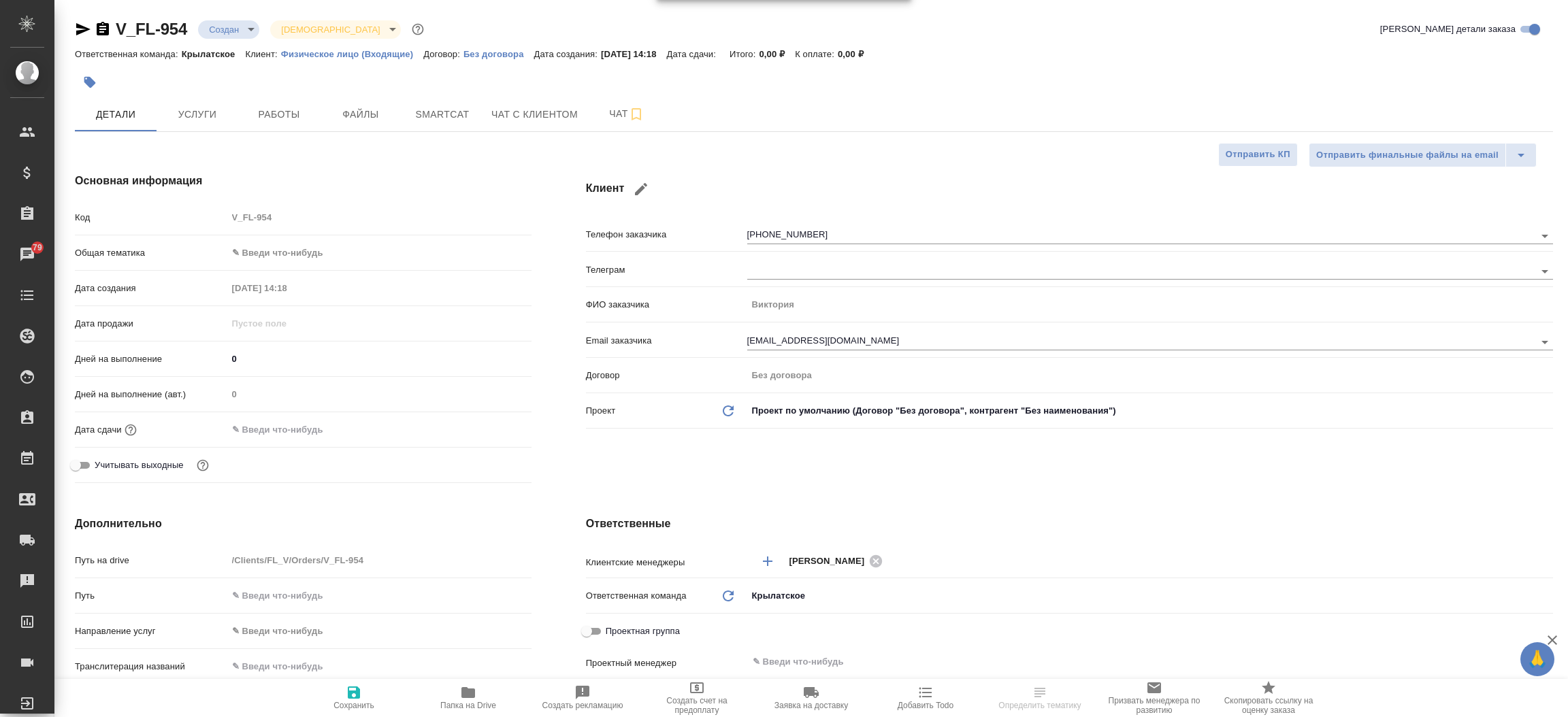
type textarea "x"
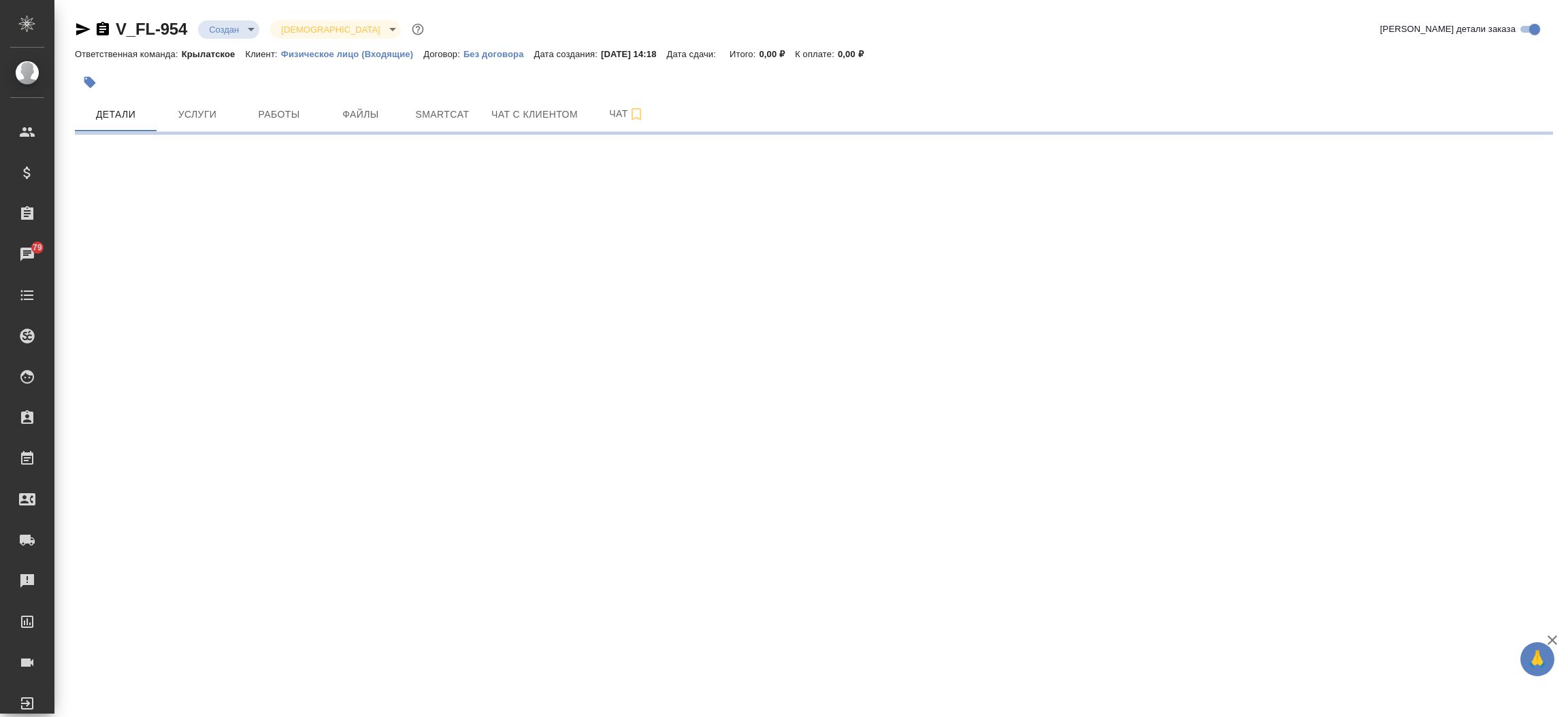
select select "RU"
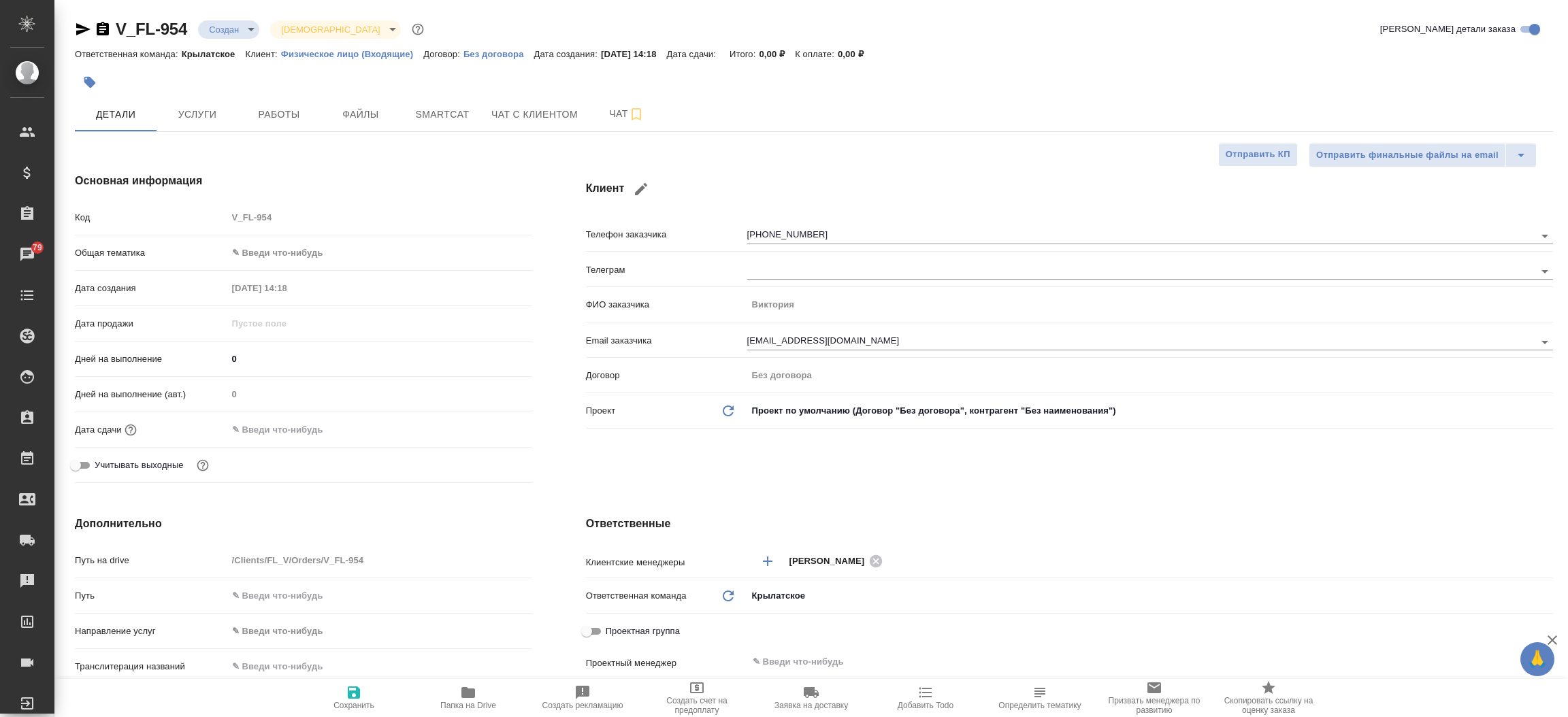
type textarea "x"
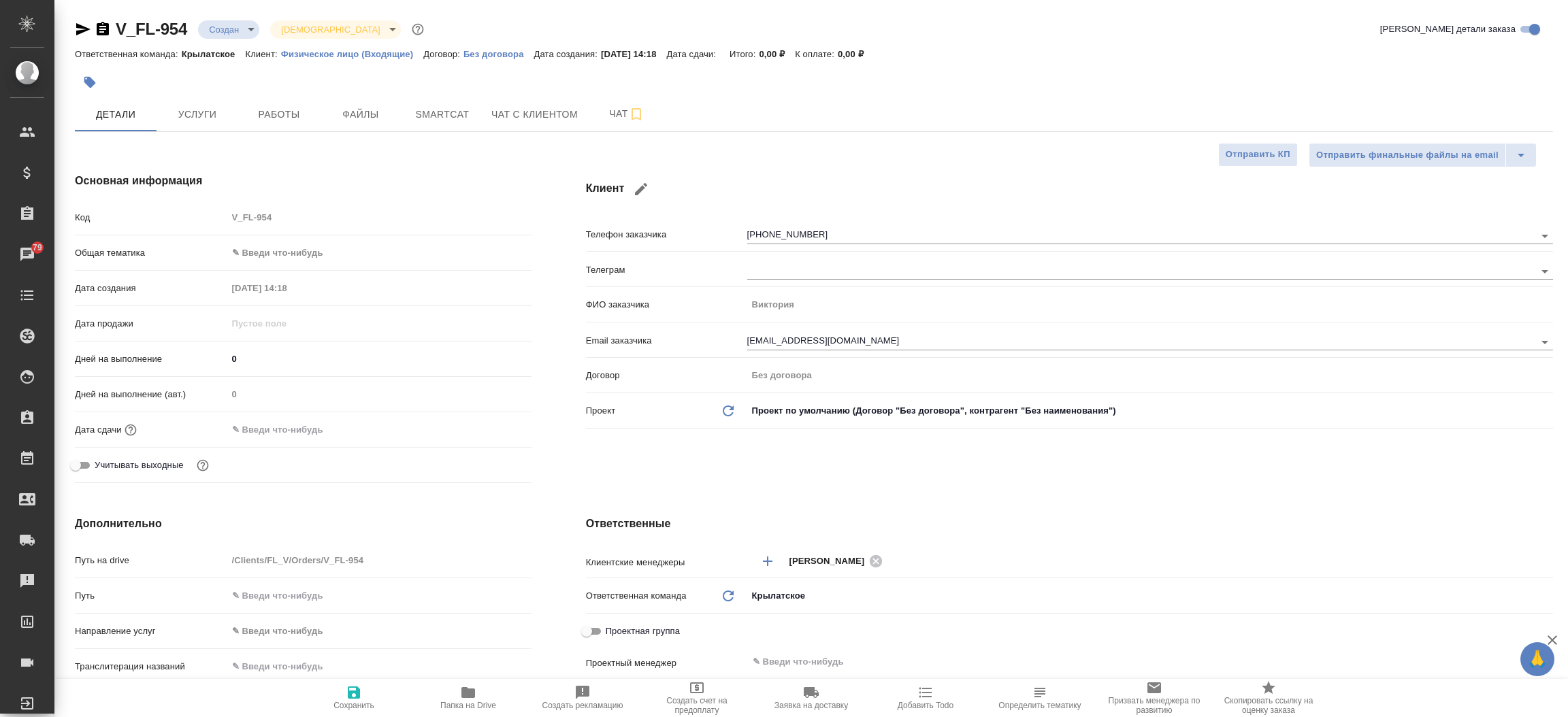
type textarea "x"
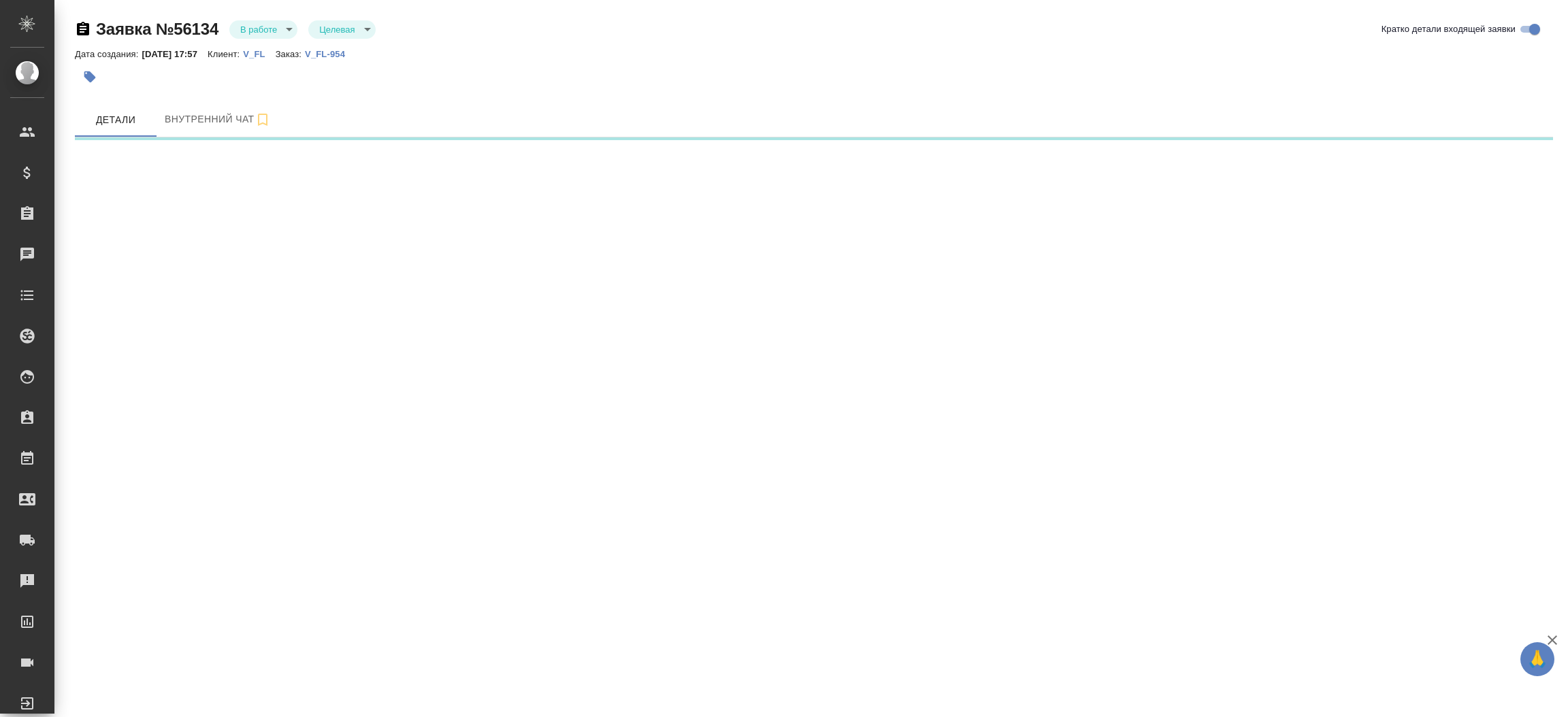
select select "RU"
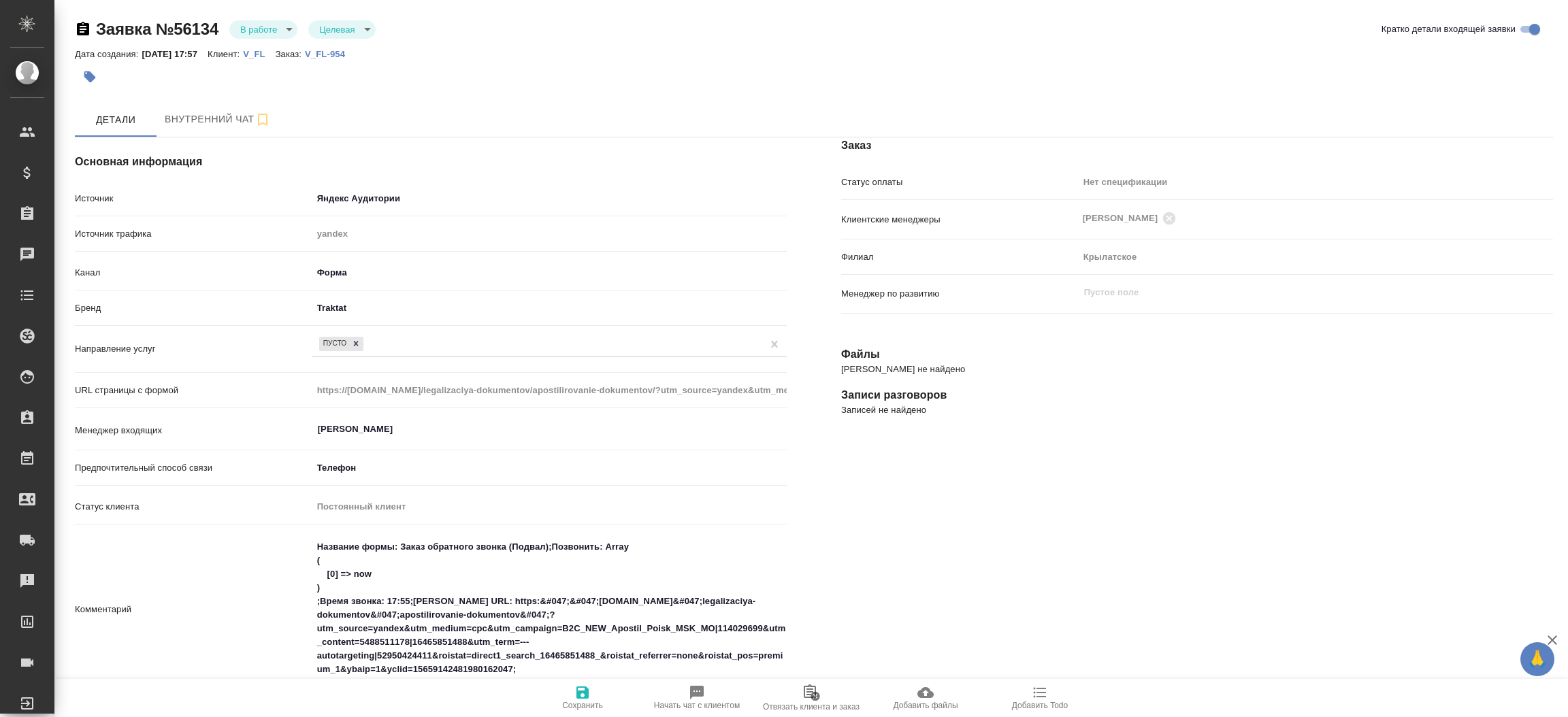
click at [936, 514] on div "Заказ Статус оплаты Нет спецификации new Клиентские менеджеры [PERSON_NAME] ​ Ф…" at bounding box center [1197, 606] width 766 height 992
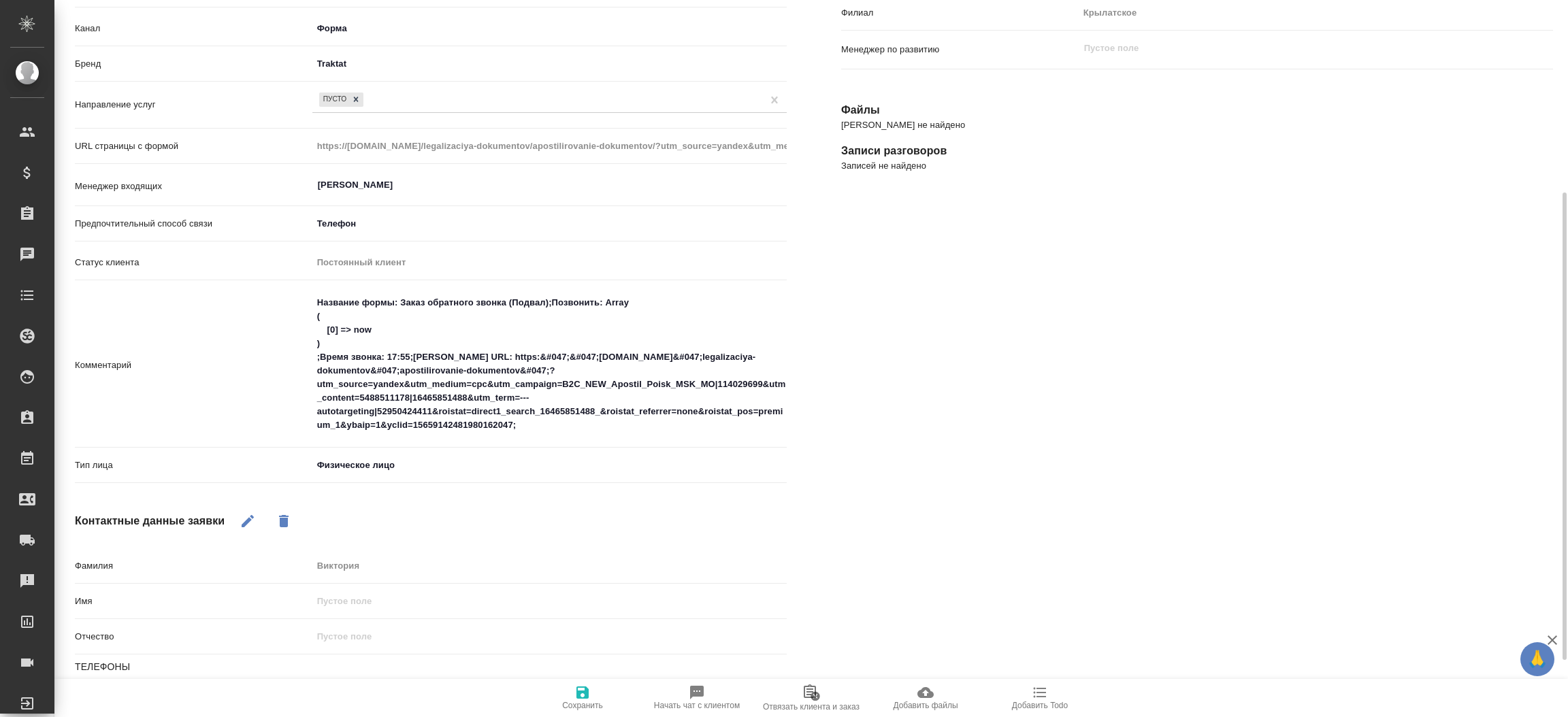
scroll to position [285, 0]
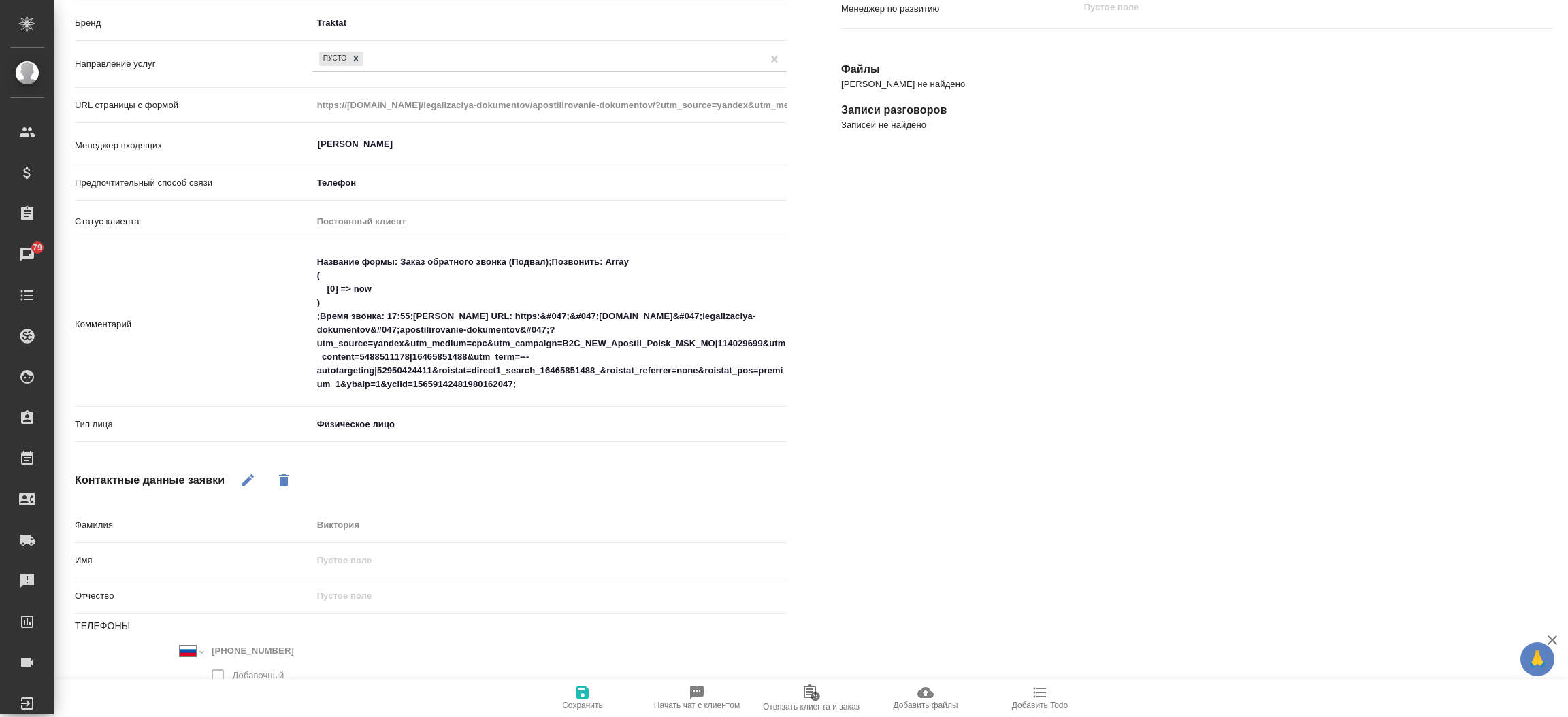
type textarea "x"
